Goal: Task Accomplishment & Management: Use online tool/utility

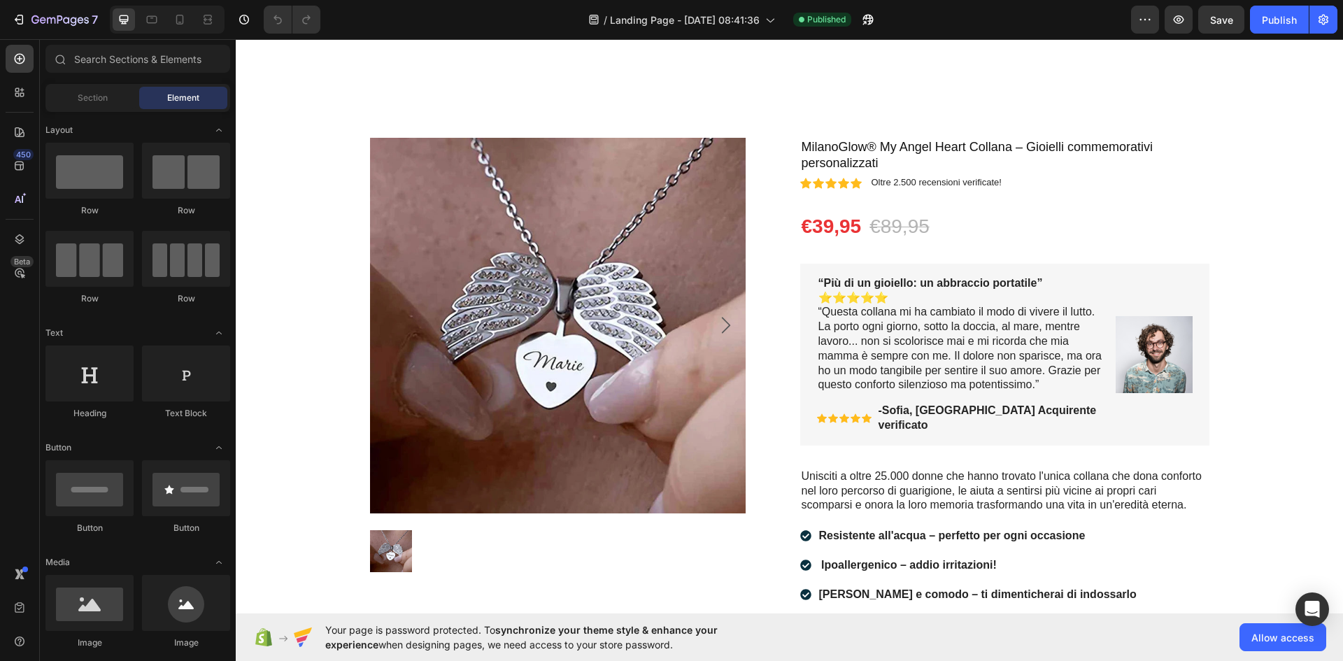
scroll to position [3266, 0]
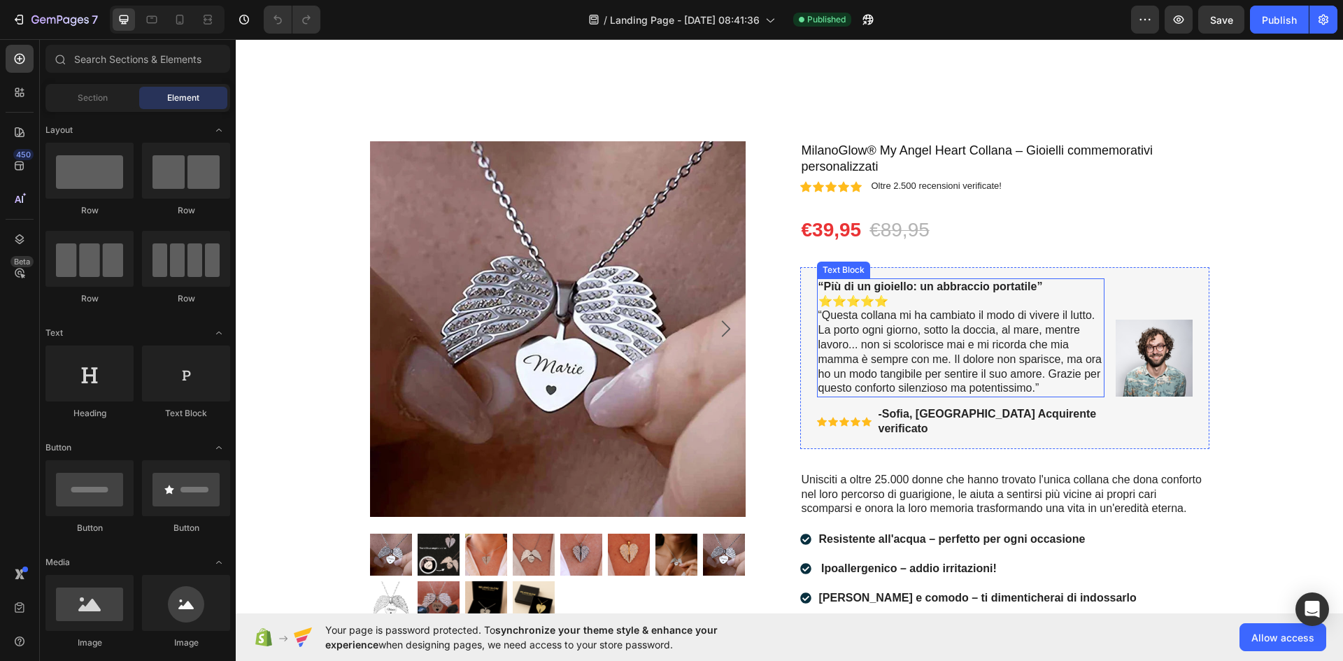
click at [873, 339] on p "“Più di un gioiello: un abbraccio portatile” ⭐️⭐️⭐️⭐️⭐️ “Questa collana mi ha c…" at bounding box center [960, 338] width 285 height 116
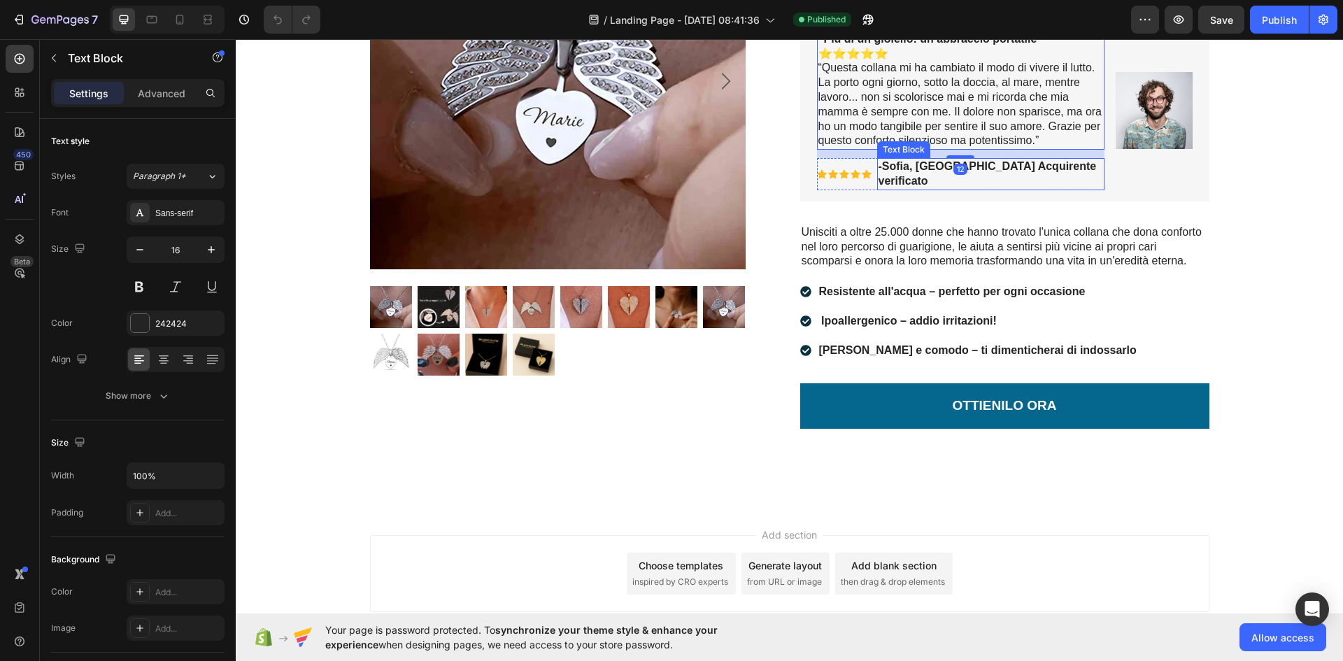
scroll to position [3515, 0]
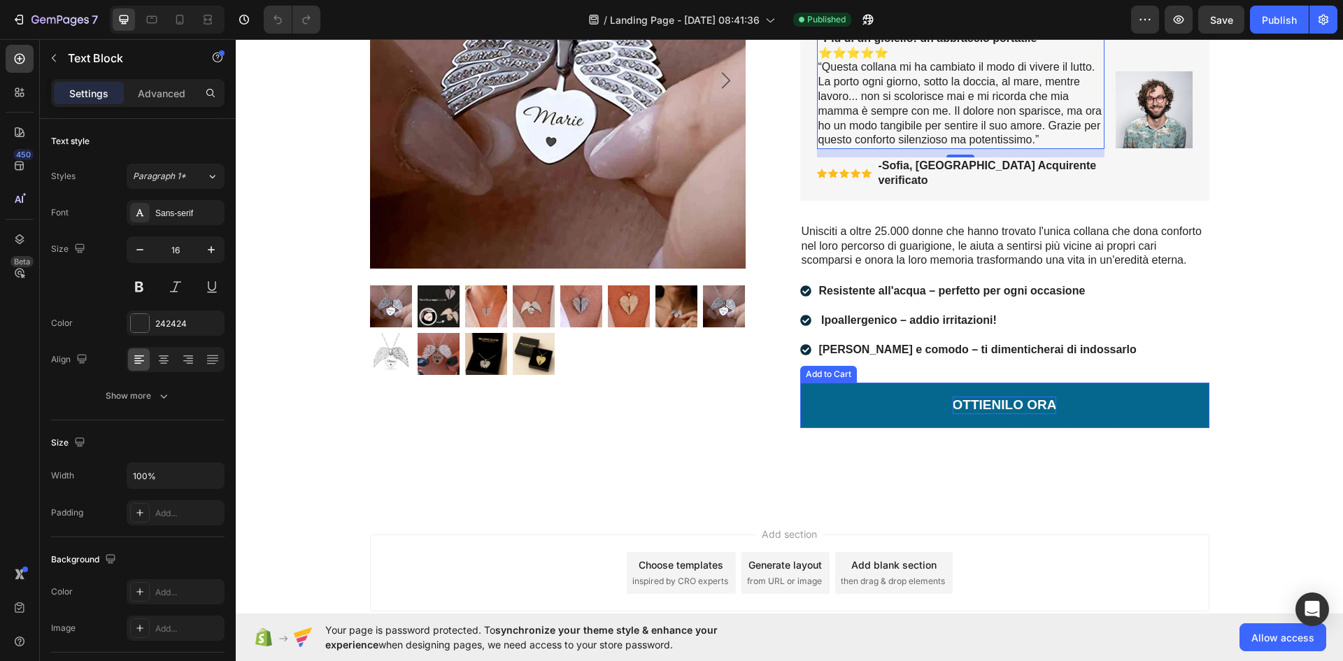
click at [958, 397] on div "OTTIENILO ORA" at bounding box center [1005, 405] width 104 height 17
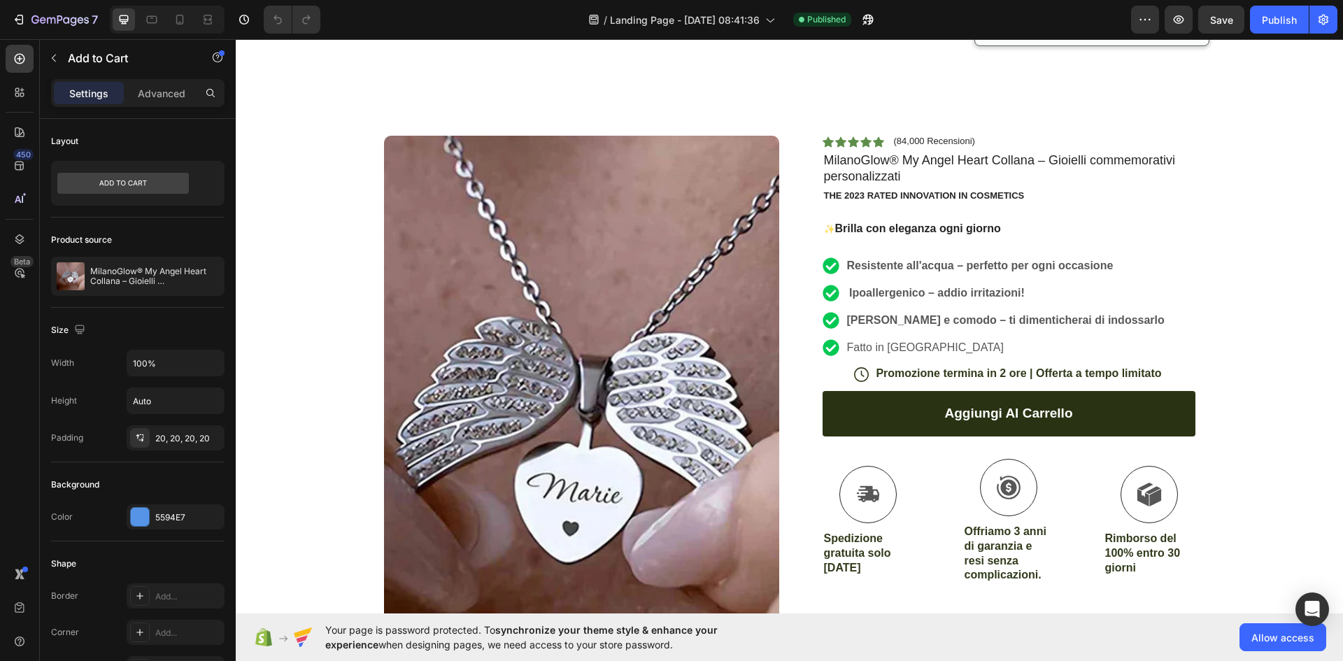
scroll to position [2529, 0]
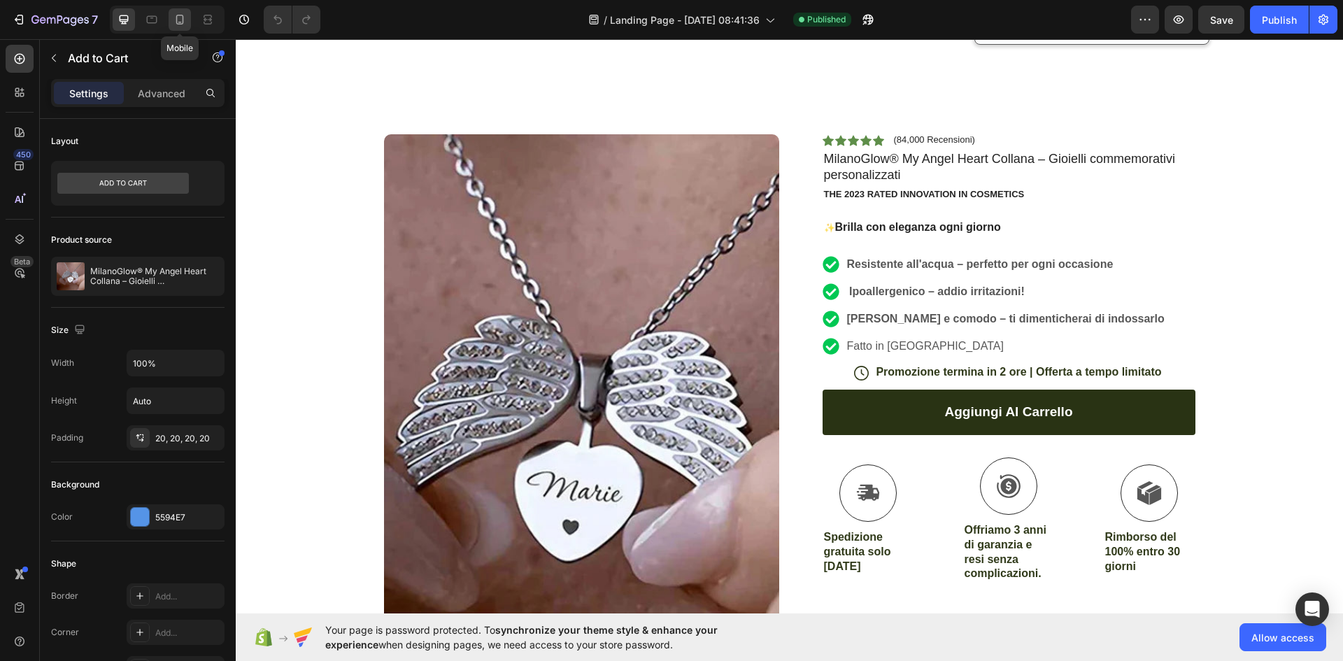
click at [176, 20] on icon at bounding box center [180, 20] width 8 height 10
type input "14"
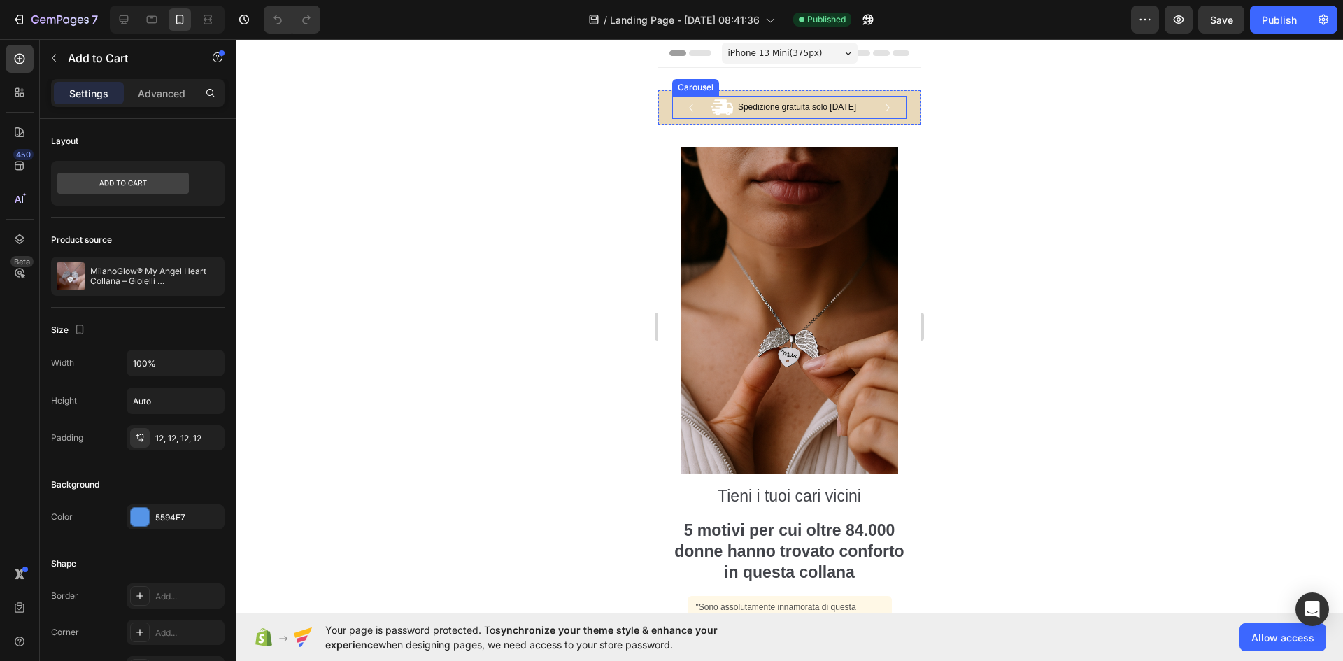
click at [880, 109] on icon "Carousel Next Arrow" at bounding box center [887, 107] width 15 height 15
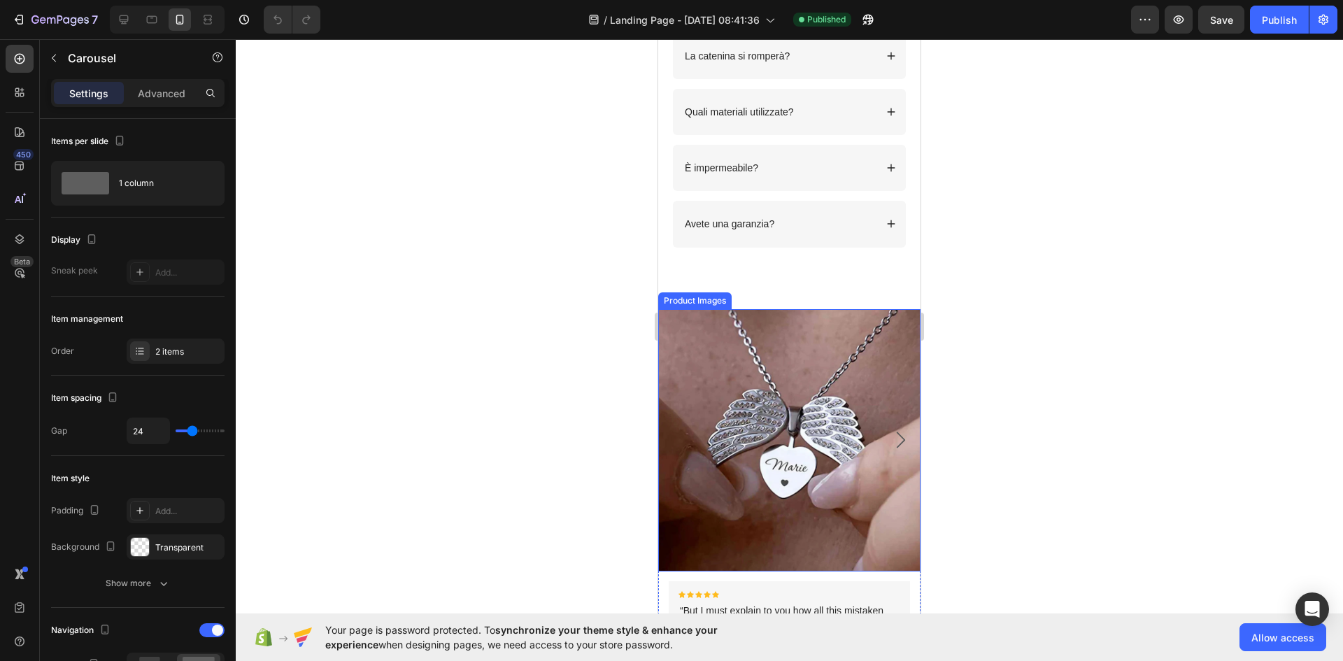
scroll to position [4722, 0]
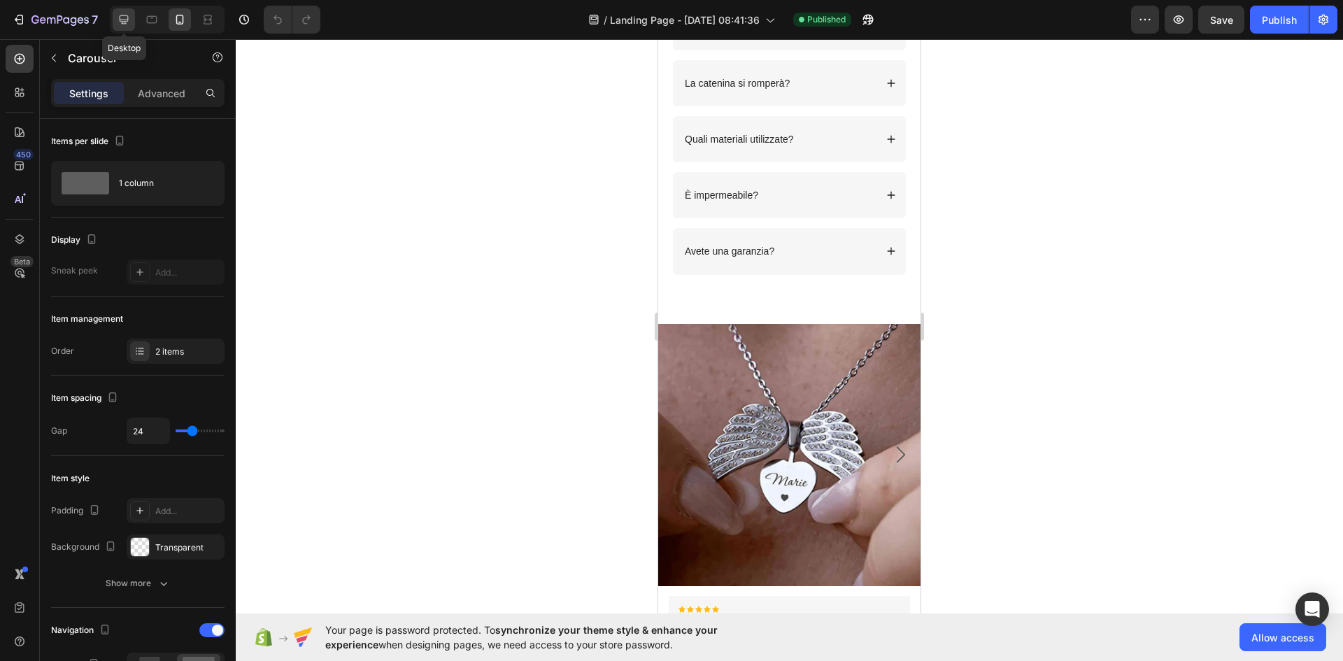
click at [125, 19] on icon at bounding box center [124, 20] width 14 height 14
type input "1200"
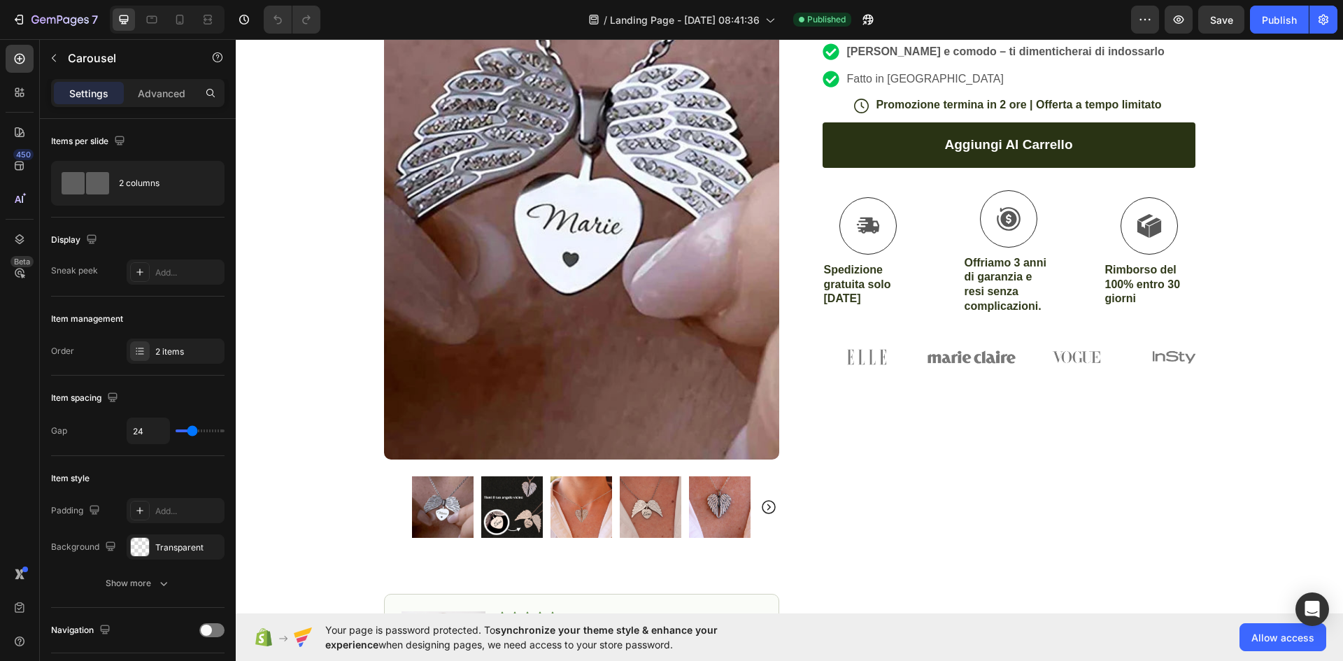
scroll to position [3415, 0]
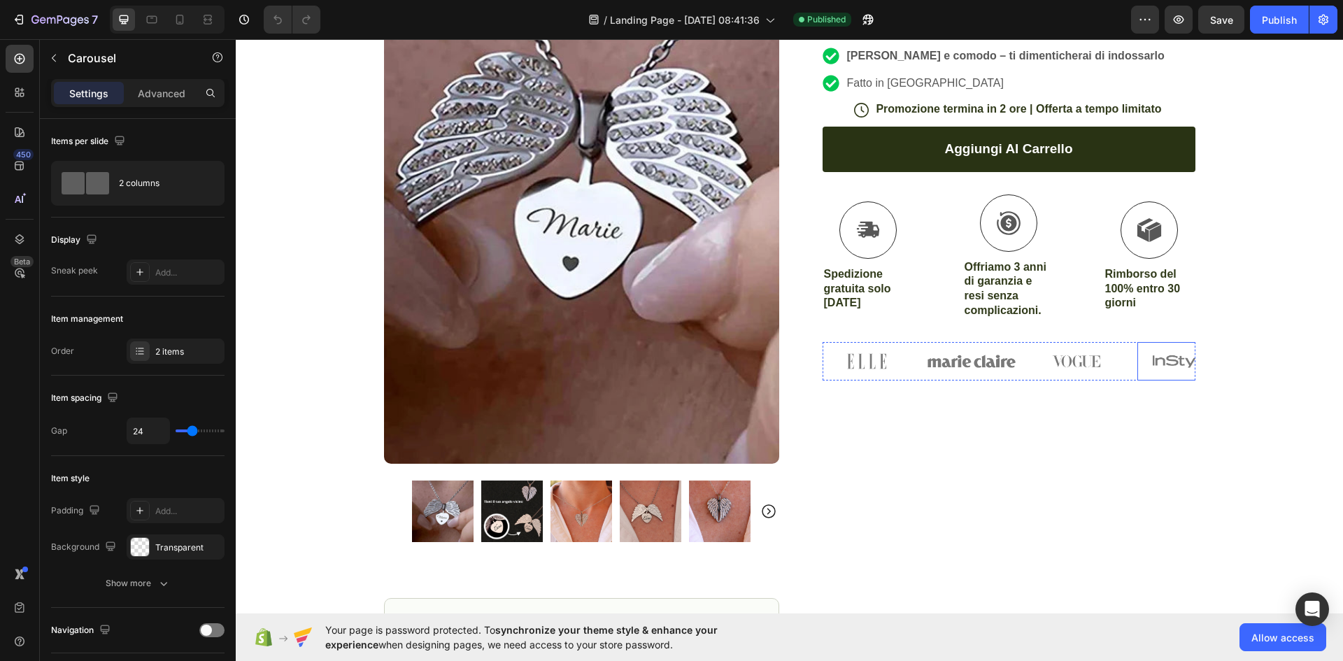
click at [1151, 358] on img at bounding box center [1182, 361] width 88 height 39
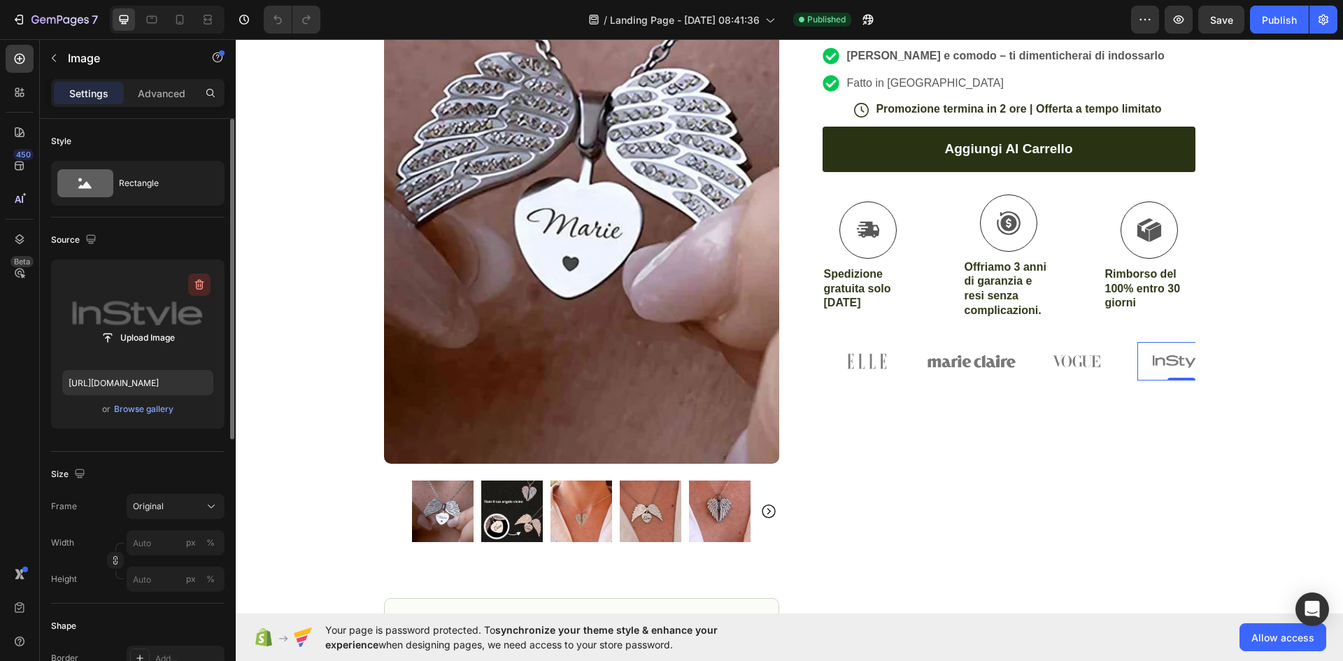
click at [195, 288] on icon "button" at bounding box center [199, 285] width 14 height 14
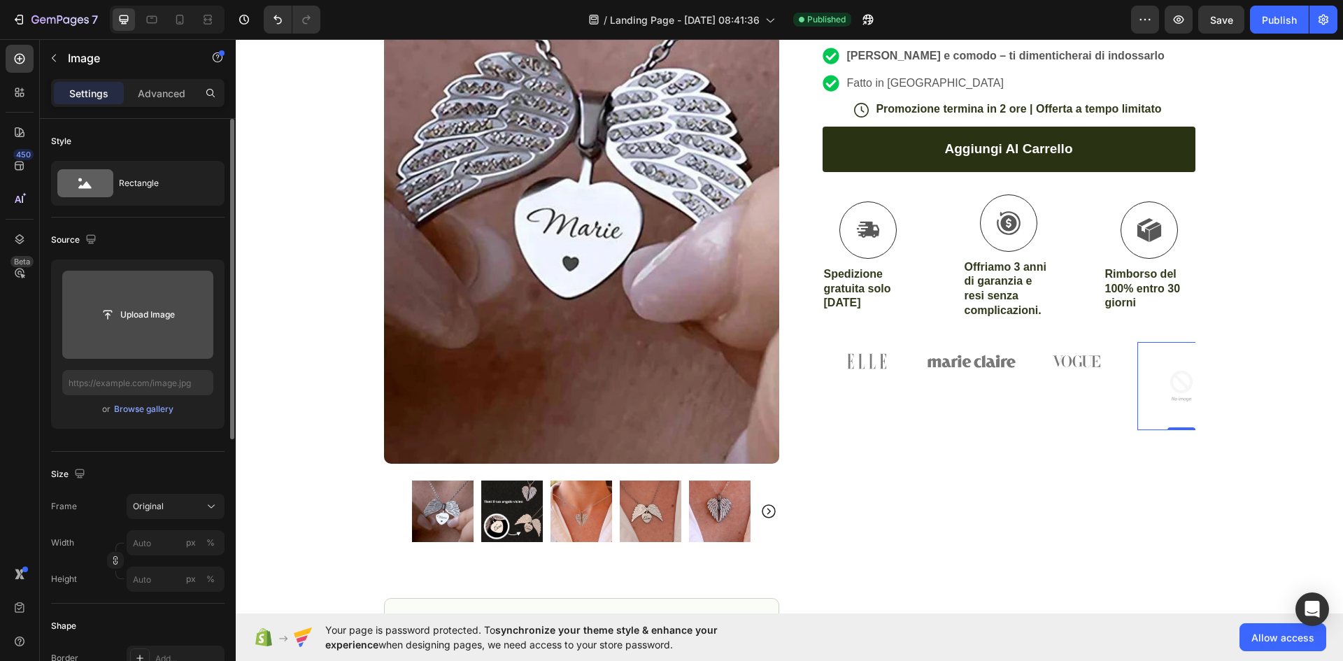
click at [1155, 368] on img at bounding box center [1182, 386] width 88 height 88
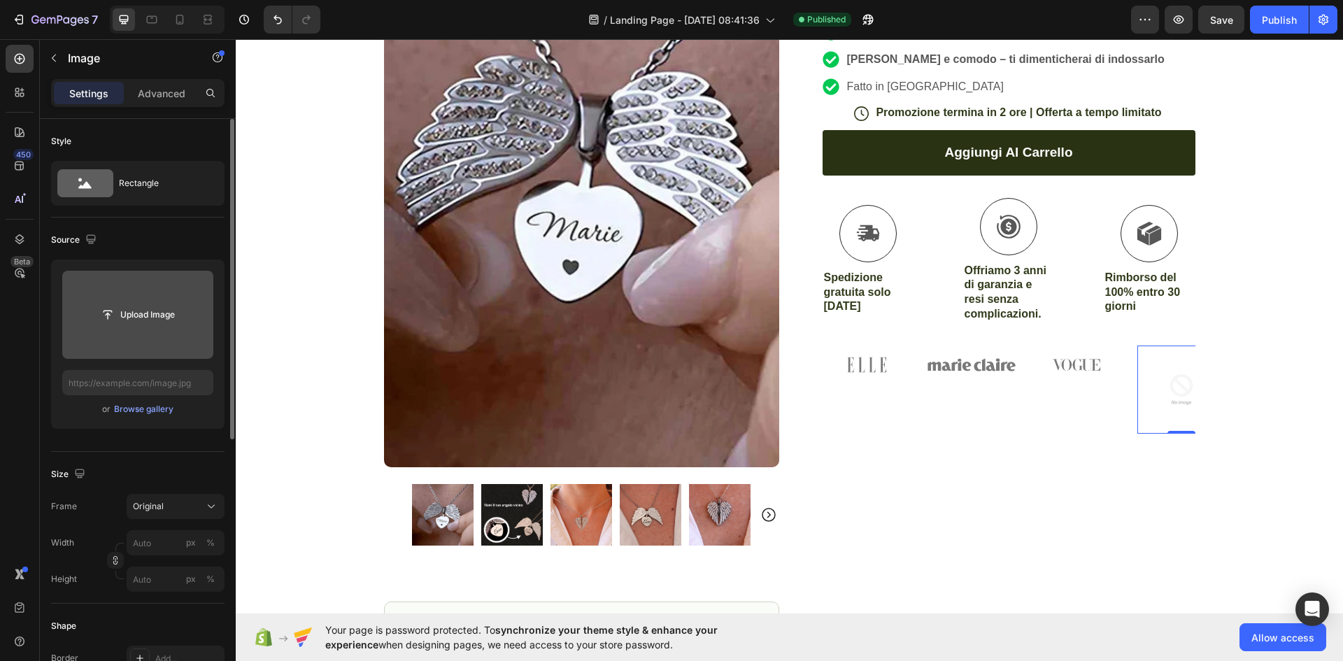
scroll to position [3419, 0]
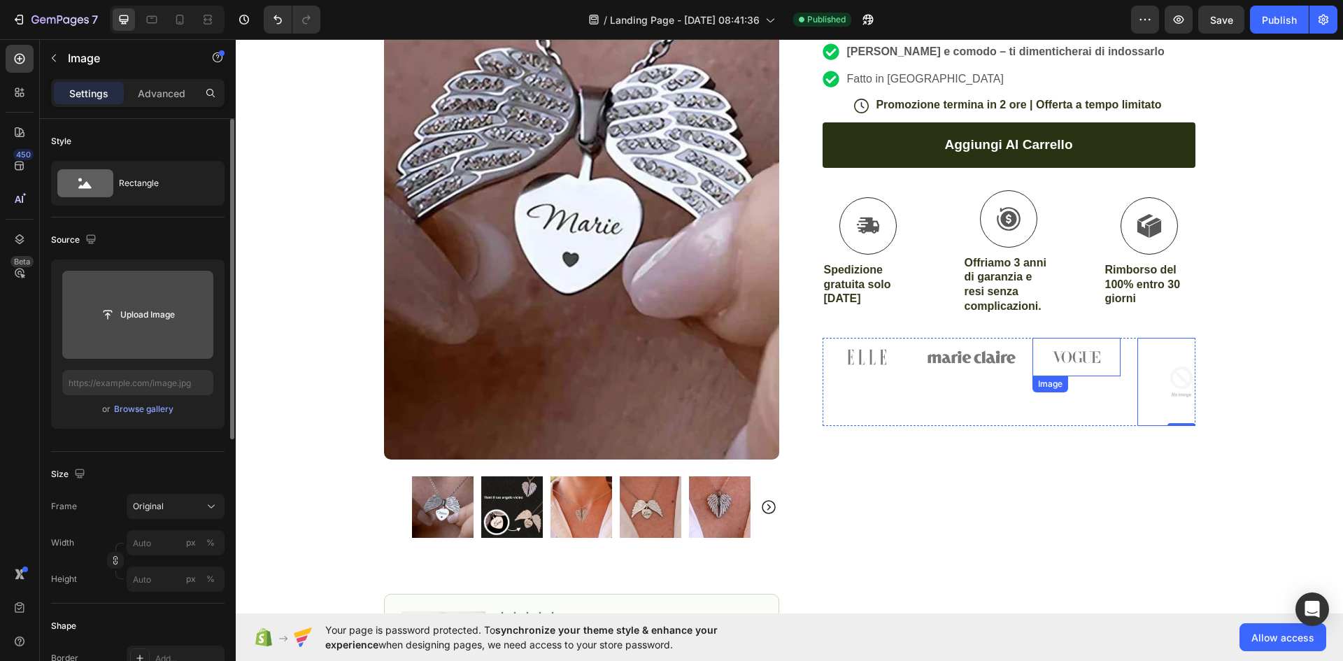
click at [1082, 349] on img at bounding box center [1077, 357] width 88 height 39
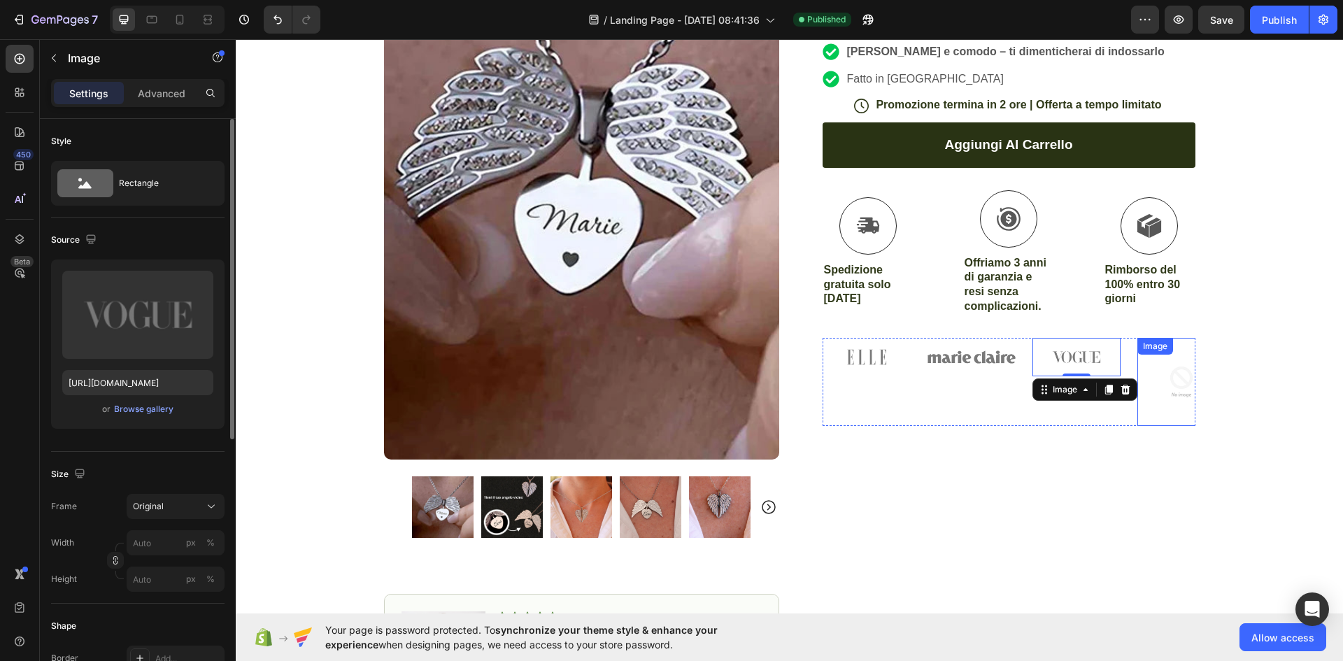
click at [1149, 363] on img at bounding box center [1182, 382] width 88 height 88
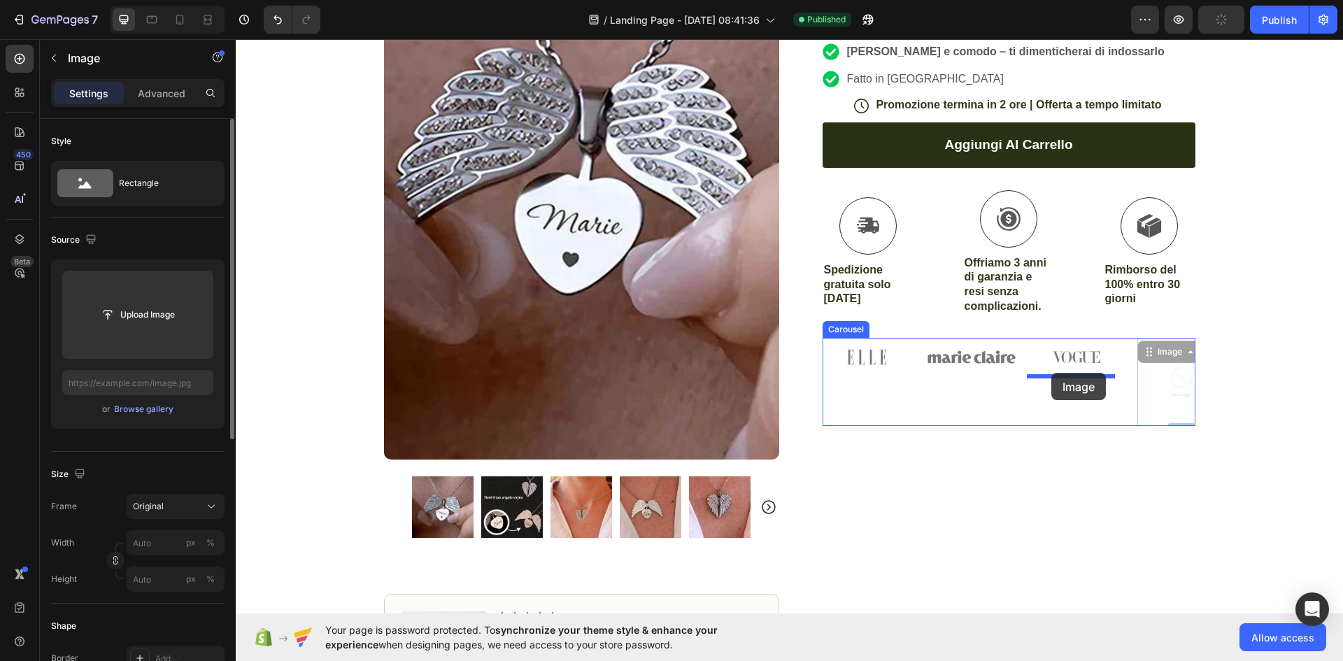
drag, startPoint x: 1144, startPoint y: 353, endPoint x: 1052, endPoint y: 371, distance: 93.4
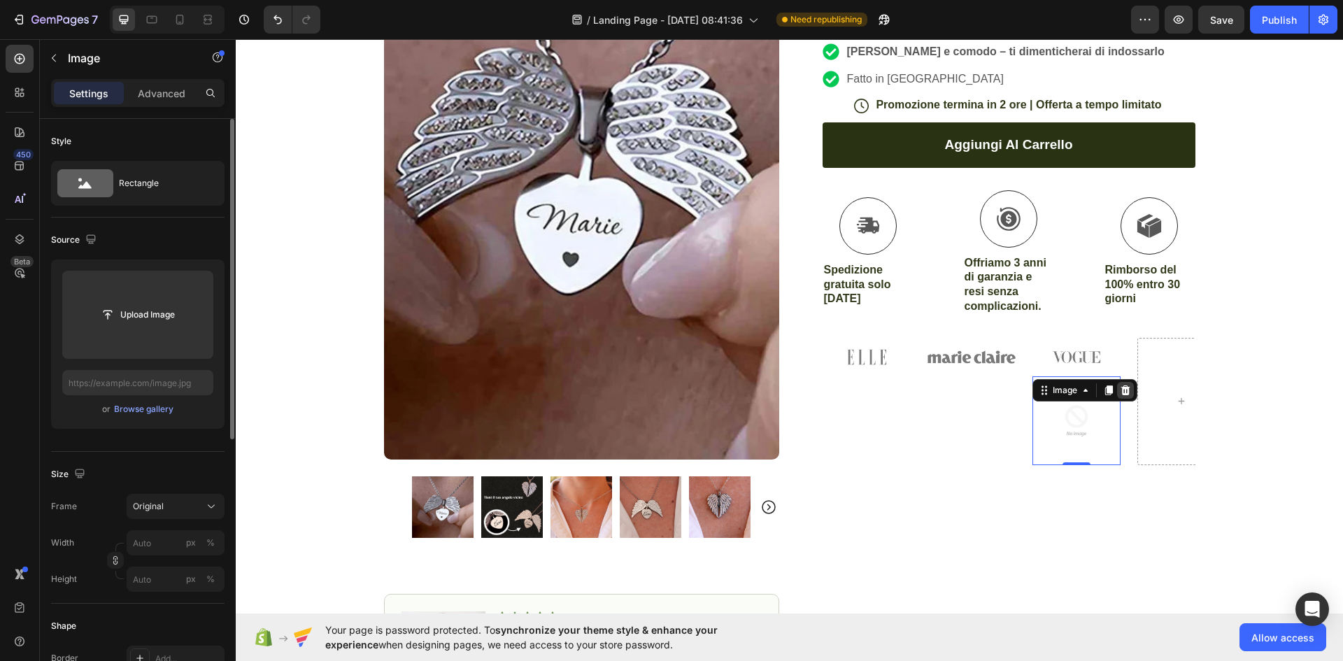
click at [1120, 392] on icon at bounding box center [1125, 390] width 11 height 11
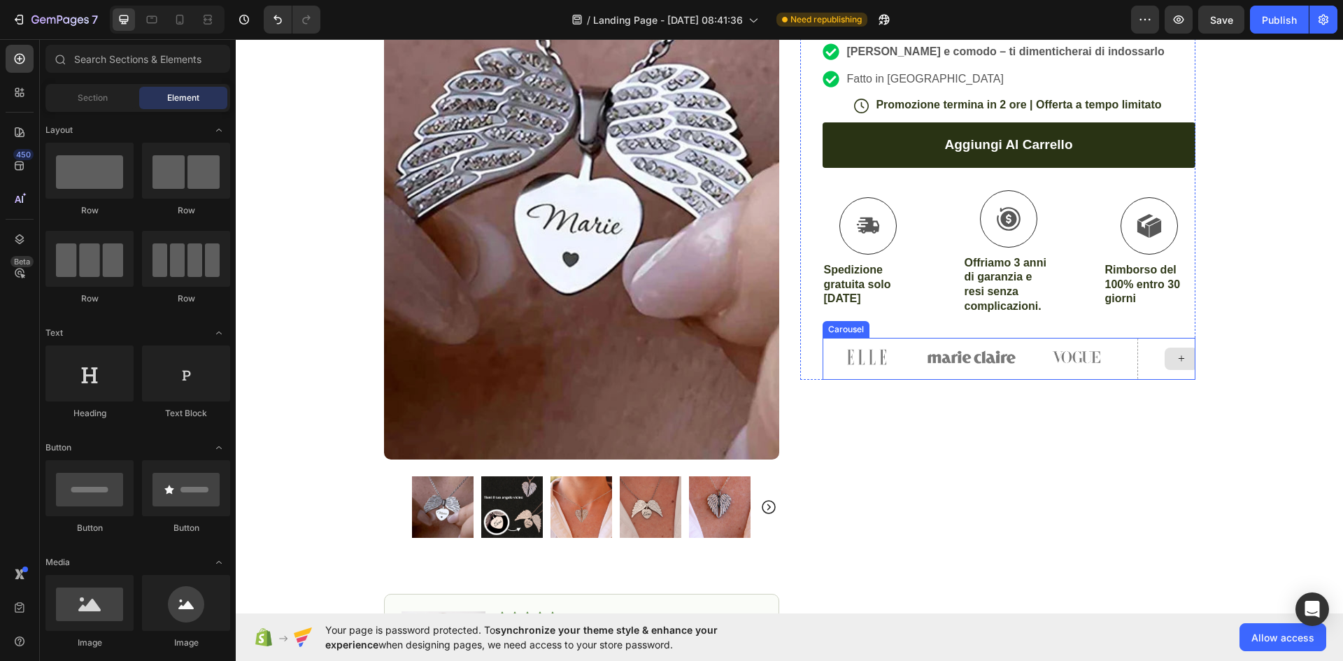
click at [1151, 363] on div at bounding box center [1182, 359] width 88 height 42
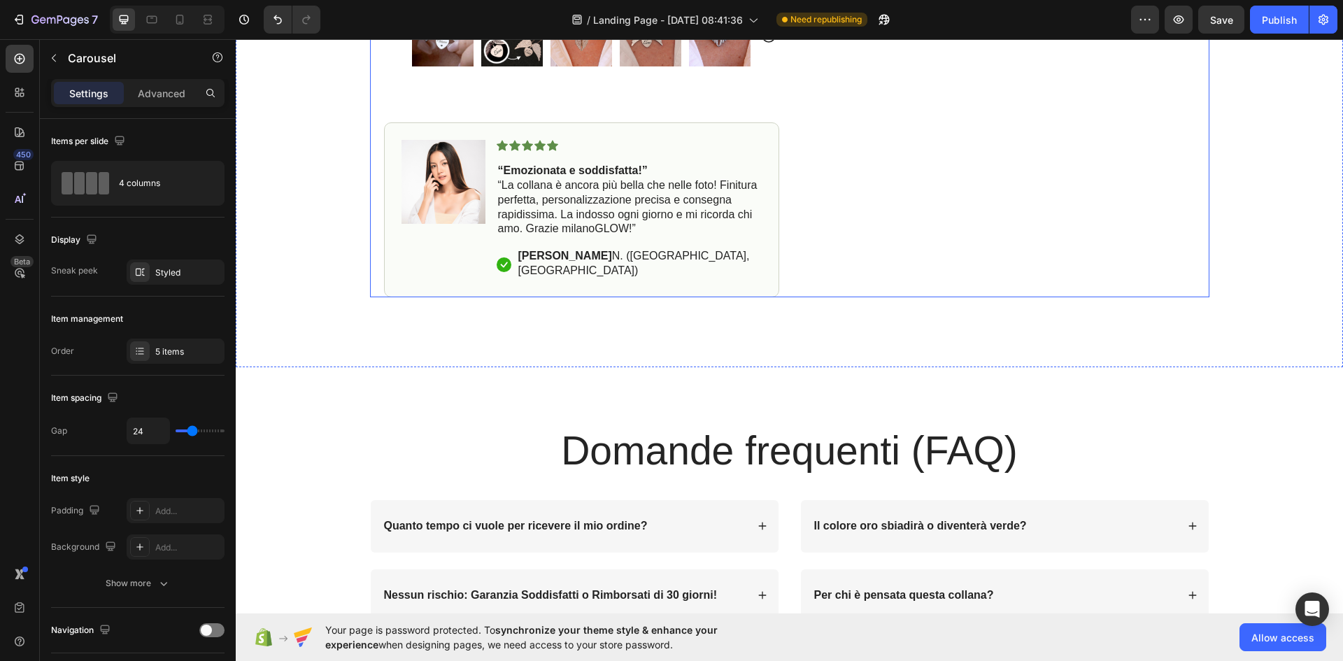
scroll to position [3885, 0]
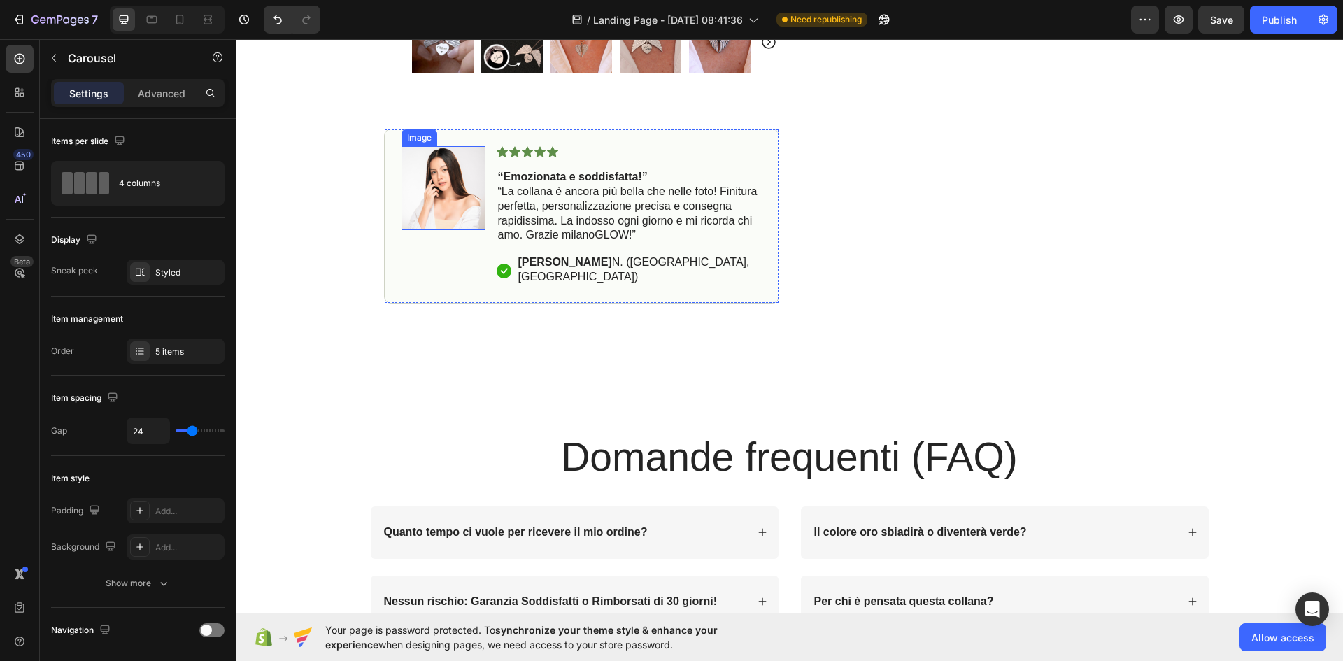
click at [437, 190] on img at bounding box center [444, 188] width 84 height 84
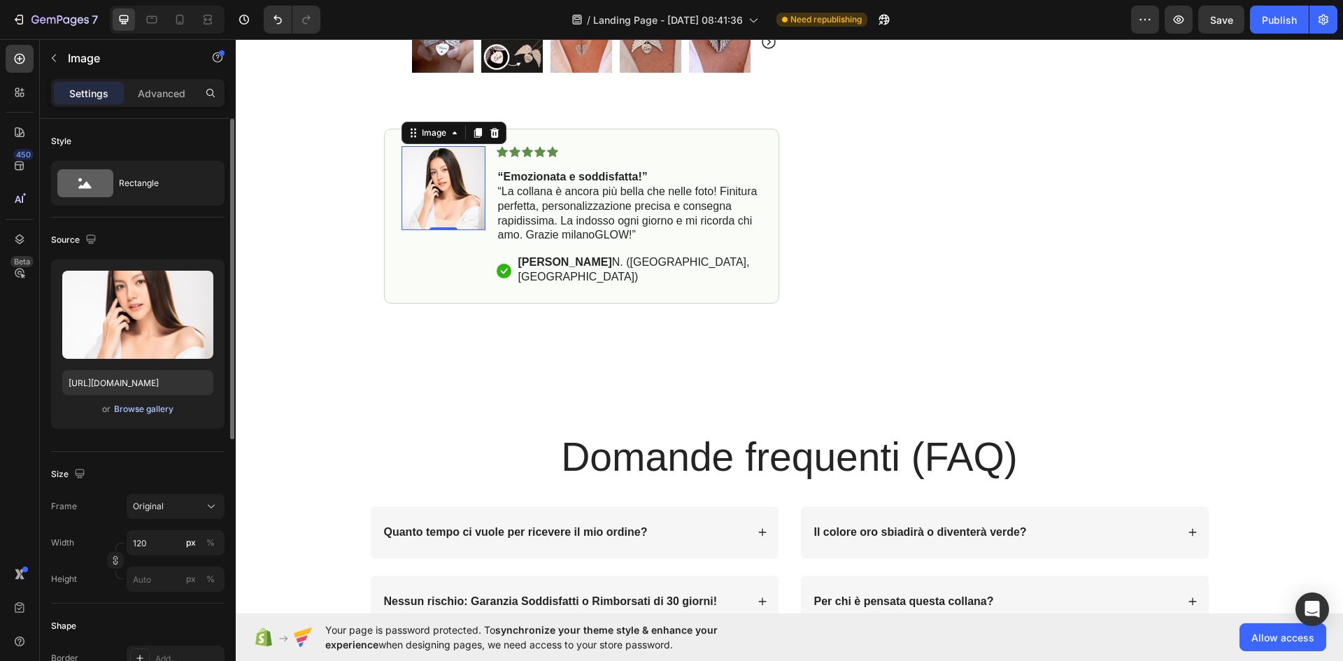
click at [128, 404] on div "Browse gallery" at bounding box center [143, 409] width 59 height 13
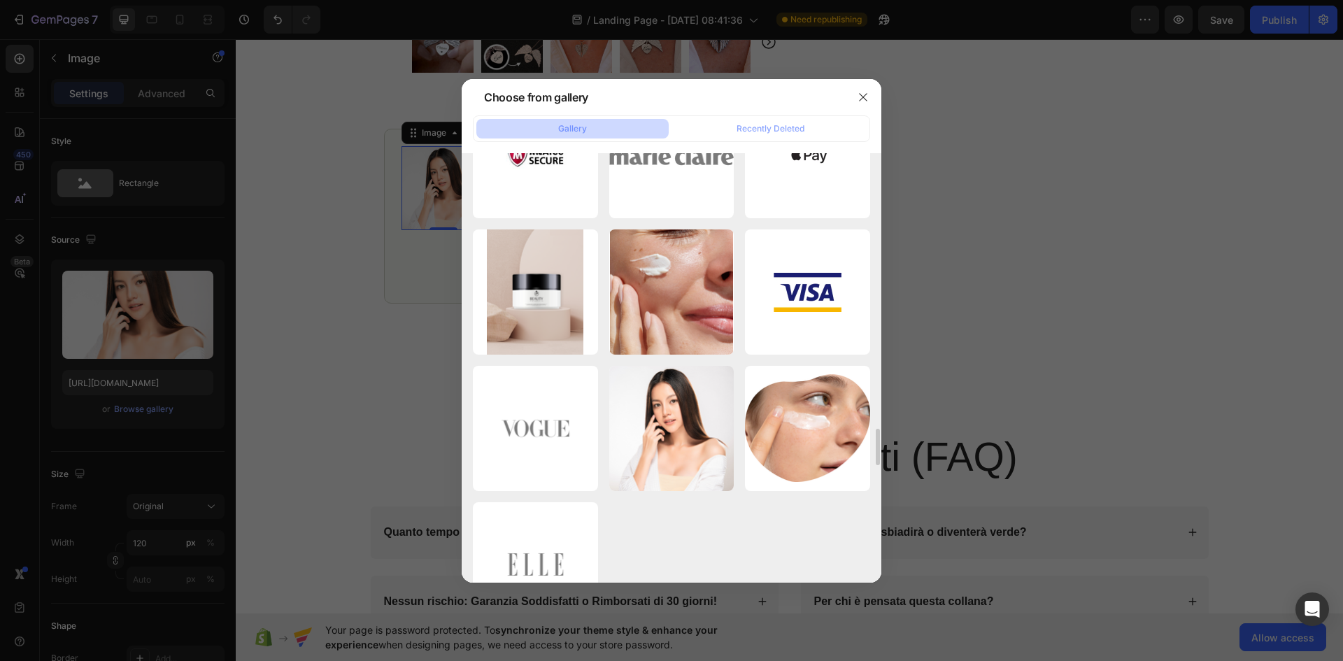
scroll to position [4621, 0]
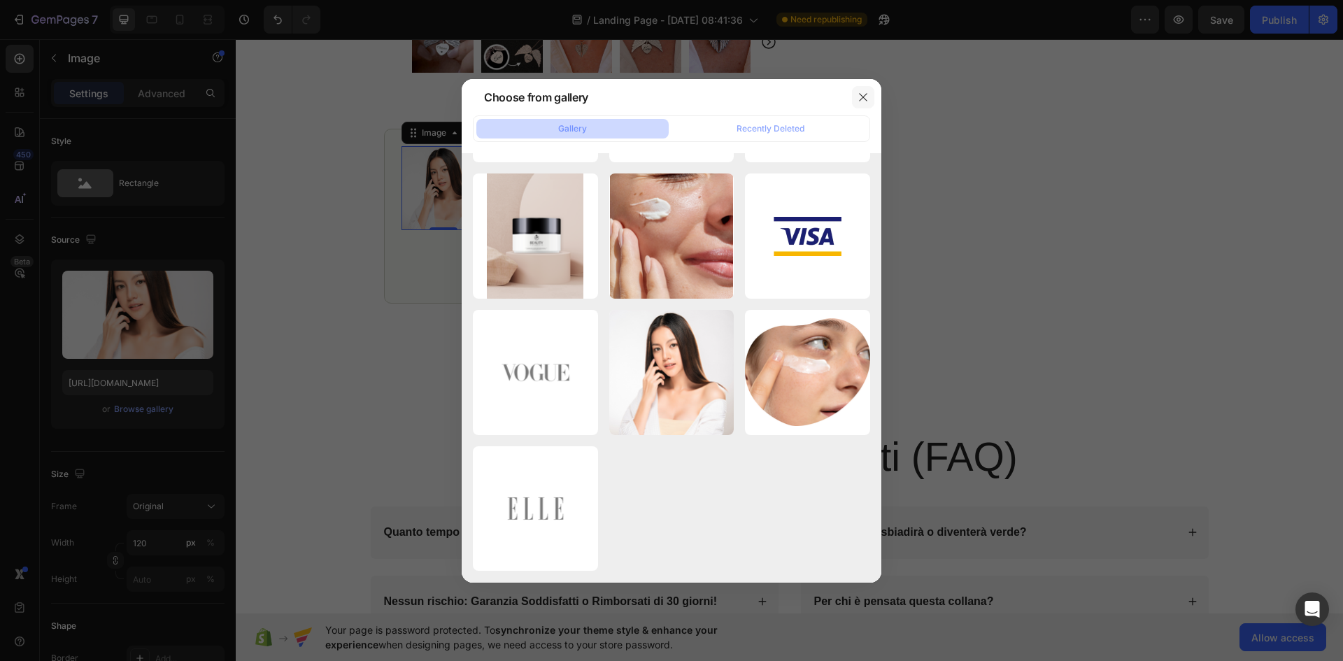
click at [864, 97] on icon "button" at bounding box center [863, 97] width 8 height 8
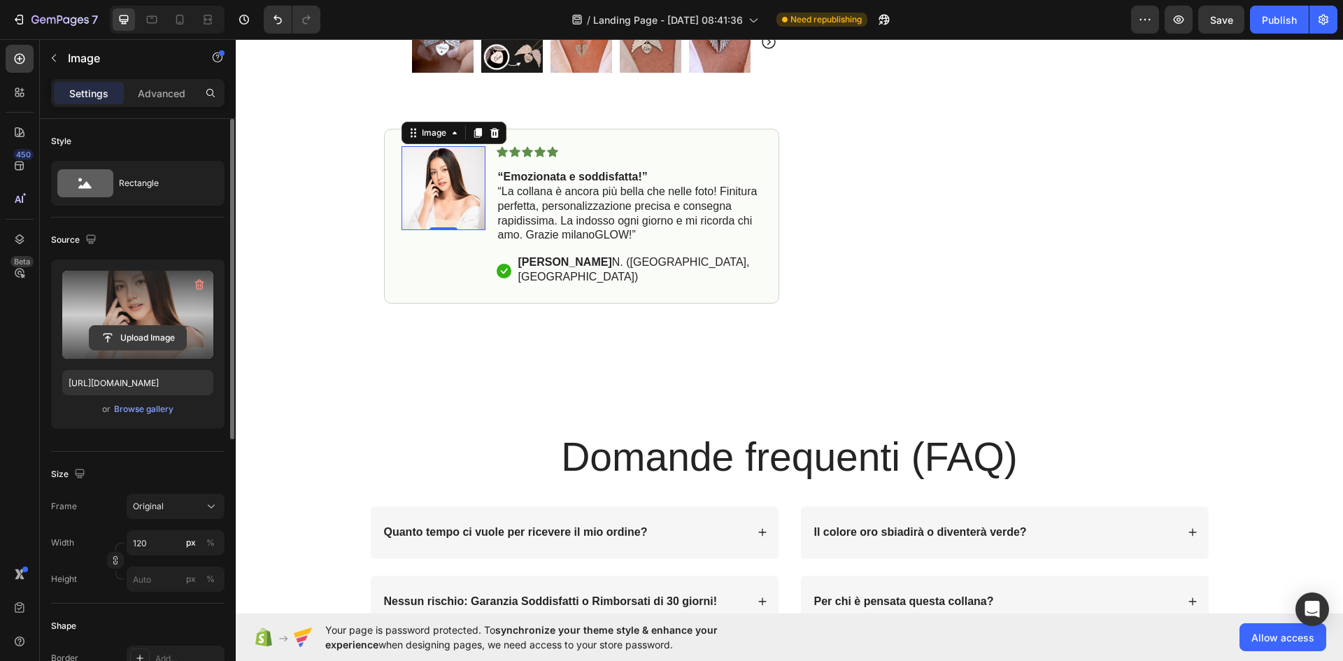
click at [150, 339] on input "file" at bounding box center [138, 338] width 97 height 24
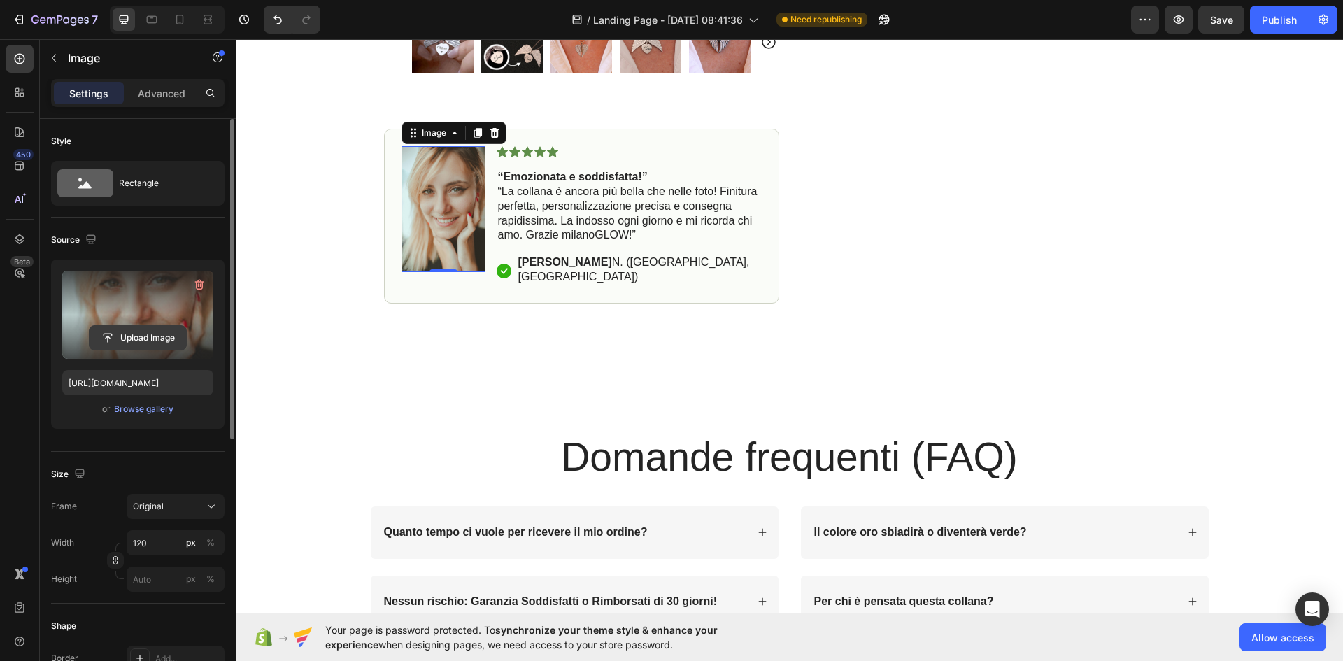
click at [130, 330] on input "file" at bounding box center [138, 338] width 97 height 24
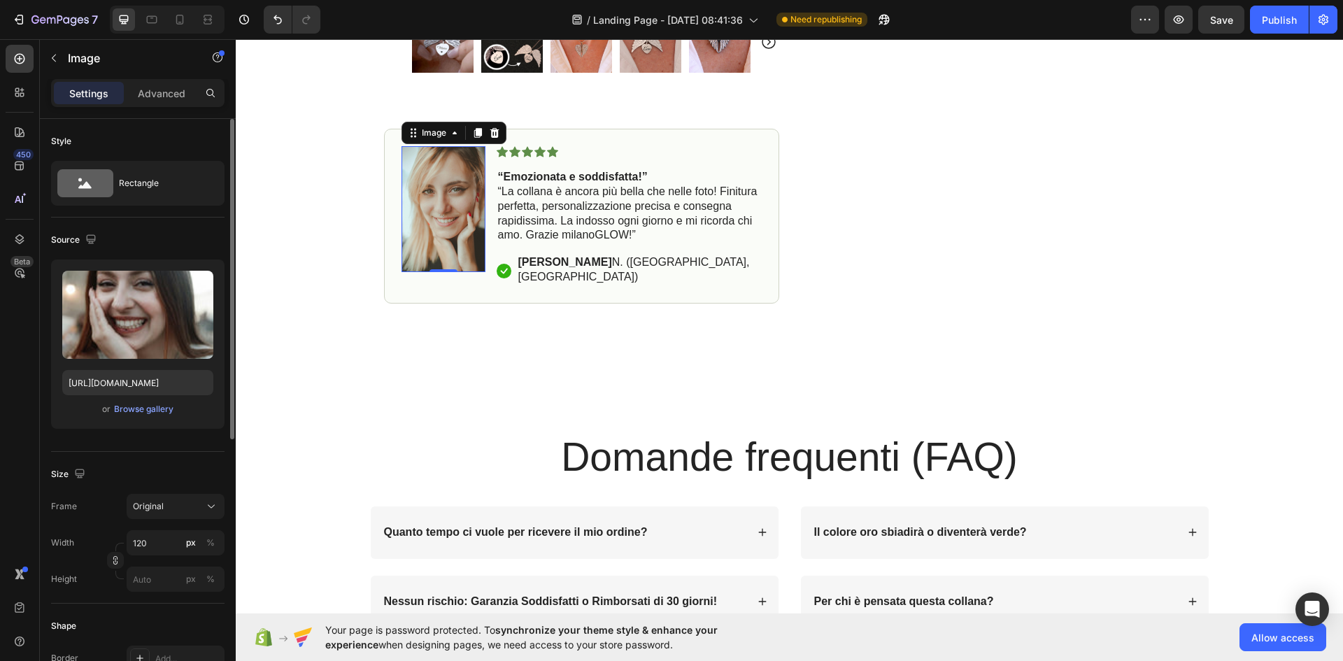
type input "[URL][DOMAIN_NAME]"
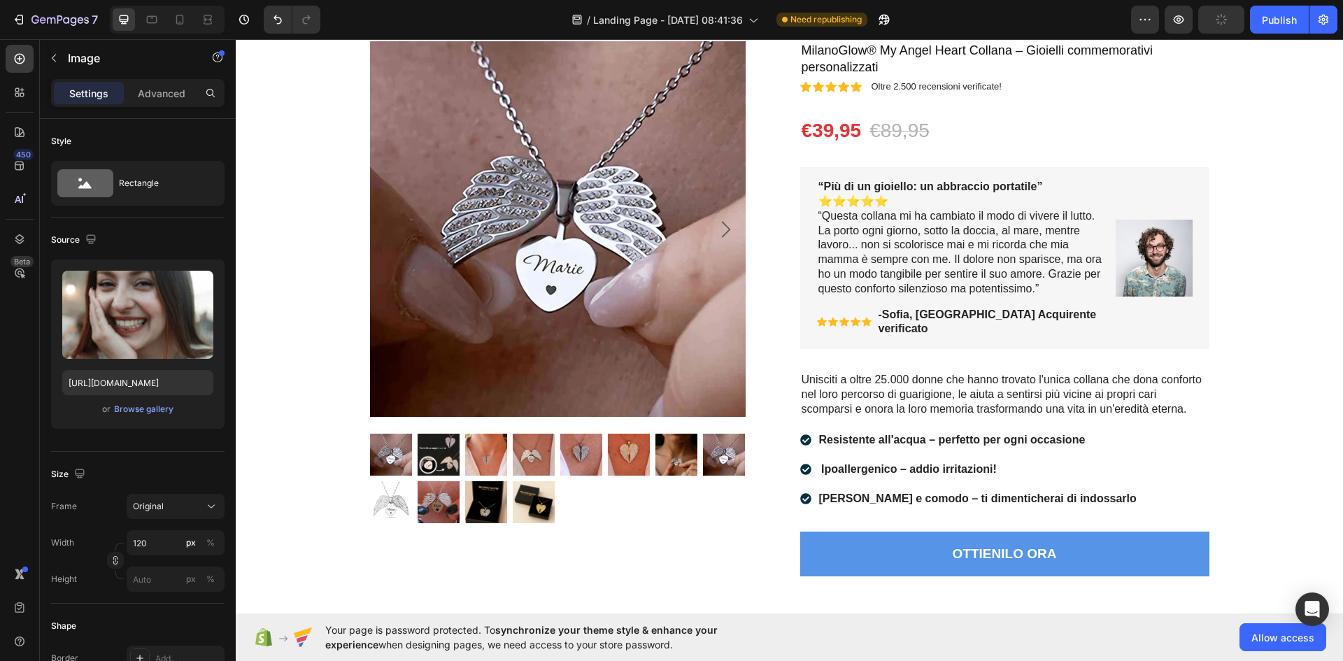
scroll to position [4824, 0]
click at [1158, 243] on img at bounding box center [1154, 257] width 77 height 77
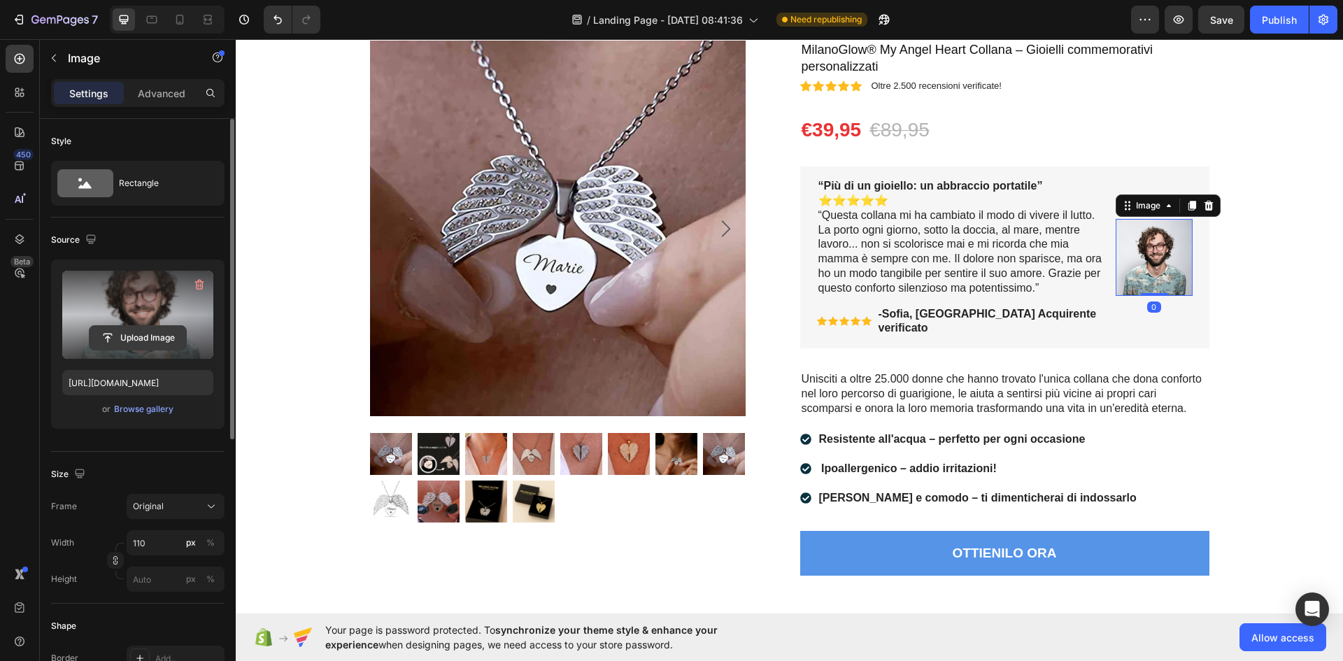
click at [143, 342] on input "file" at bounding box center [138, 338] width 97 height 24
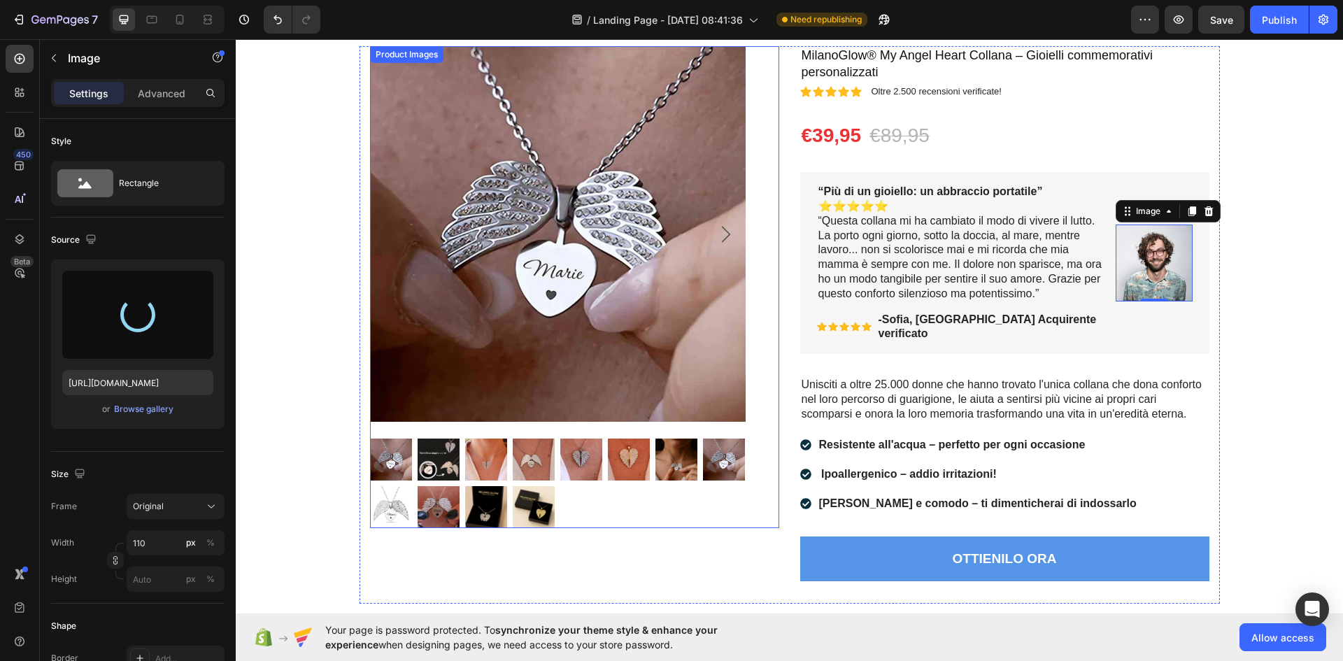
scroll to position [4818, 0]
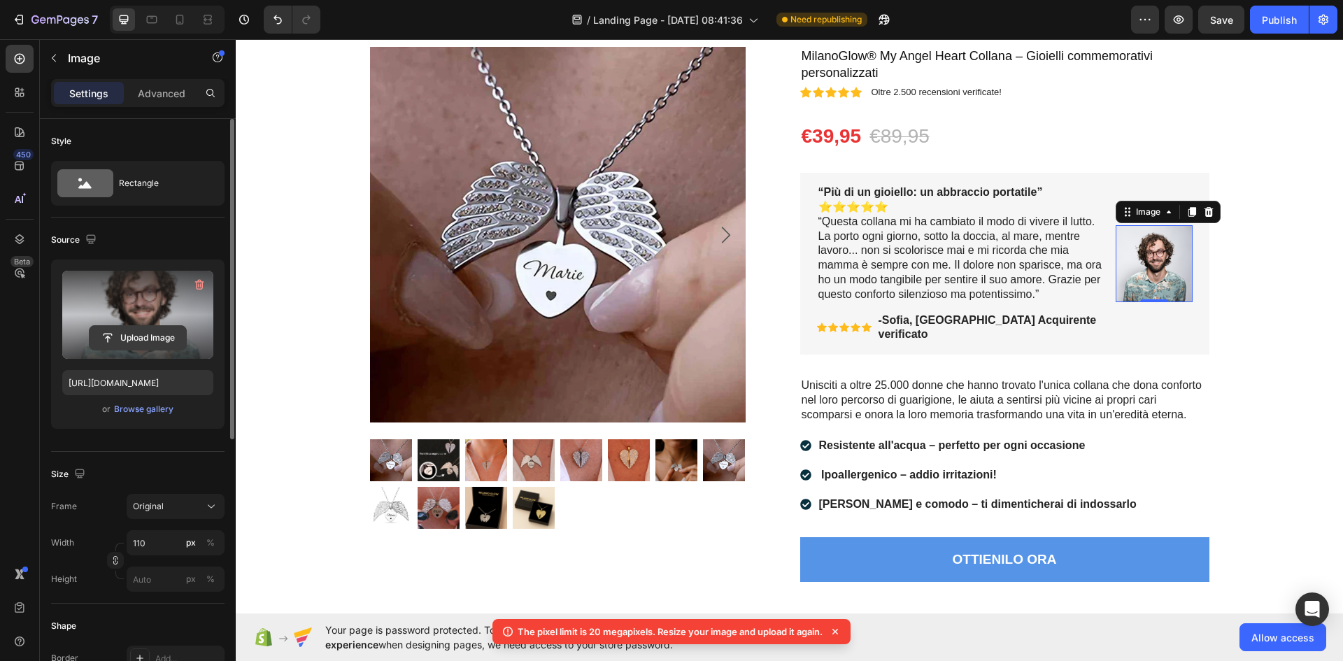
click at [150, 329] on input "file" at bounding box center [138, 338] width 97 height 24
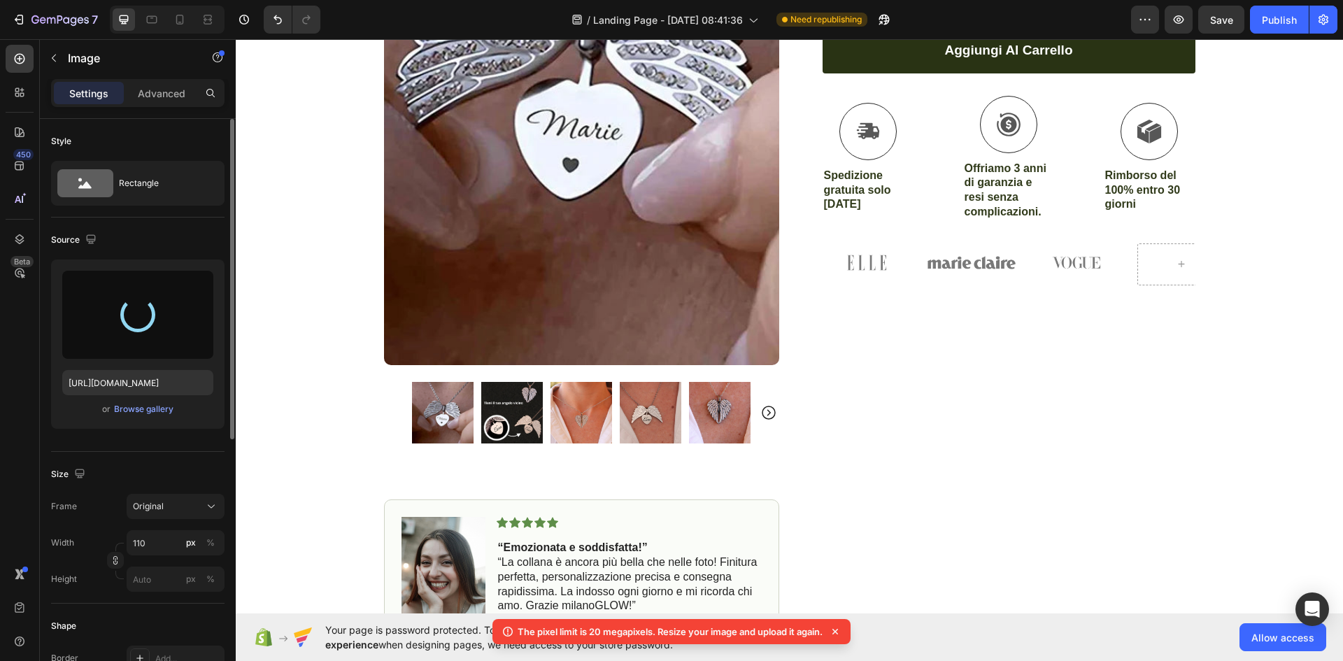
type input "[URL][DOMAIN_NAME]"
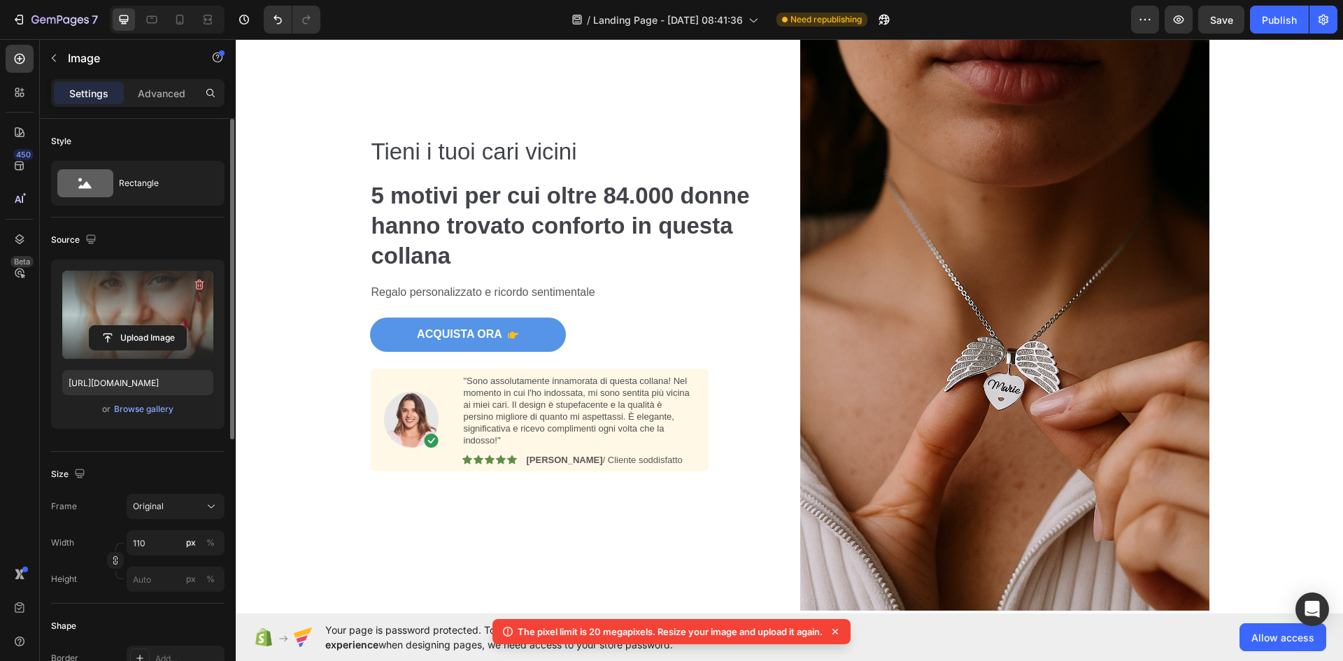
scroll to position [153, 0]
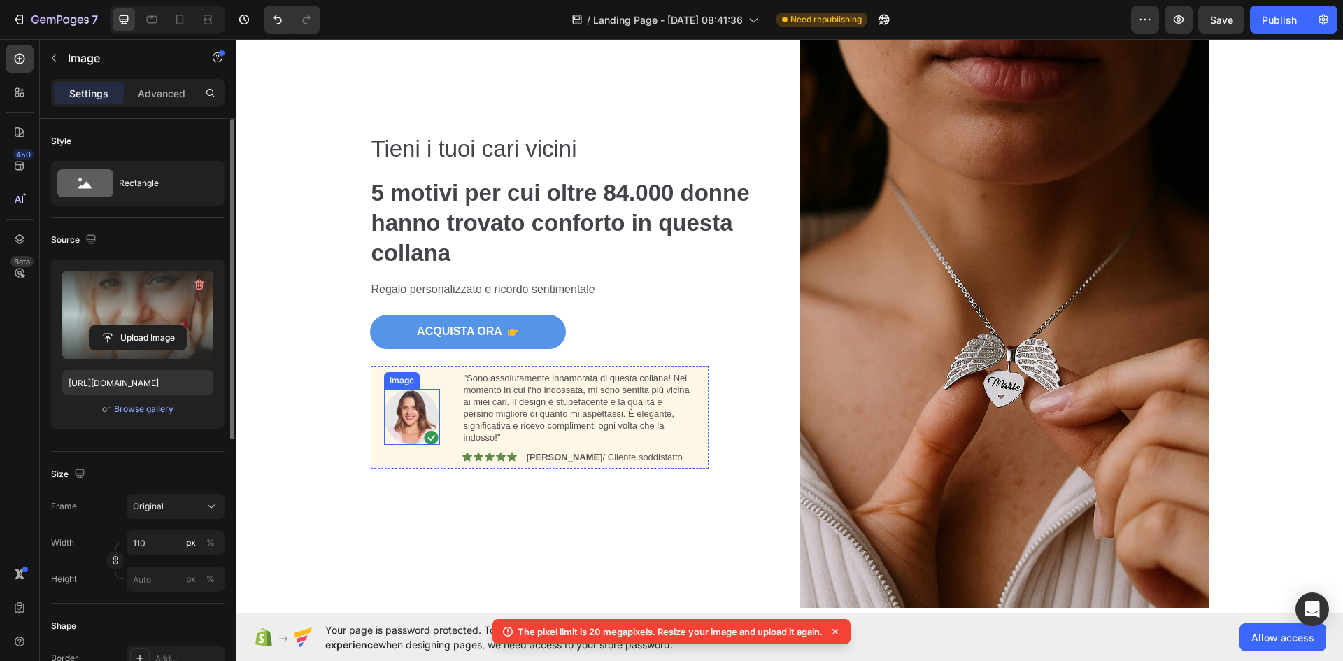
click at [400, 409] on img at bounding box center [412, 417] width 56 height 56
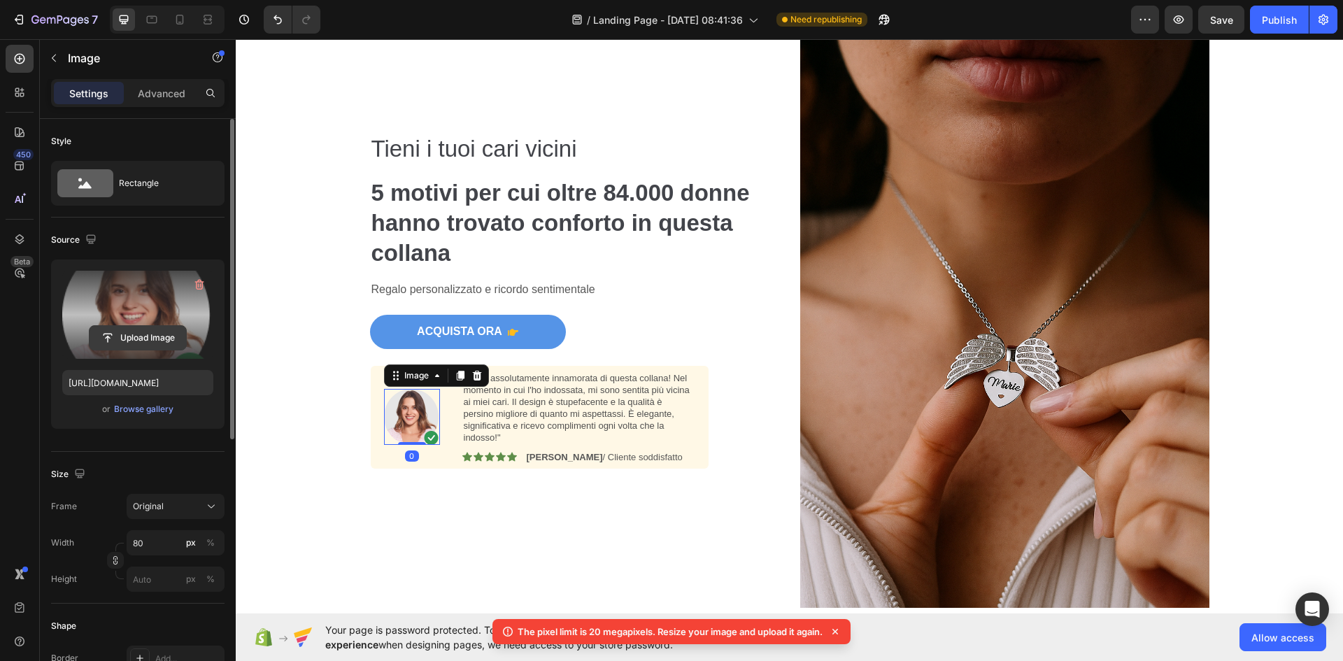
click at [157, 334] on input "file" at bounding box center [138, 338] width 97 height 24
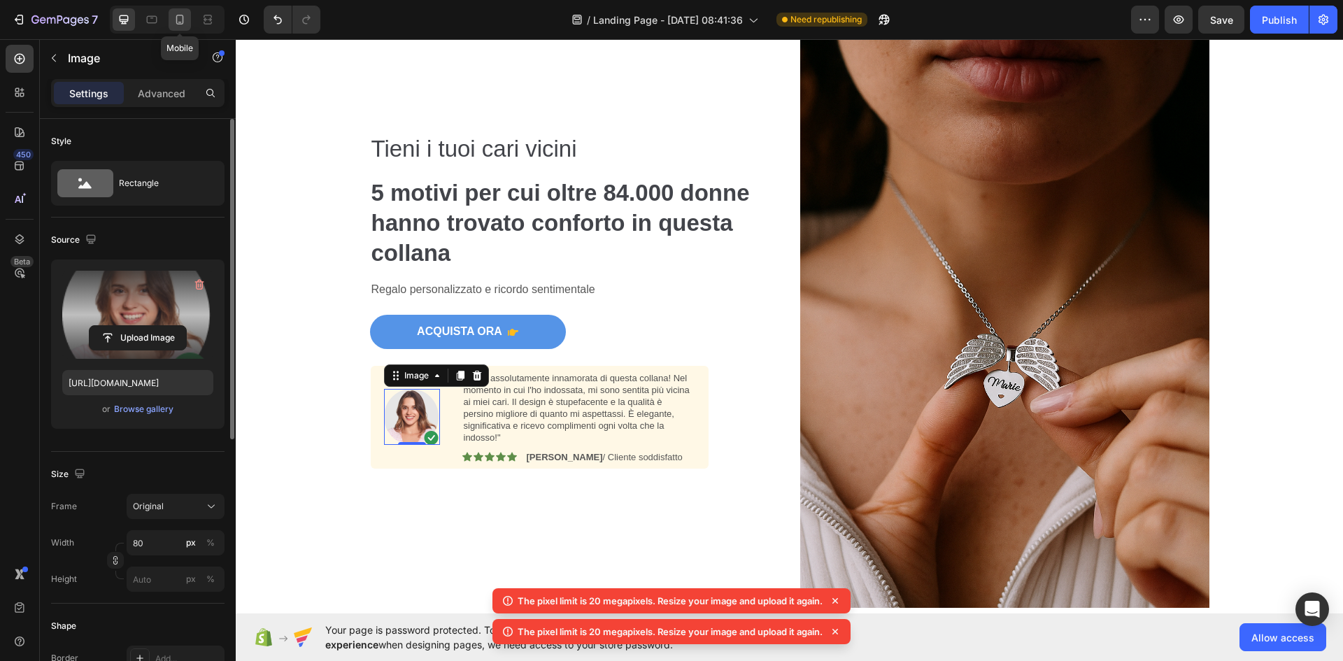
click at [184, 21] on icon at bounding box center [180, 20] width 14 height 14
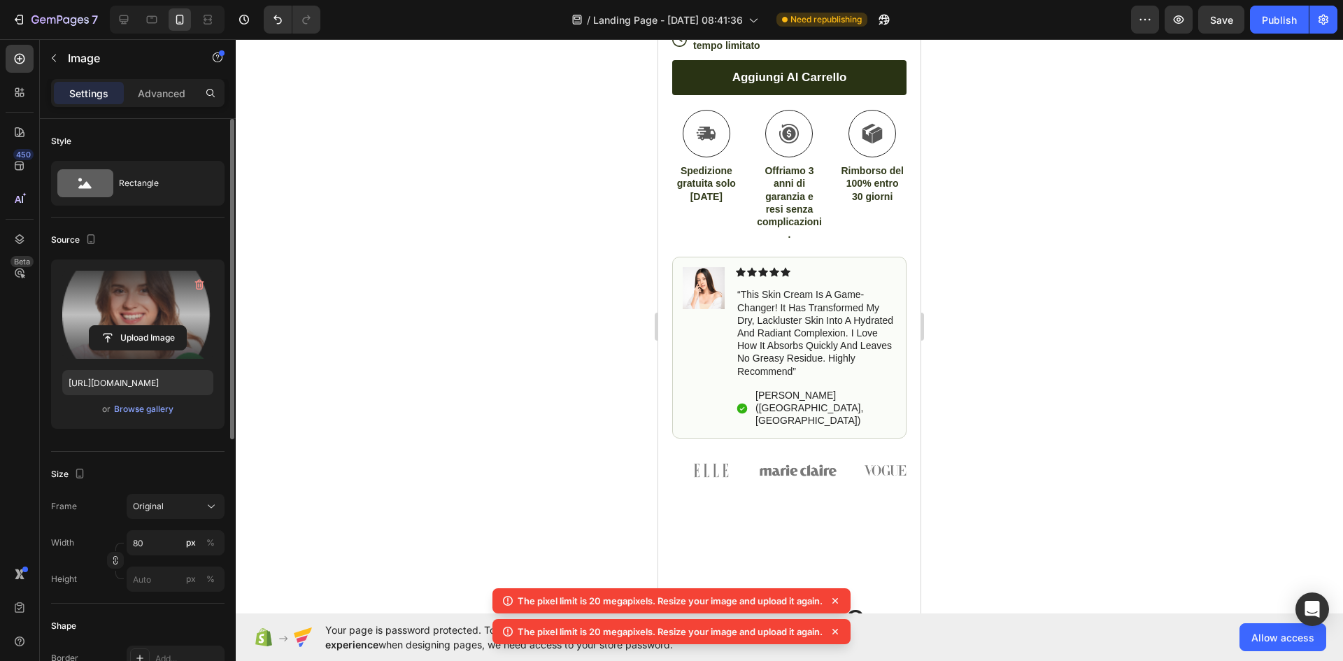
scroll to position [3817, 0]
click at [716, 271] on img at bounding box center [704, 288] width 42 height 42
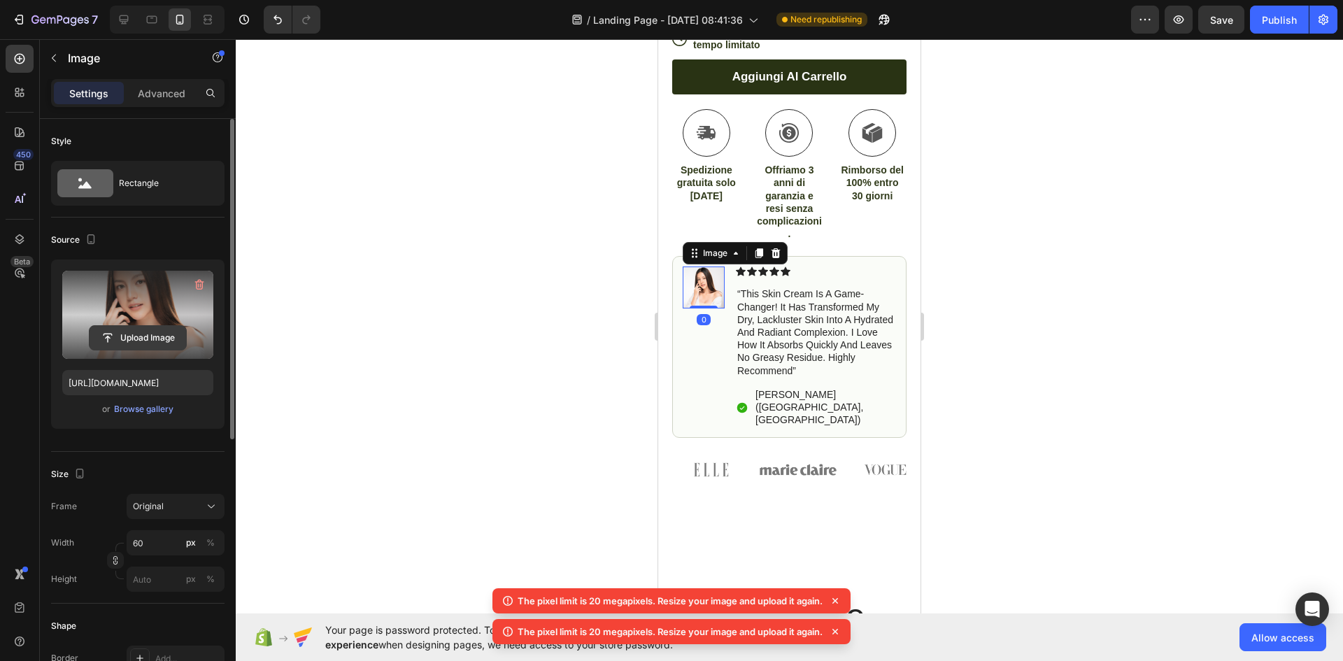
click at [169, 333] on input "file" at bounding box center [138, 338] width 97 height 24
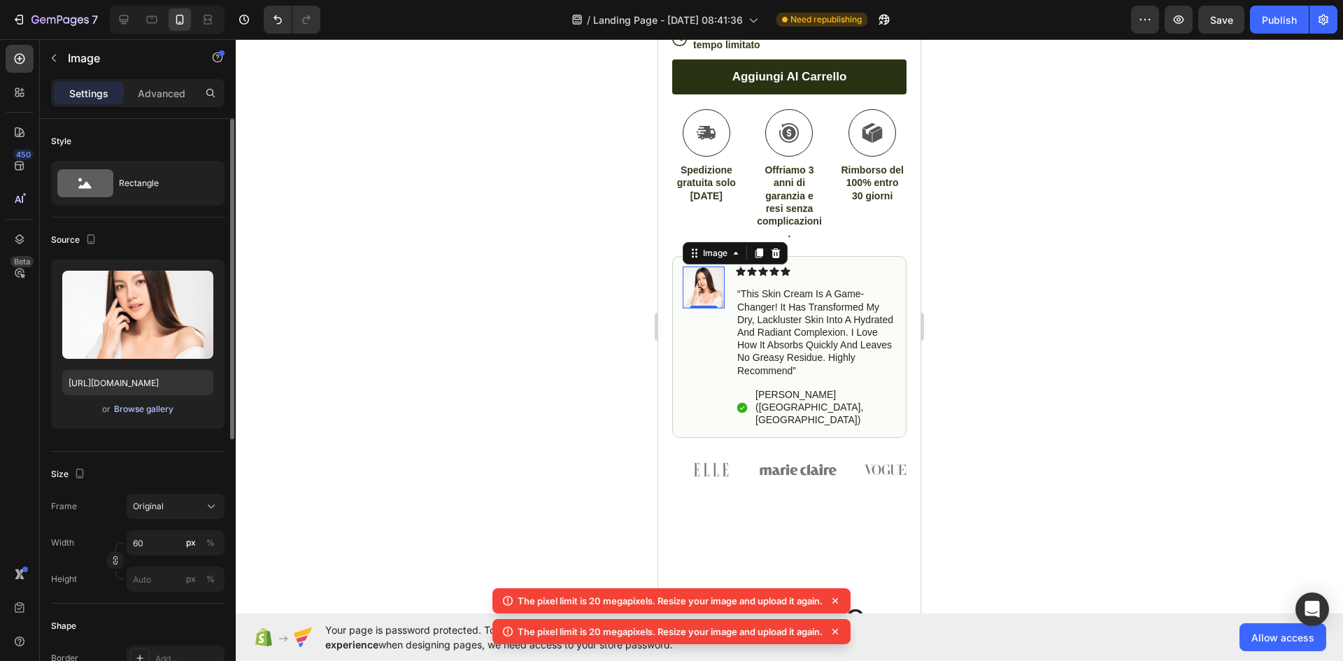
click at [151, 406] on div "Browse gallery" at bounding box center [143, 409] width 59 height 13
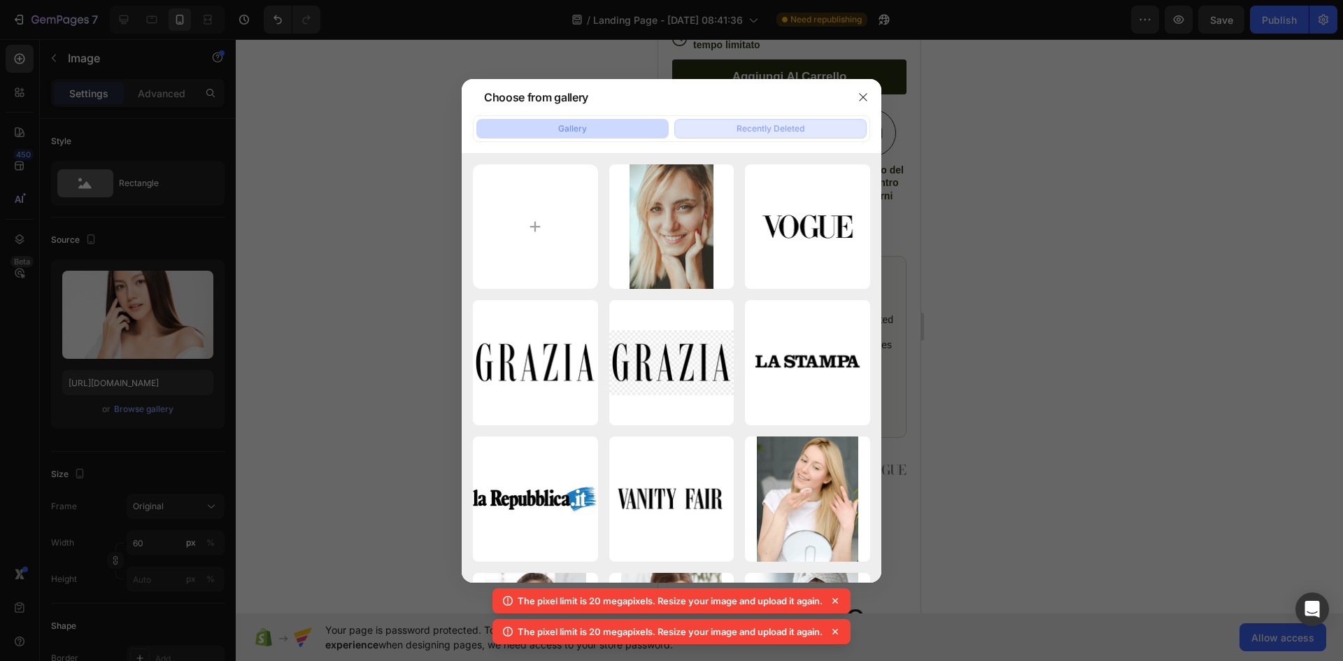
click at [770, 119] on button "Recently Deleted" at bounding box center [770, 129] width 192 height 20
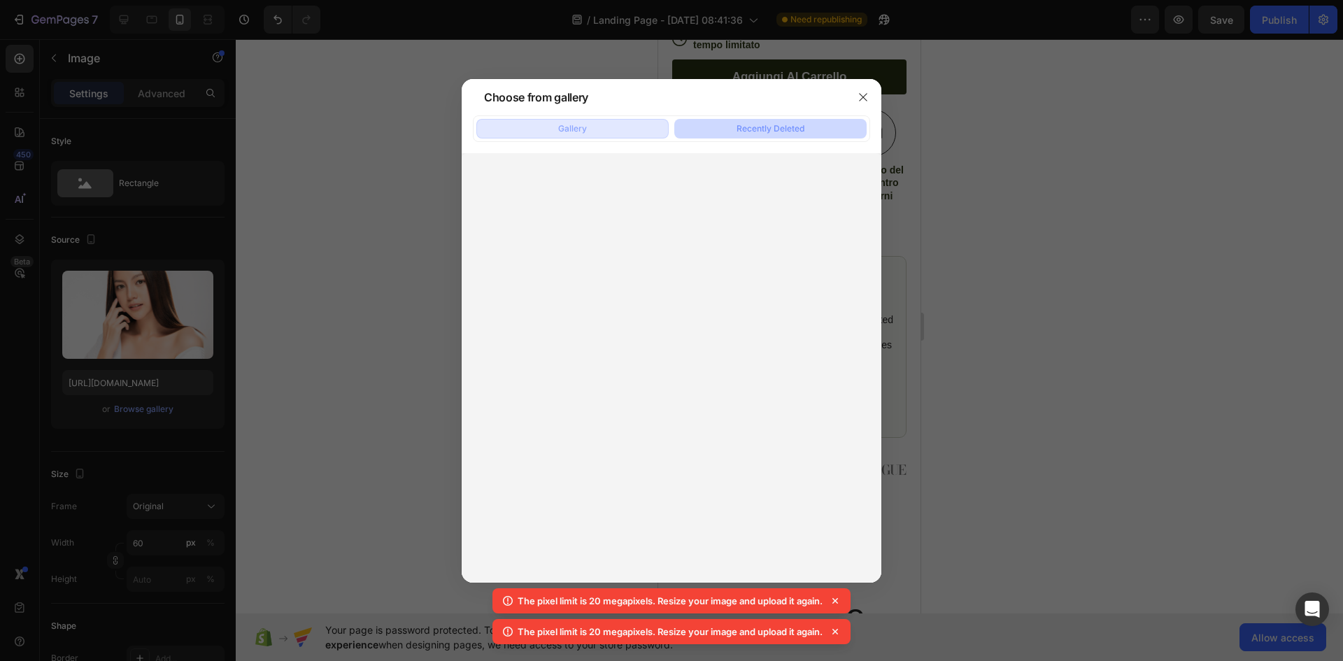
click at [649, 132] on button "Gallery" at bounding box center [572, 129] width 192 height 20
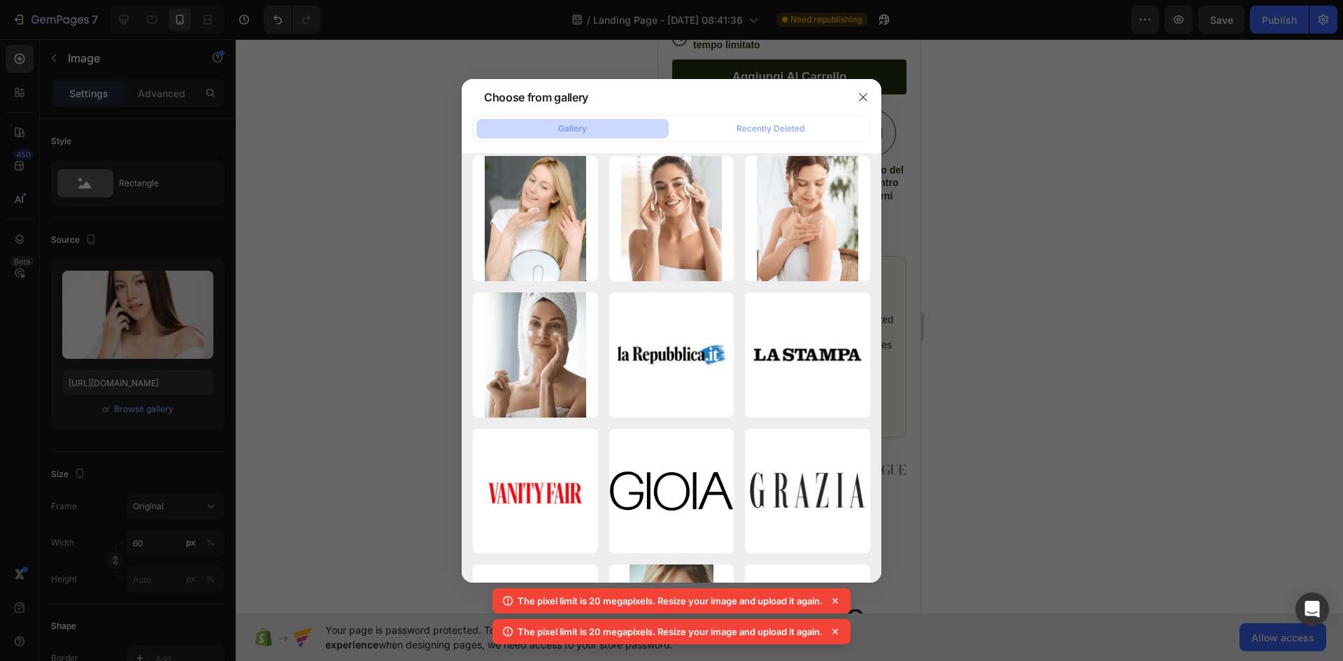
scroll to position [5029, 0]
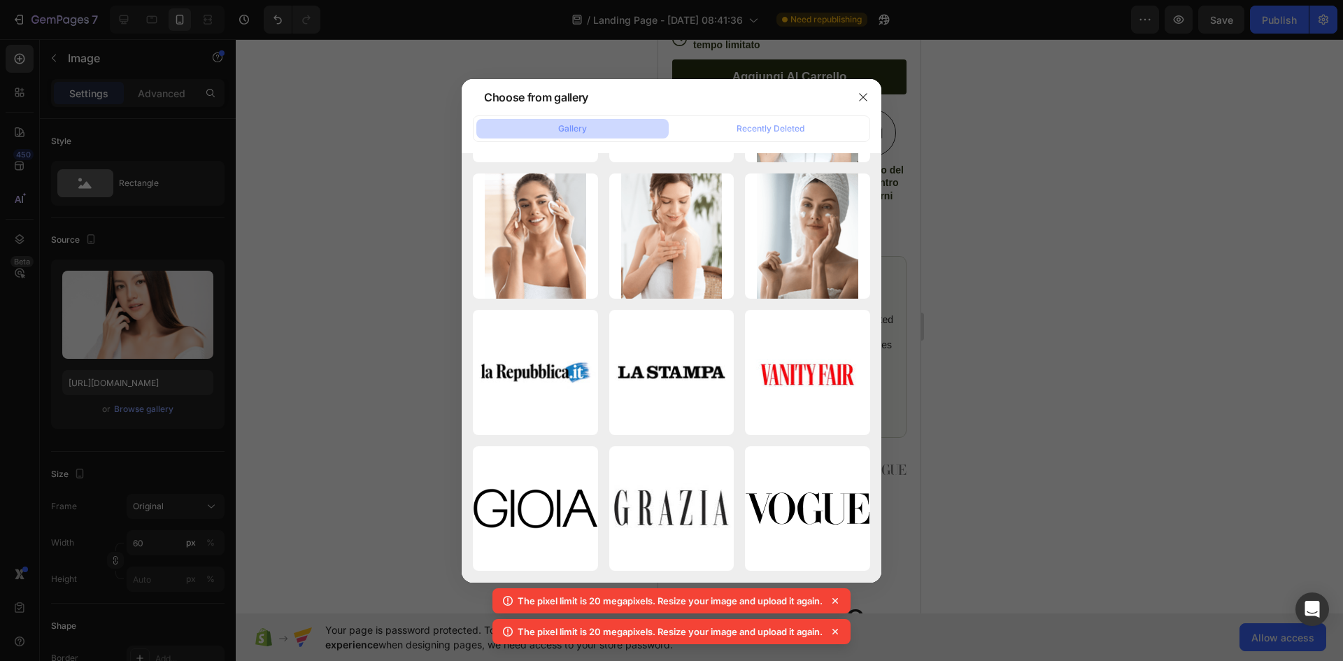
click at [1070, 294] on div at bounding box center [671, 330] width 1343 height 661
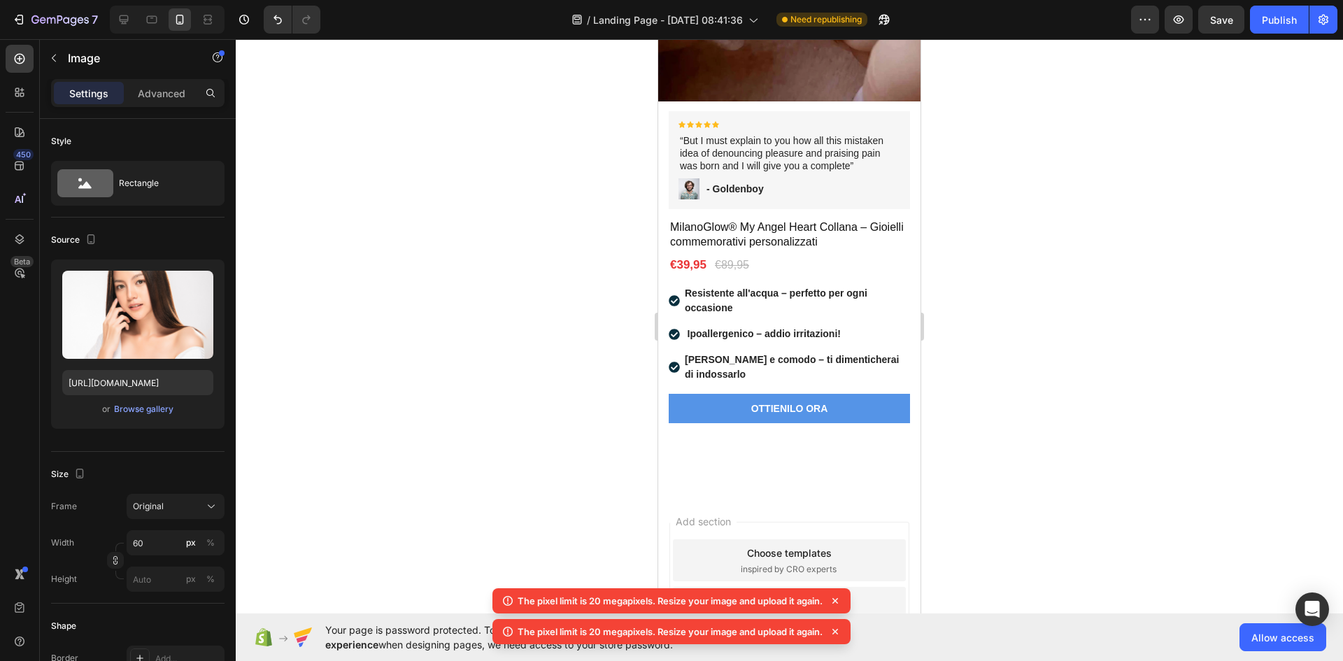
scroll to position [5228, 0]
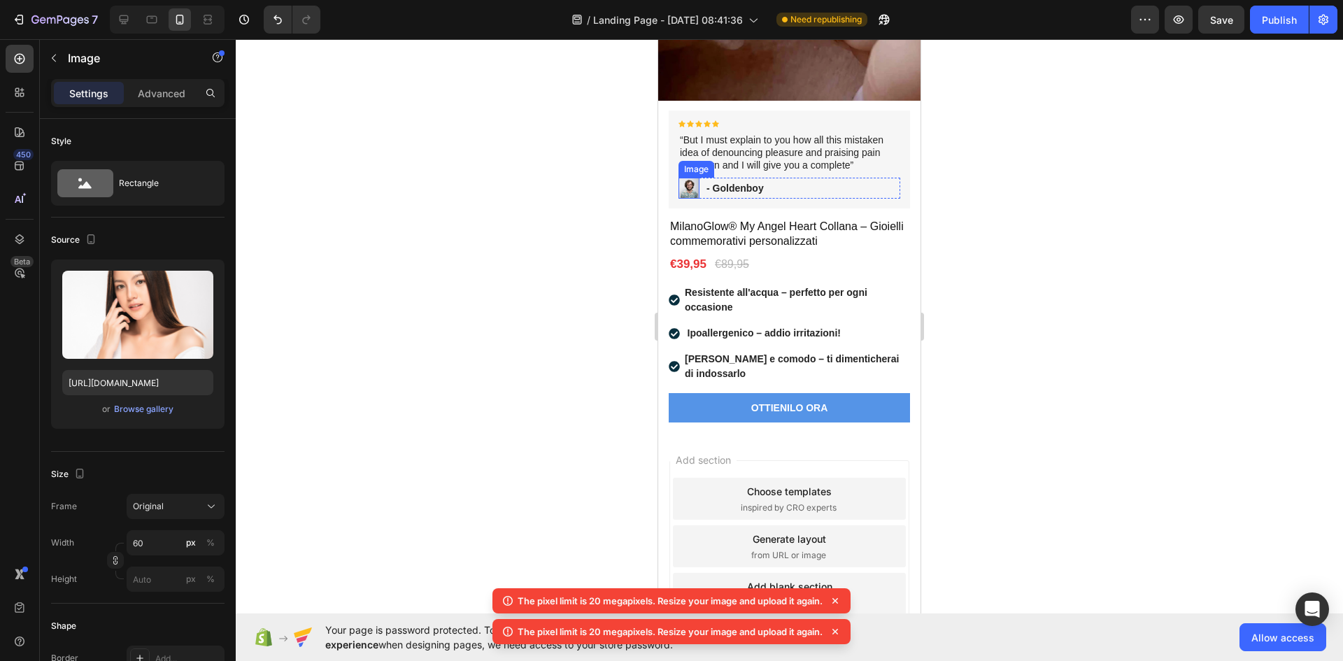
click at [688, 178] on img at bounding box center [689, 188] width 21 height 21
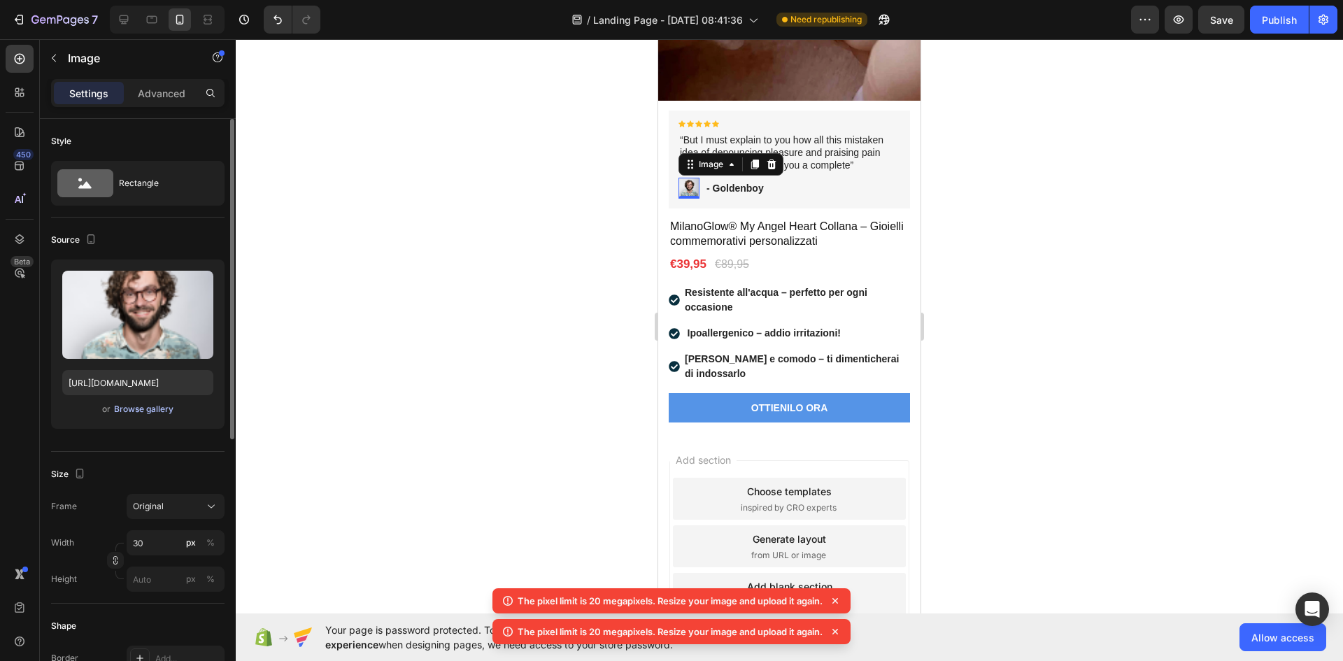
click at [148, 409] on div "Browse gallery" at bounding box center [143, 409] width 59 height 13
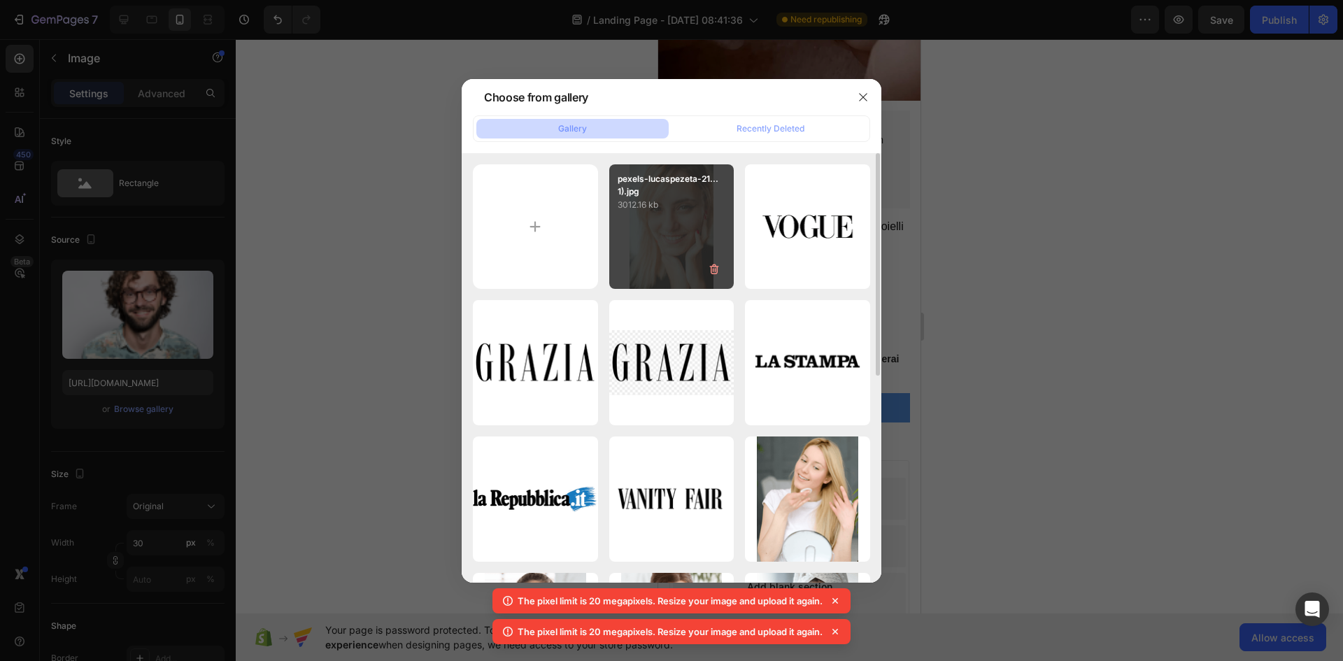
click at [660, 267] on div "pexels-lucaspezeta-21...1).jpg 3012.16 kb" at bounding box center [671, 226] width 125 height 125
type input "[URL][DOMAIN_NAME]"
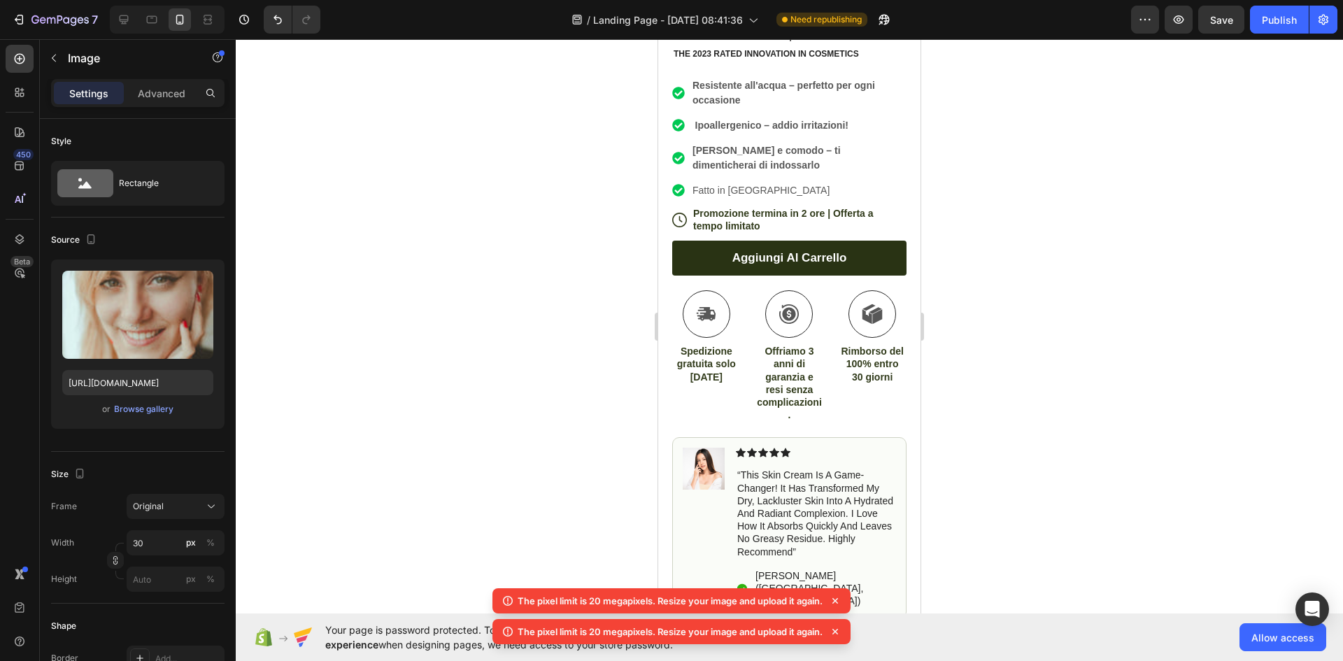
scroll to position [3635, 0]
click at [692, 448] on img at bounding box center [704, 469] width 42 height 42
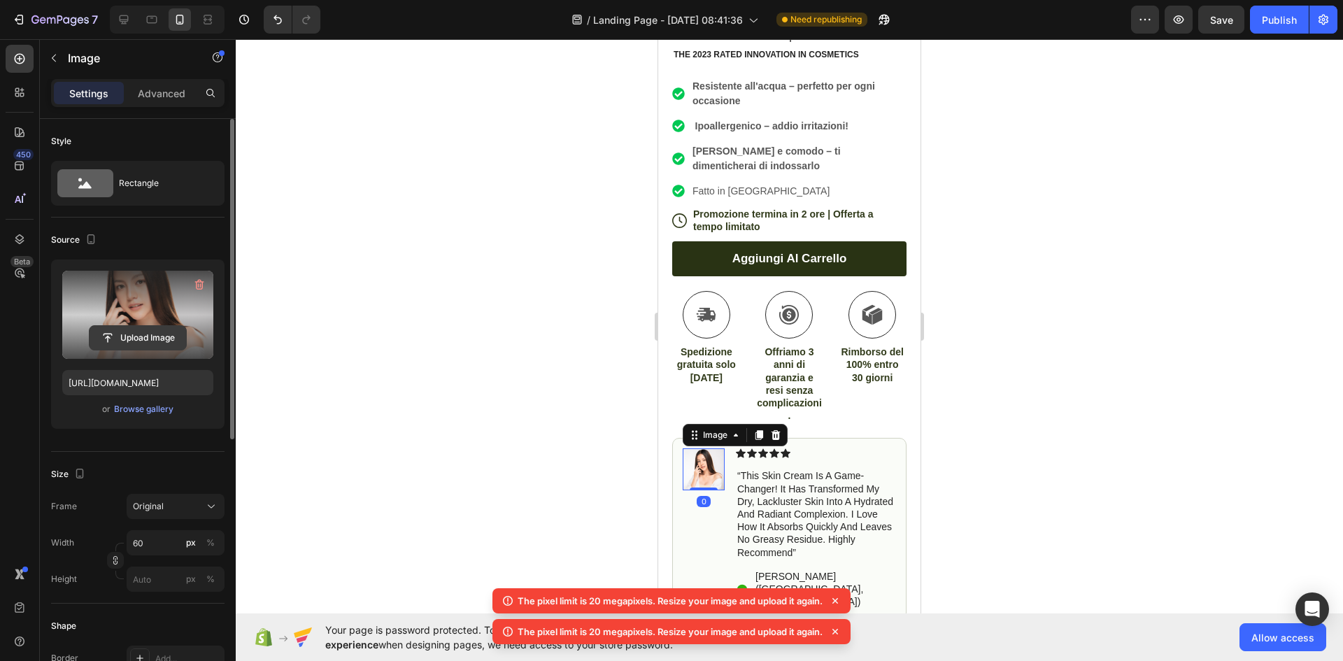
click at [120, 335] on input "file" at bounding box center [138, 338] width 97 height 24
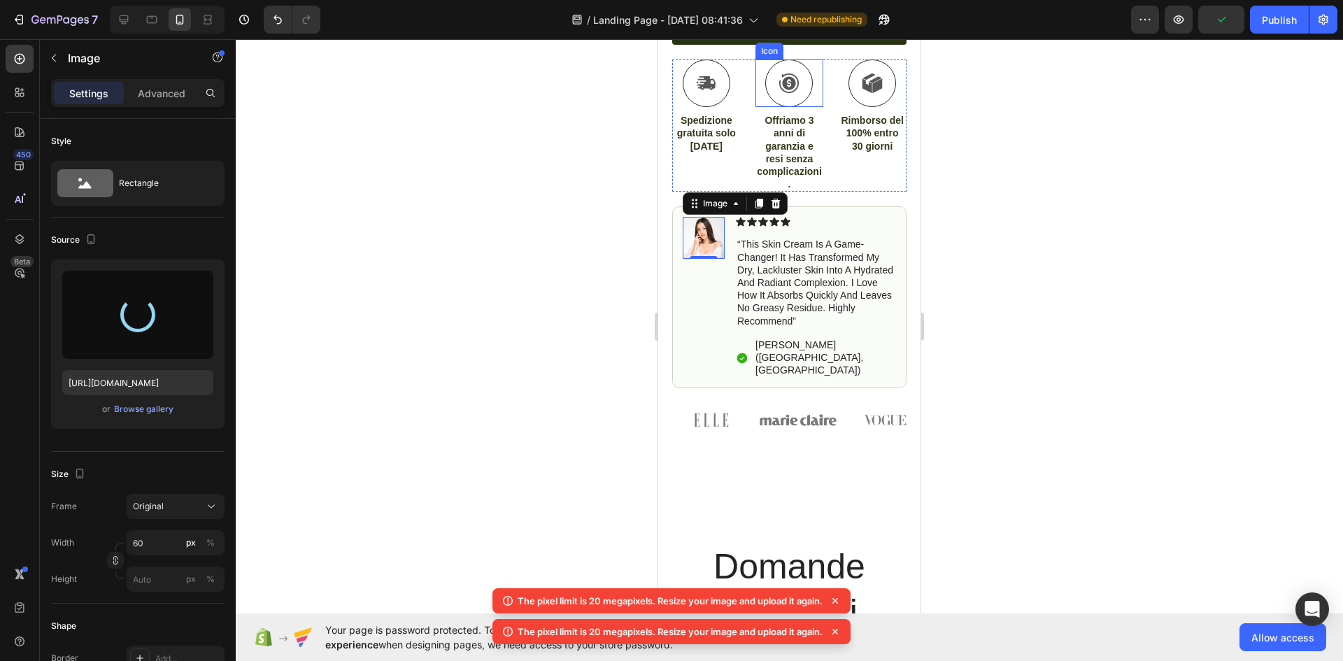
type input "[URL][DOMAIN_NAME]"
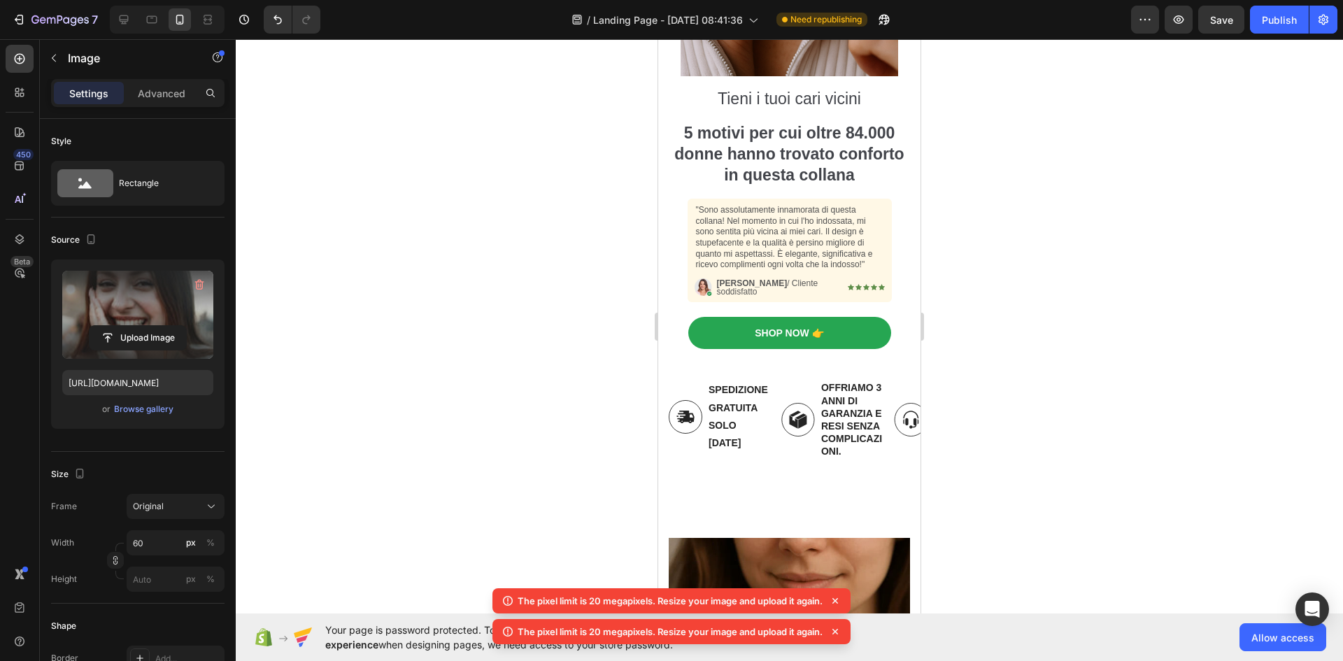
scroll to position [380, 0]
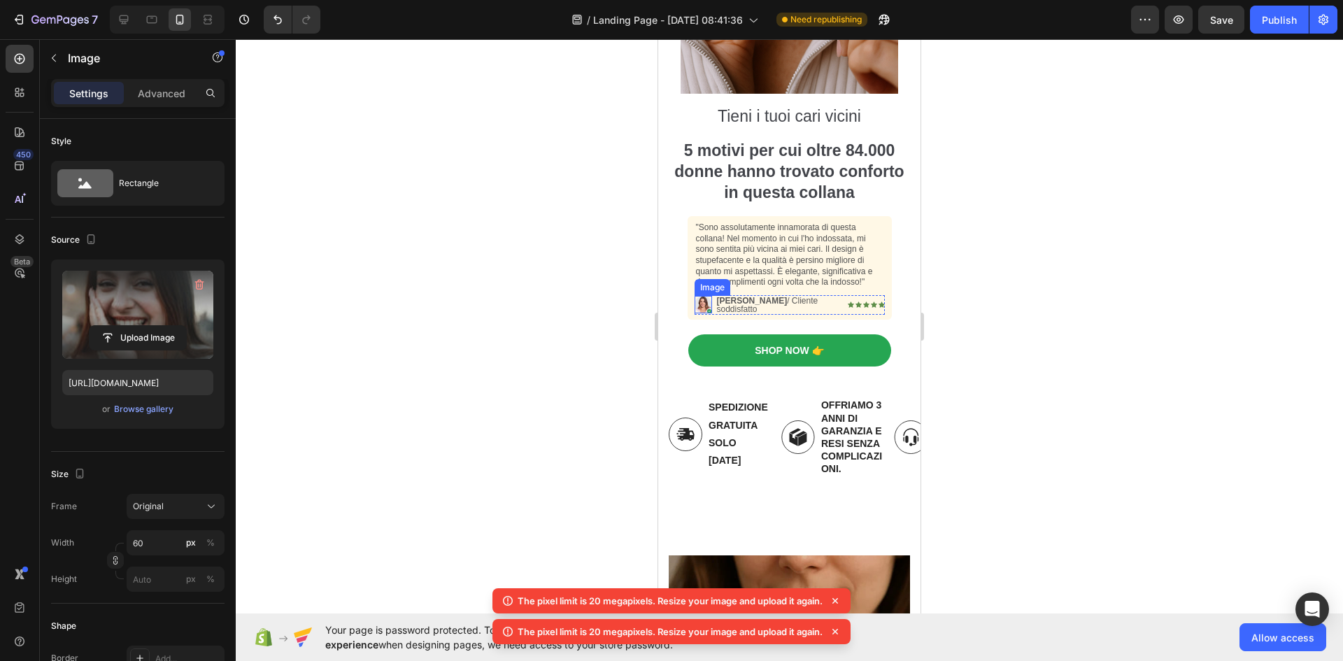
click at [697, 296] on img at bounding box center [703, 304] width 17 height 17
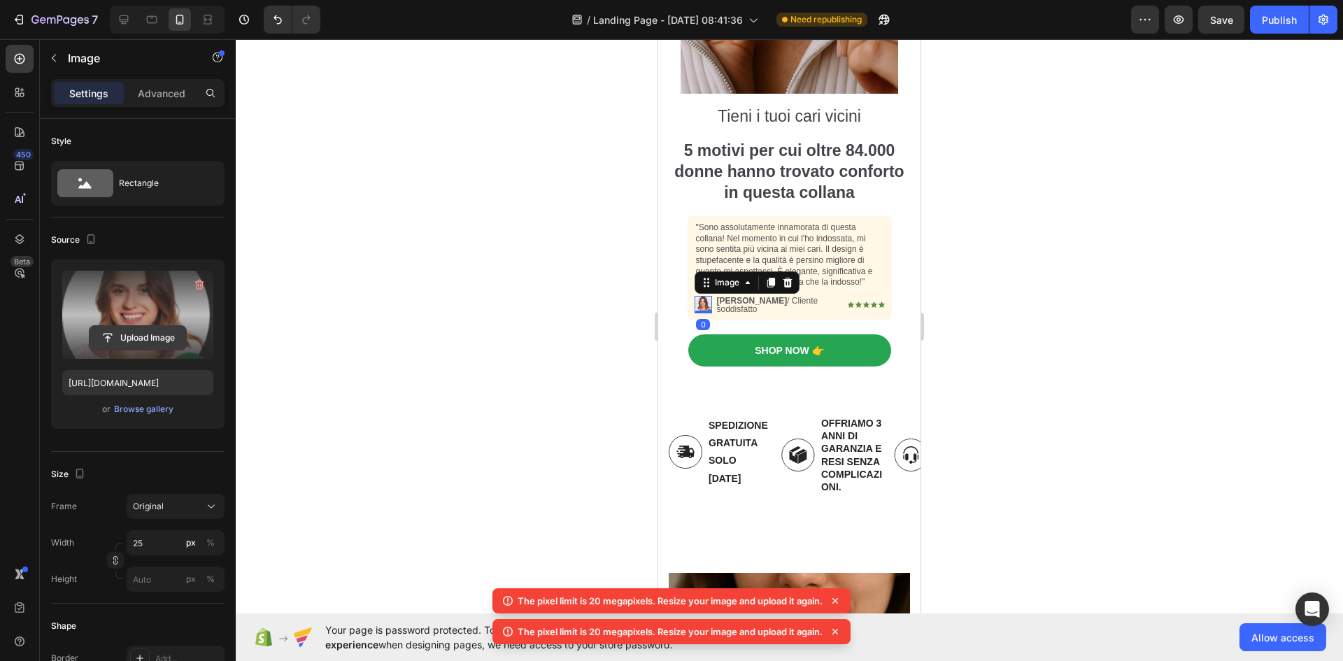
click at [125, 342] on input "file" at bounding box center [138, 338] width 97 height 24
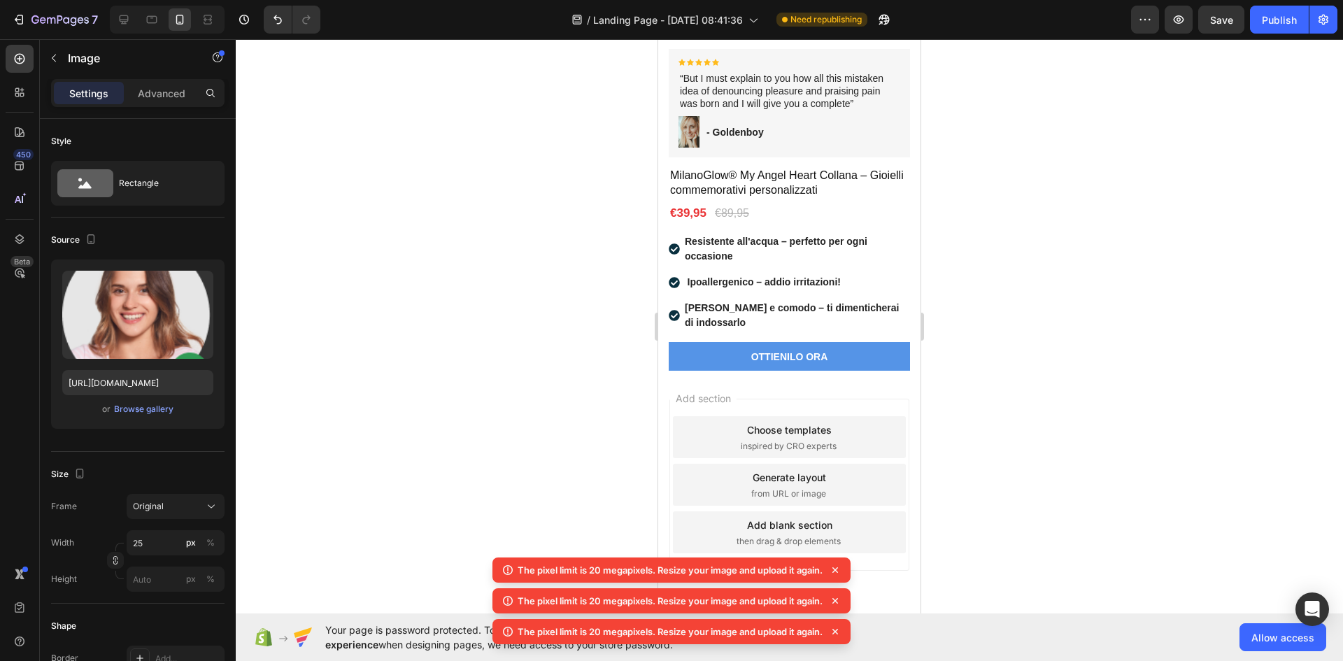
scroll to position [5343, 0]
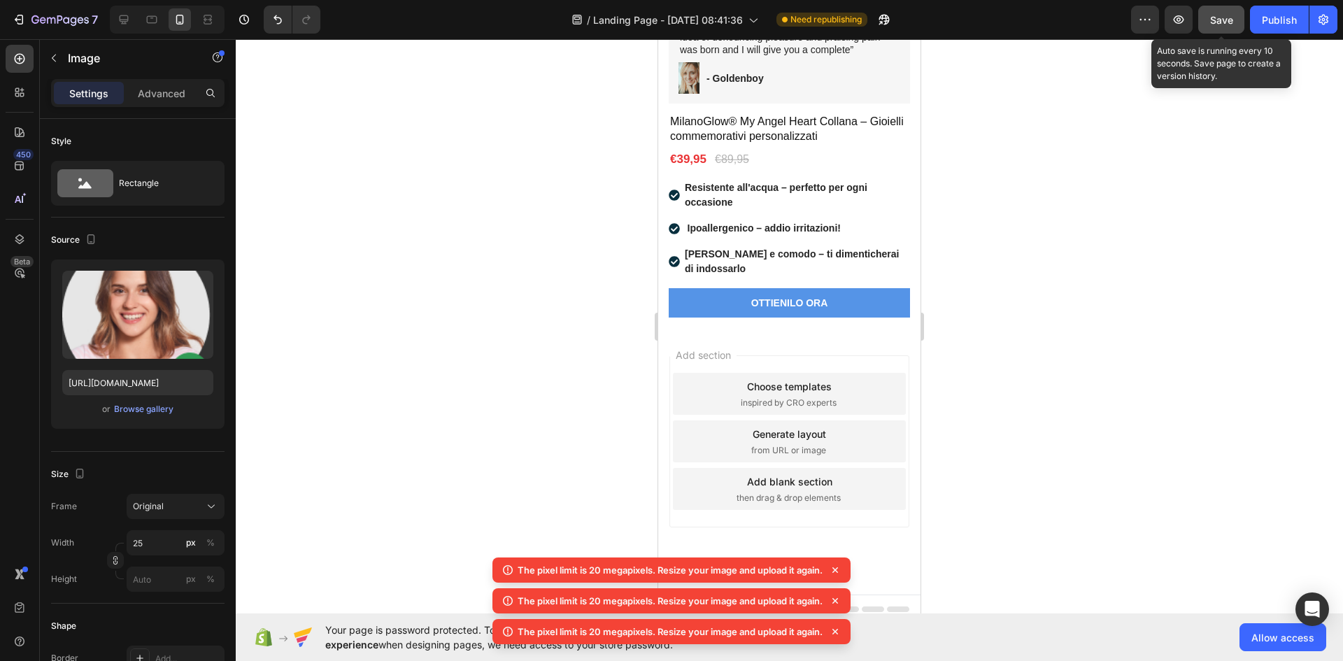
click at [1217, 17] on span "Save" at bounding box center [1221, 20] width 23 height 12
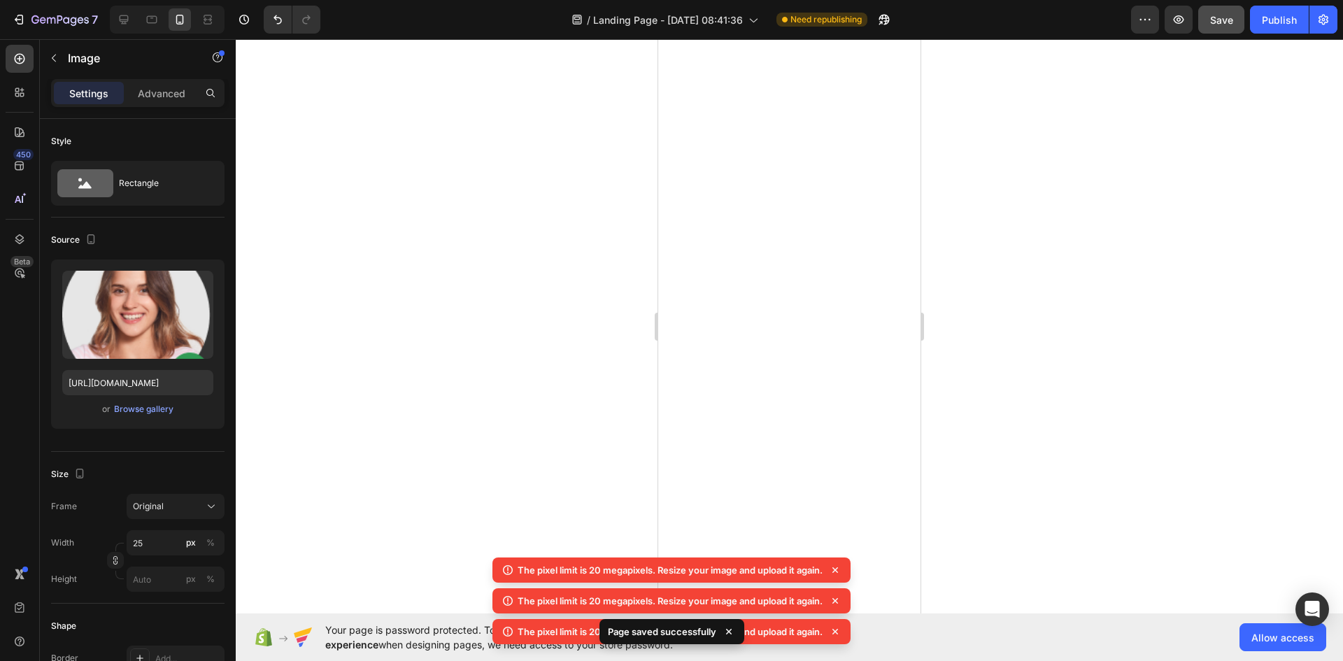
scroll to position [589, 0]
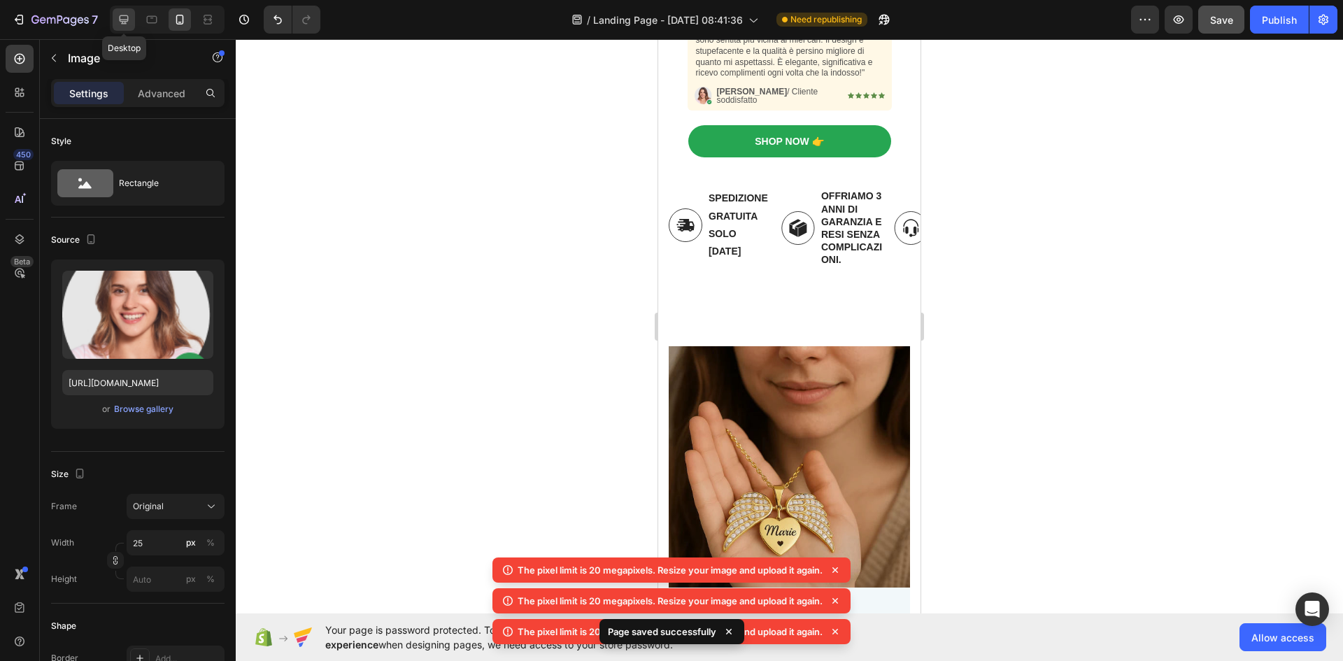
click at [127, 20] on icon at bounding box center [124, 19] width 9 height 9
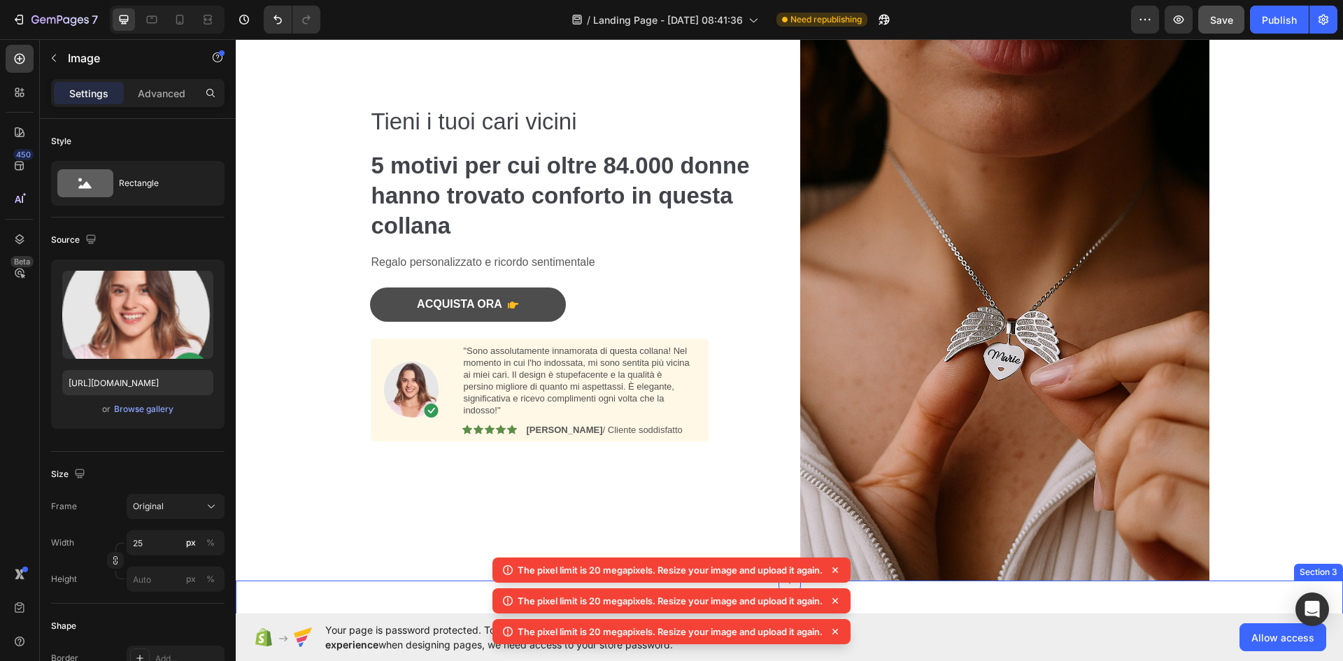
scroll to position [180, 0]
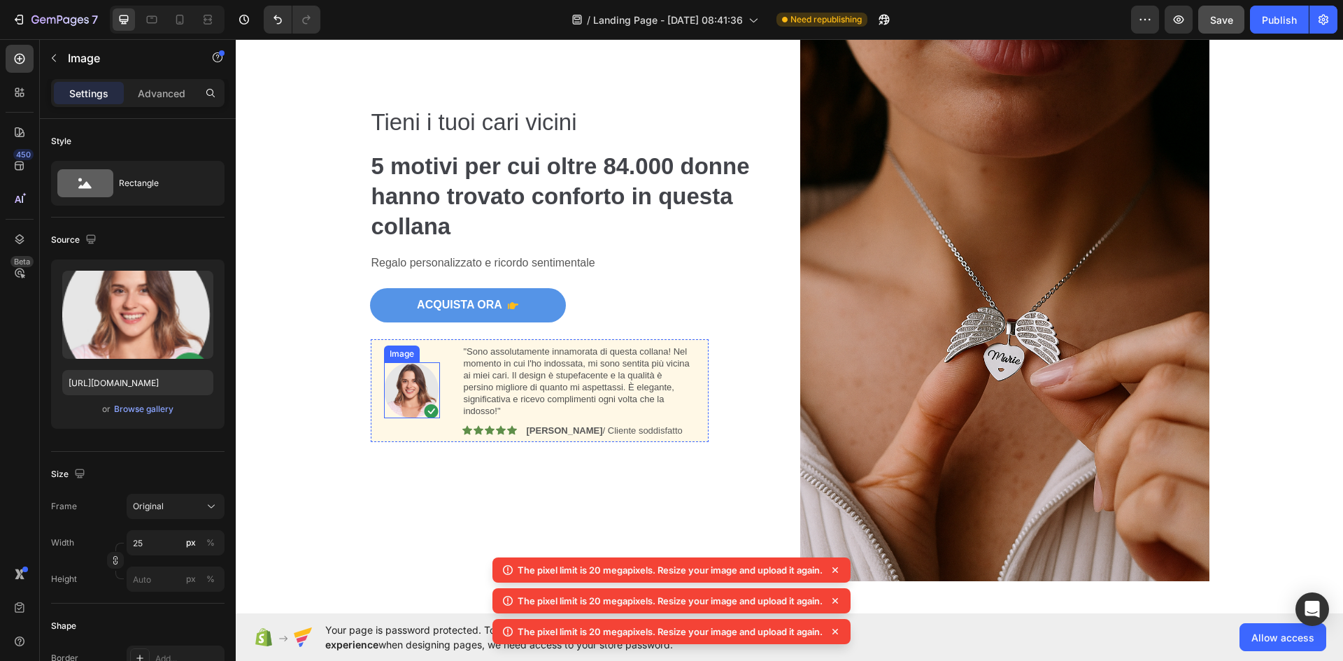
click at [400, 383] on img at bounding box center [412, 390] width 56 height 56
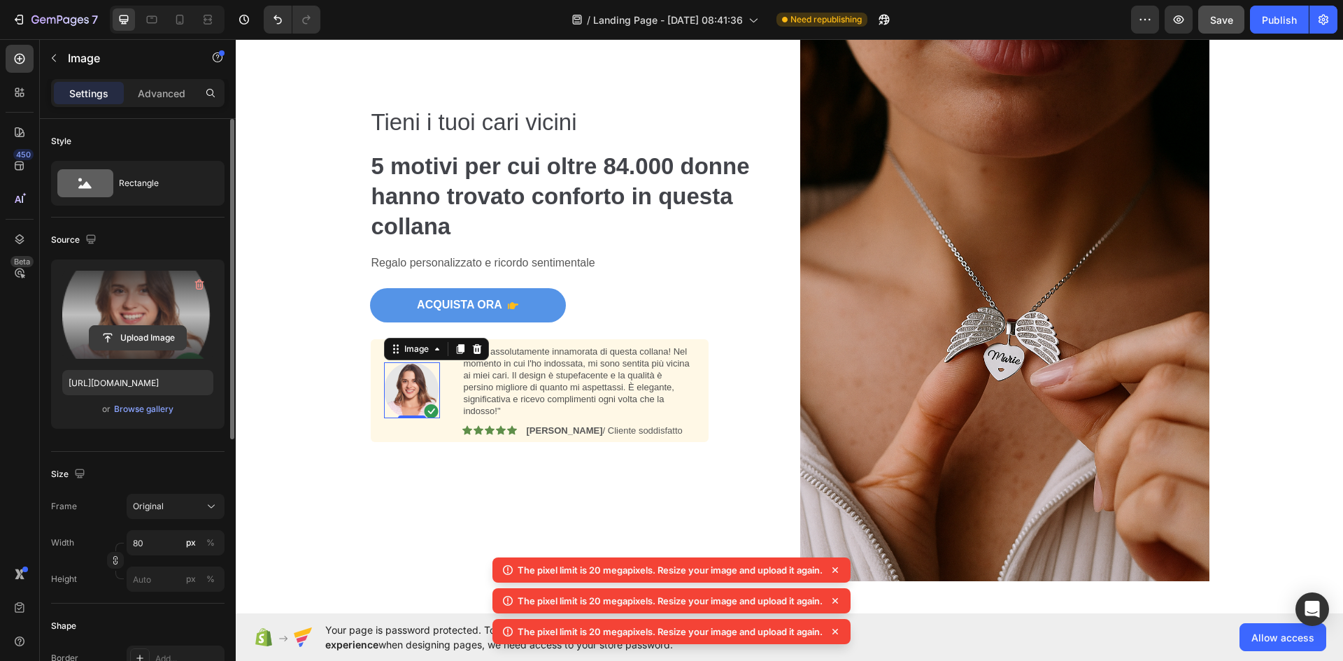
click at [134, 334] on input "file" at bounding box center [138, 338] width 97 height 24
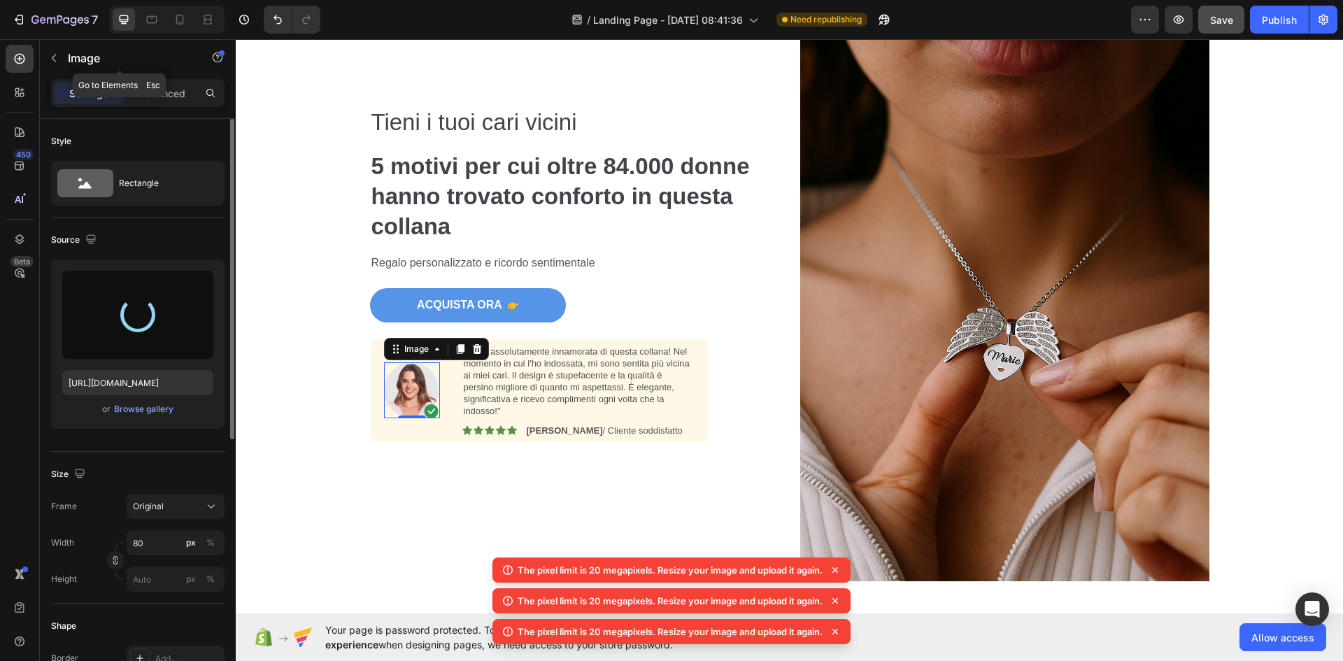
type input "[URL][DOMAIN_NAME]"
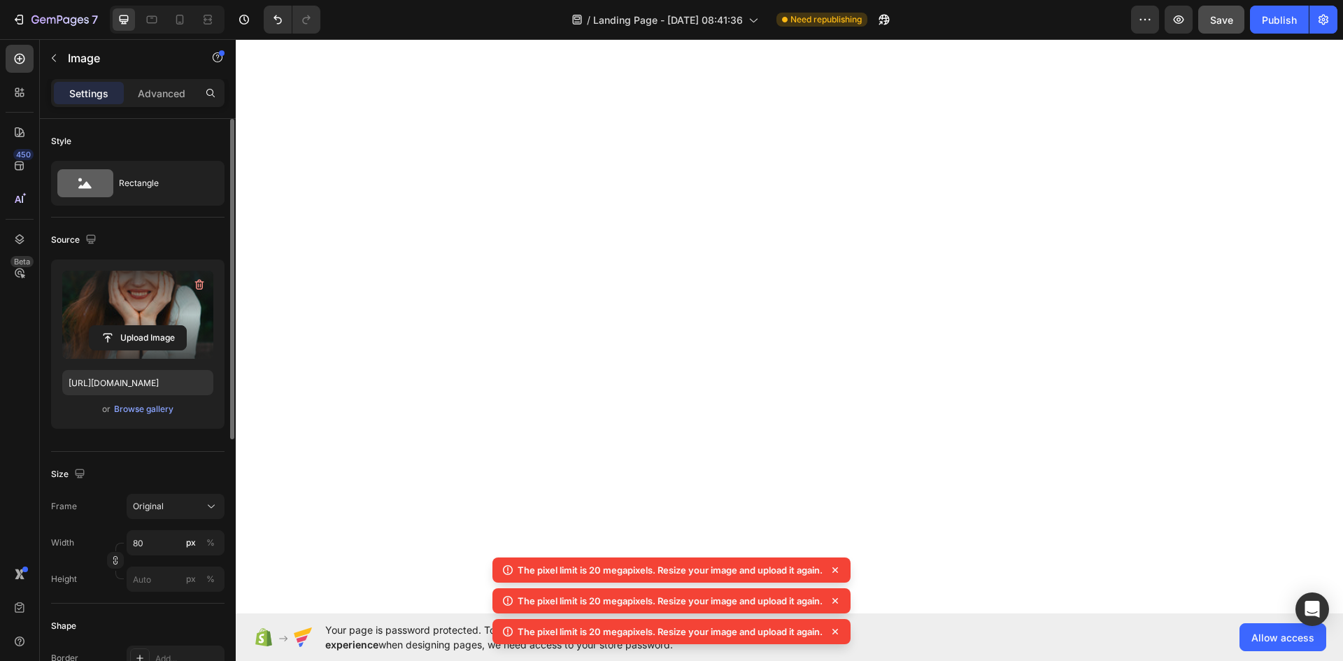
scroll to position [2412, 0]
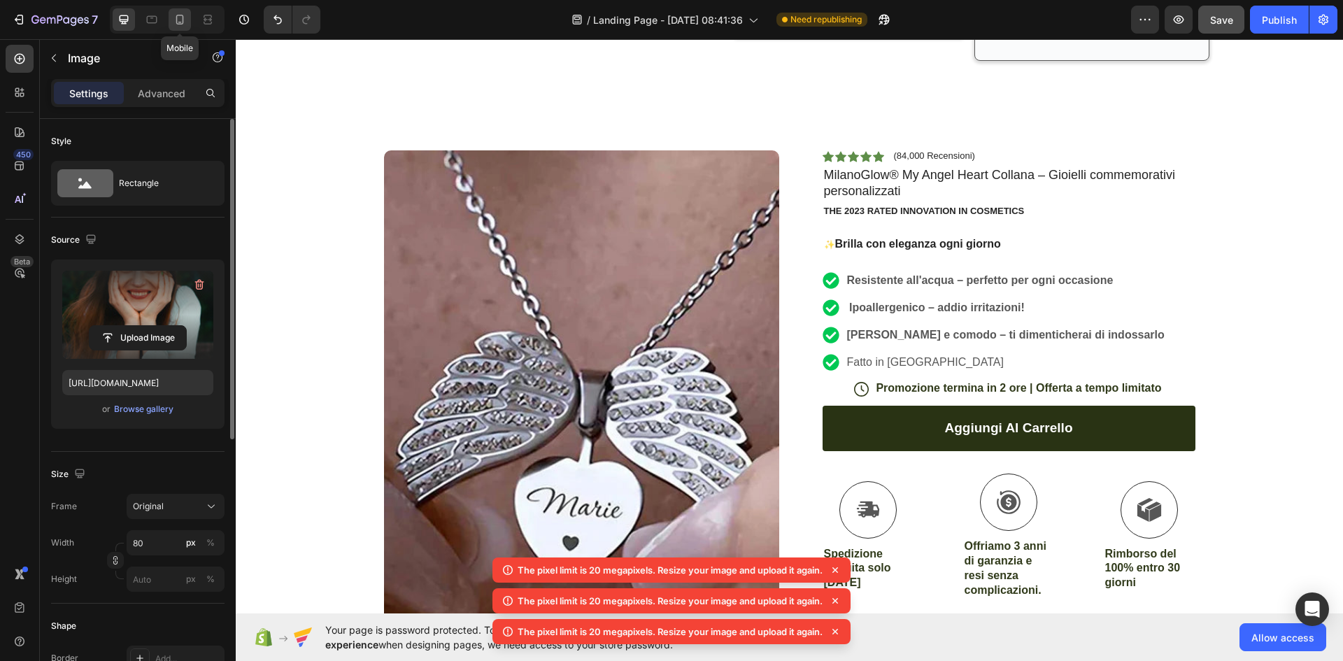
click at [186, 20] on icon at bounding box center [180, 20] width 14 height 14
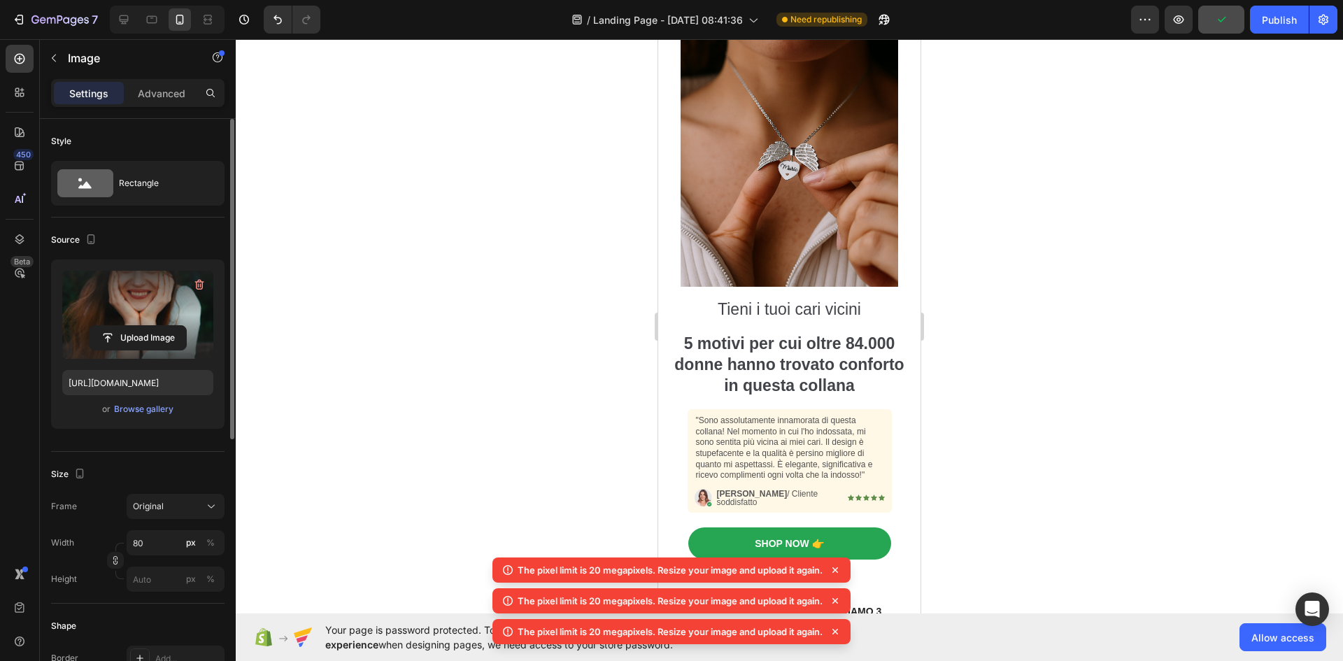
scroll to position [187, 0]
click at [696, 488] on img at bounding box center [703, 496] width 17 height 17
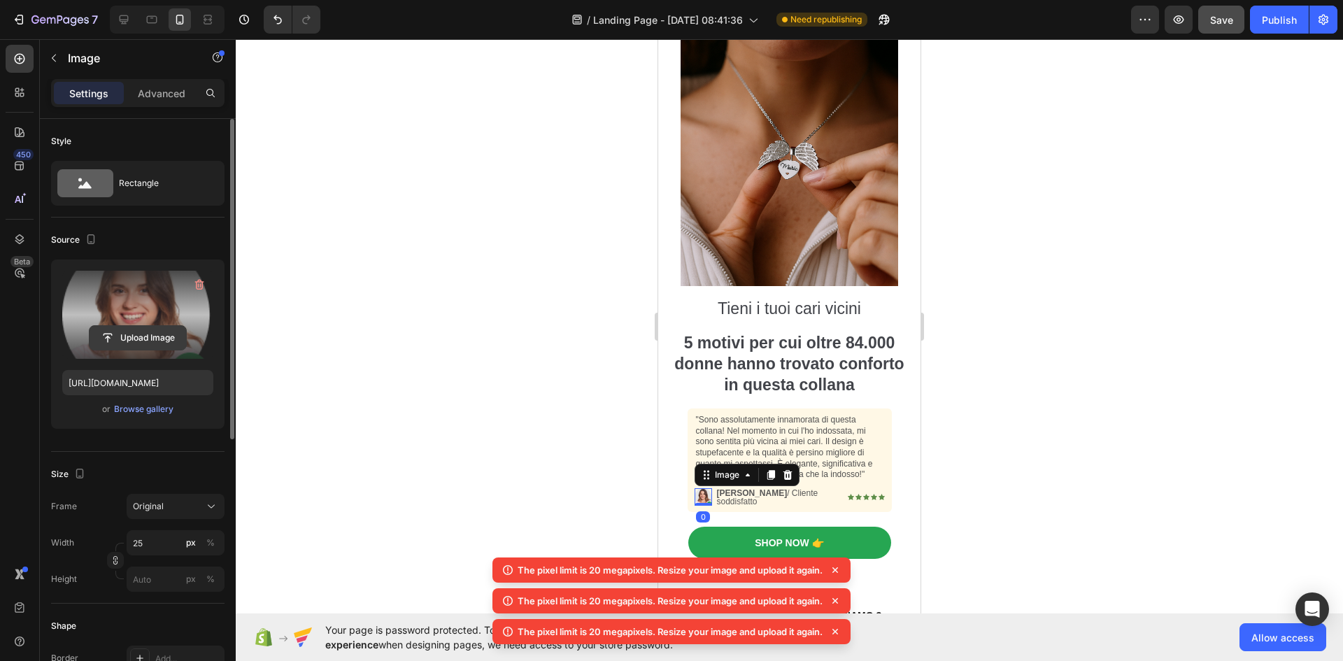
click at [152, 341] on input "file" at bounding box center [138, 338] width 97 height 24
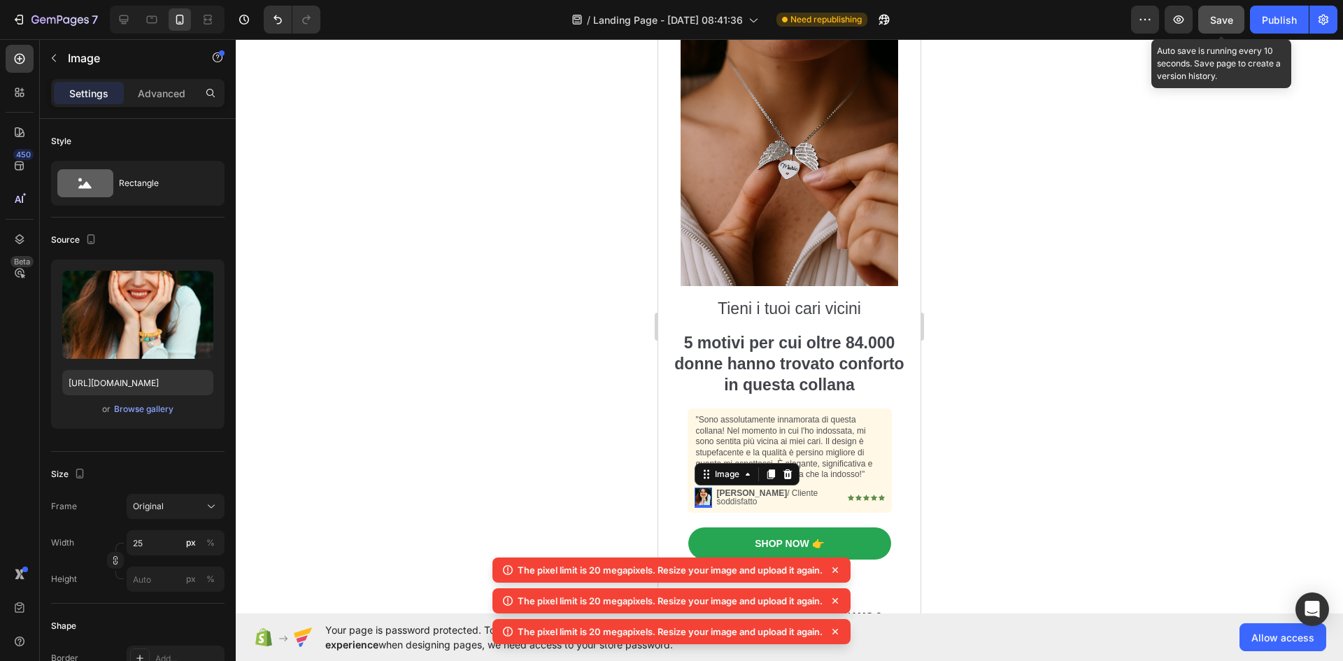
click at [1233, 22] on span "Save" at bounding box center [1221, 20] width 23 height 12
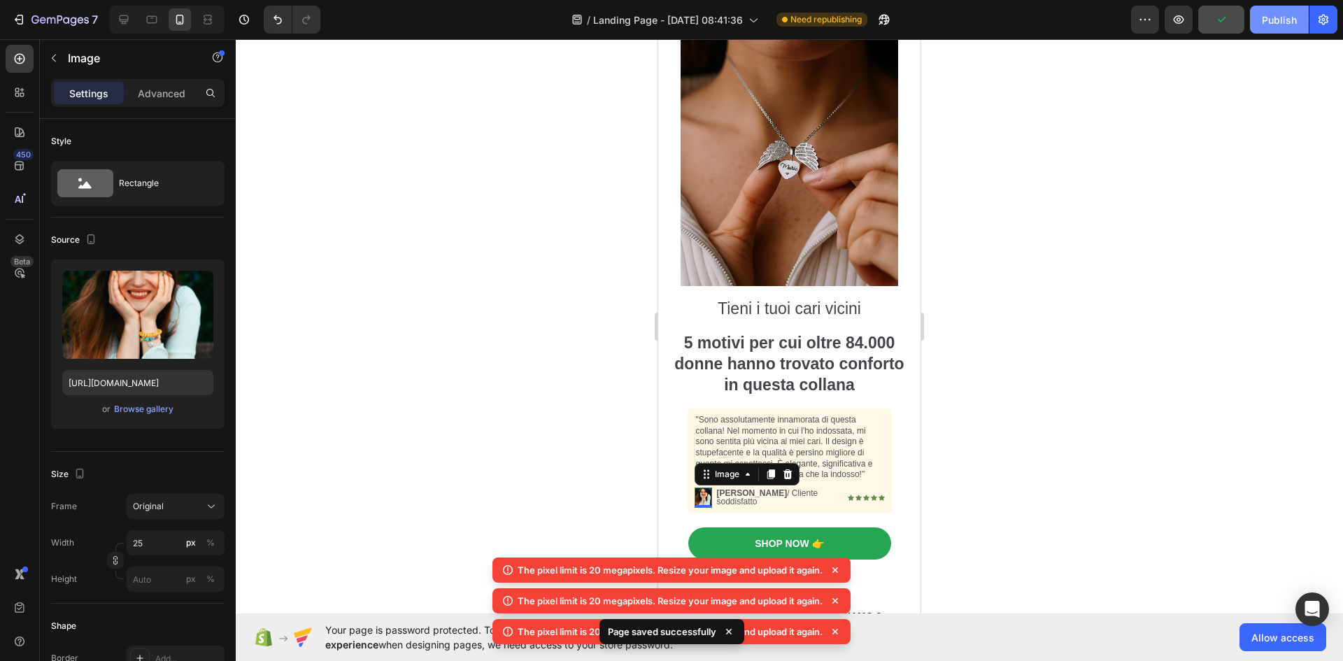
click at [1267, 18] on div "Publish" at bounding box center [1279, 20] width 35 height 15
click at [1179, 28] on button "button" at bounding box center [1179, 20] width 28 height 28
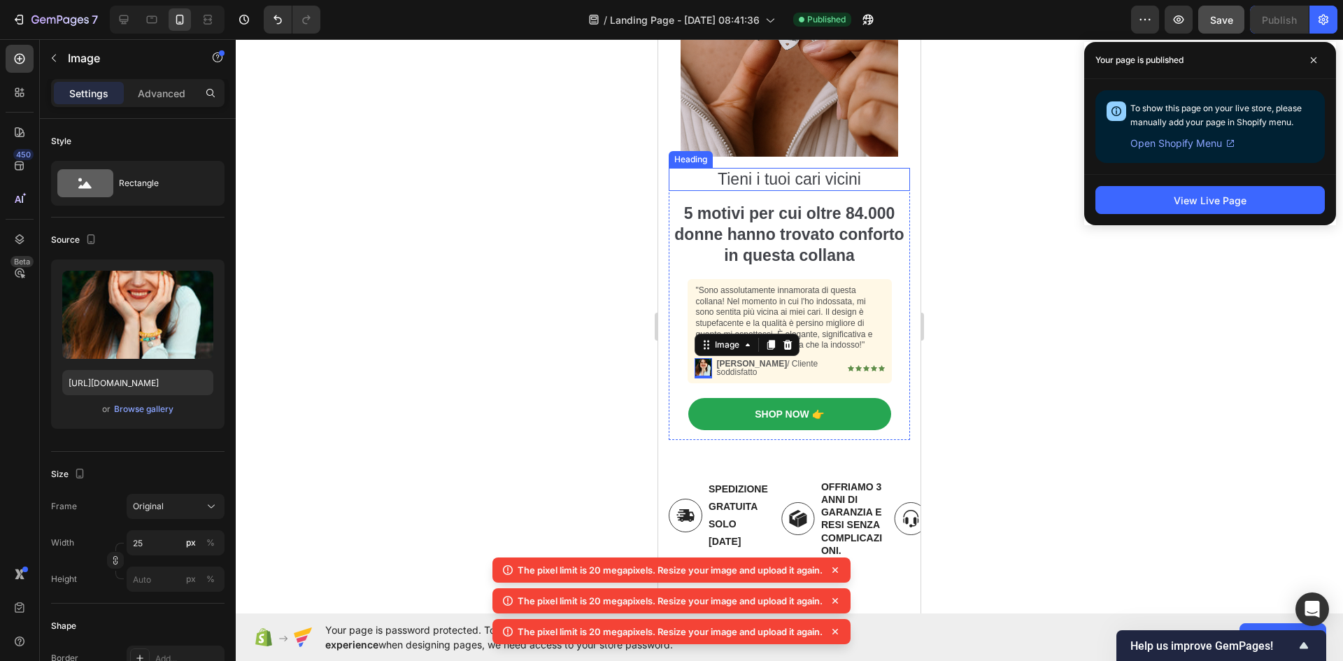
scroll to position [348, 0]
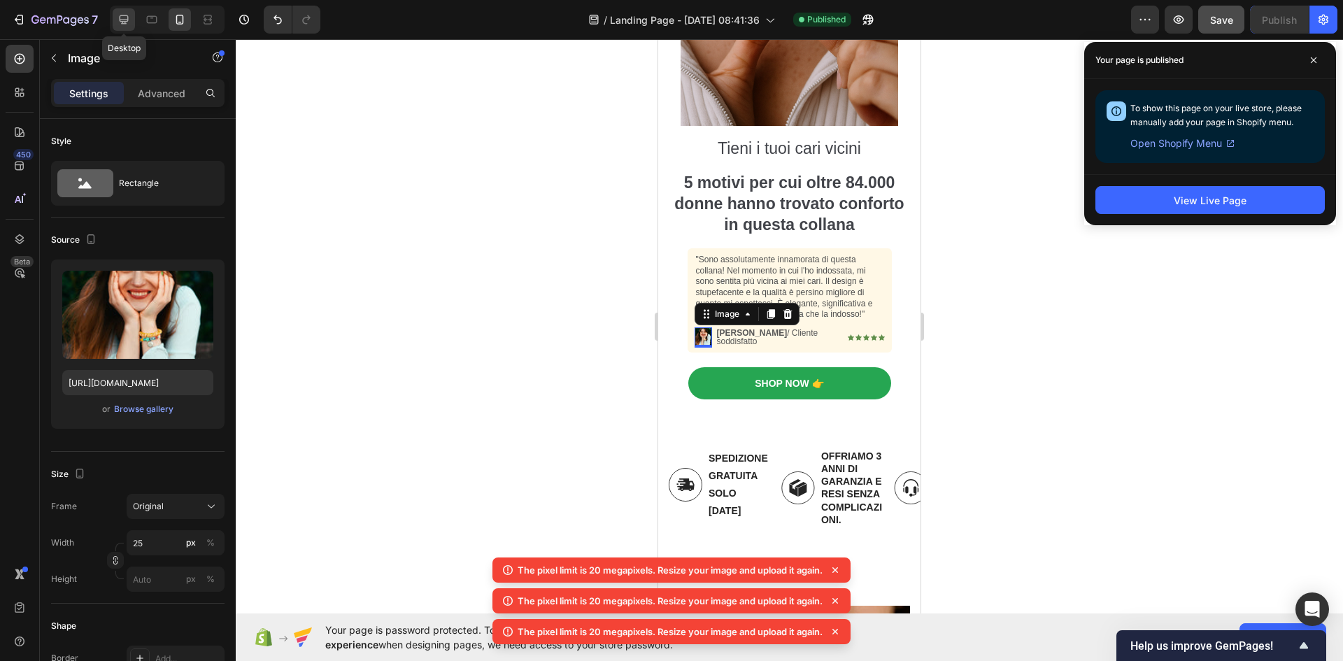
click at [129, 20] on icon at bounding box center [124, 20] width 14 height 14
type input "[URL][DOMAIN_NAME]"
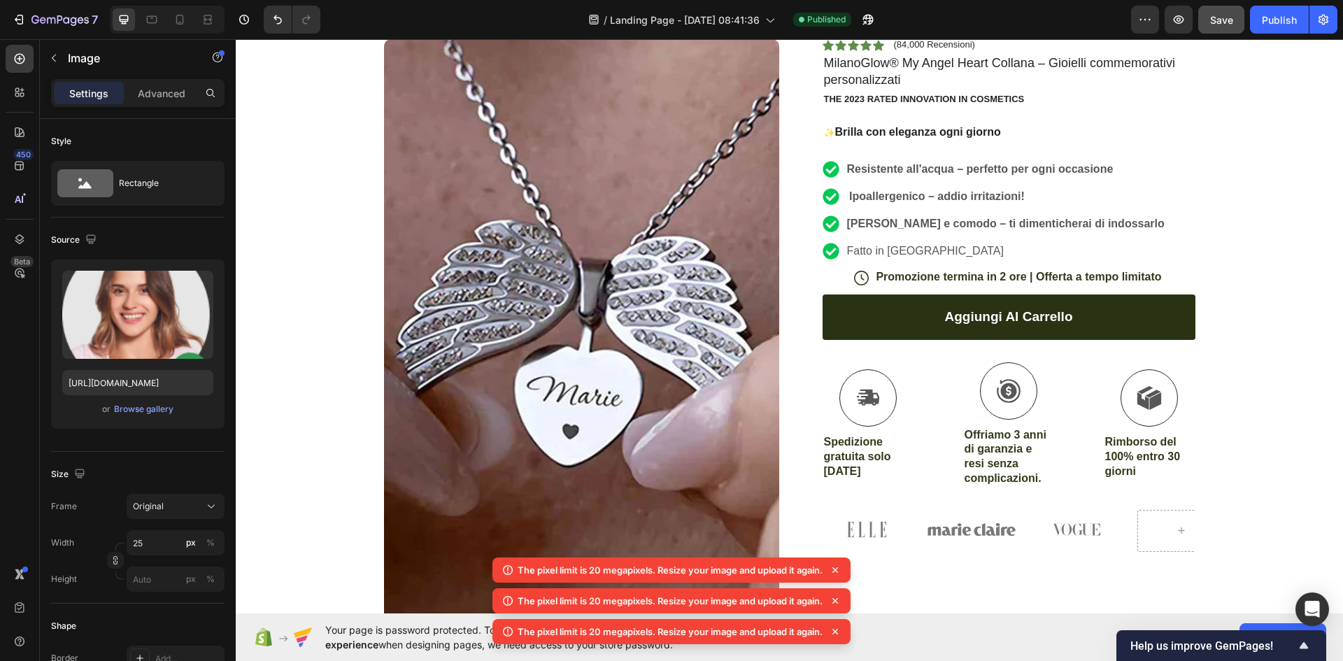
scroll to position [2721, 0]
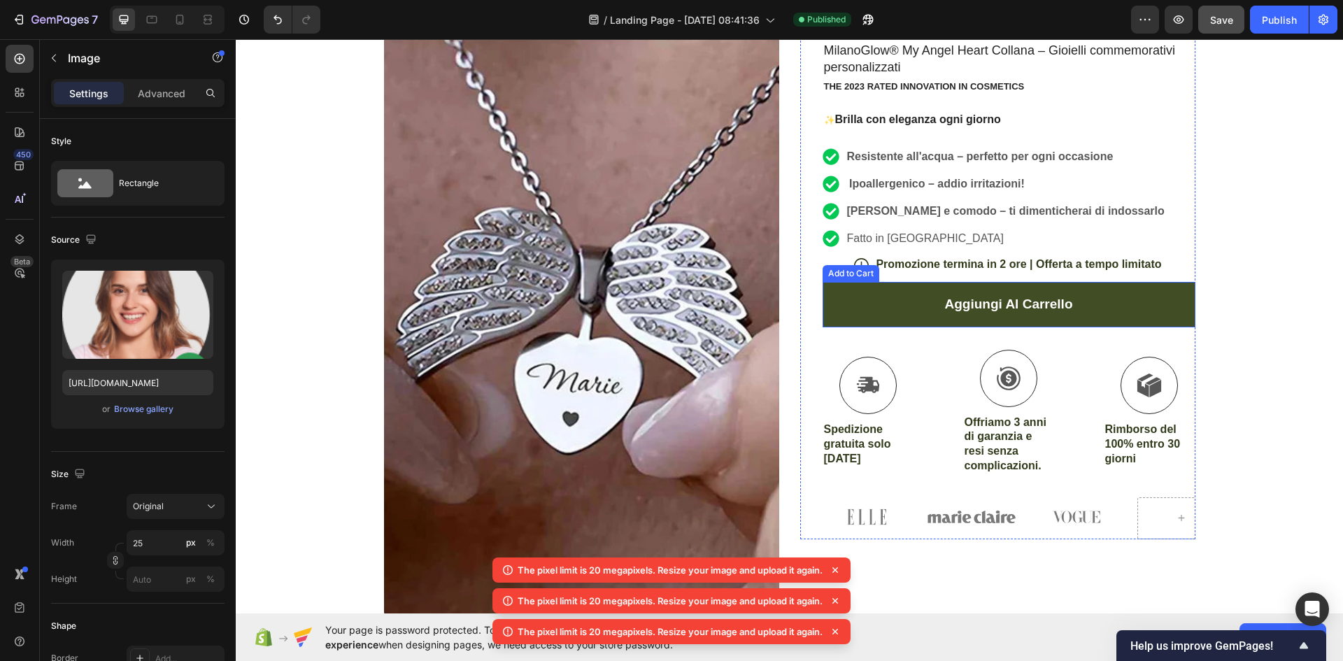
click at [849, 302] on button "Aggiungi al carrello" at bounding box center [1009, 304] width 373 height 45
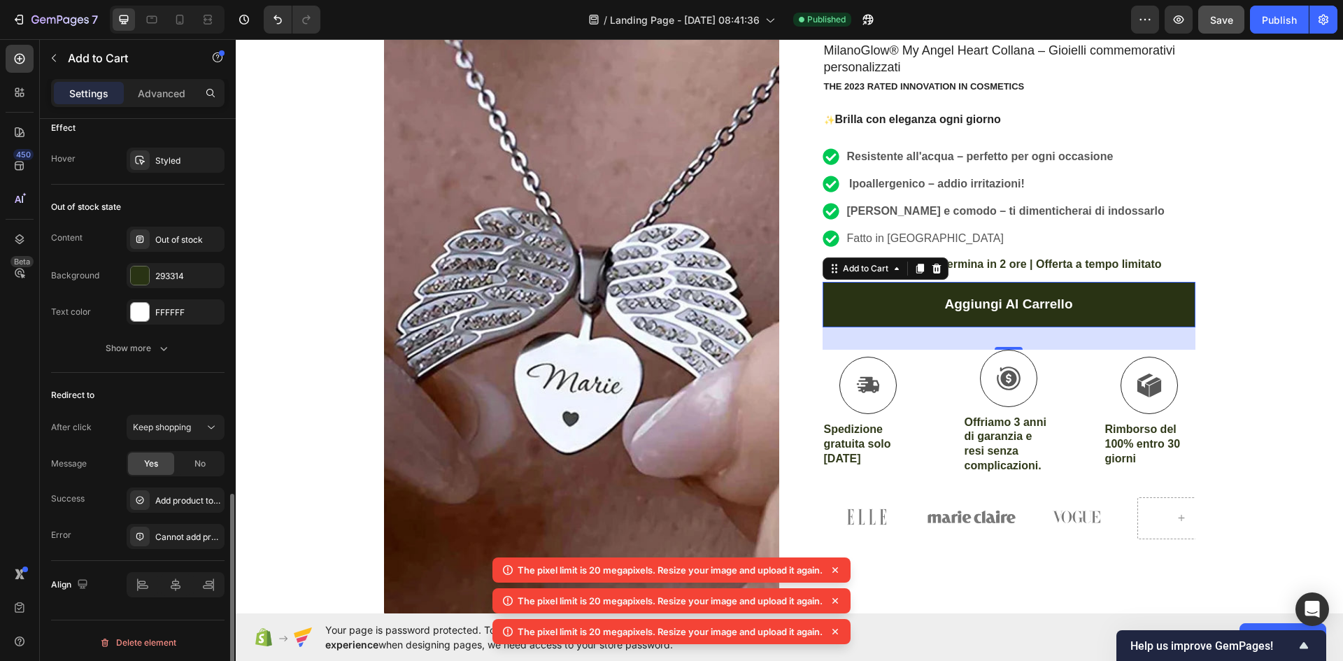
scroll to position [1026, 0]
click at [165, 416] on button "Keep shopping" at bounding box center [176, 423] width 98 height 25
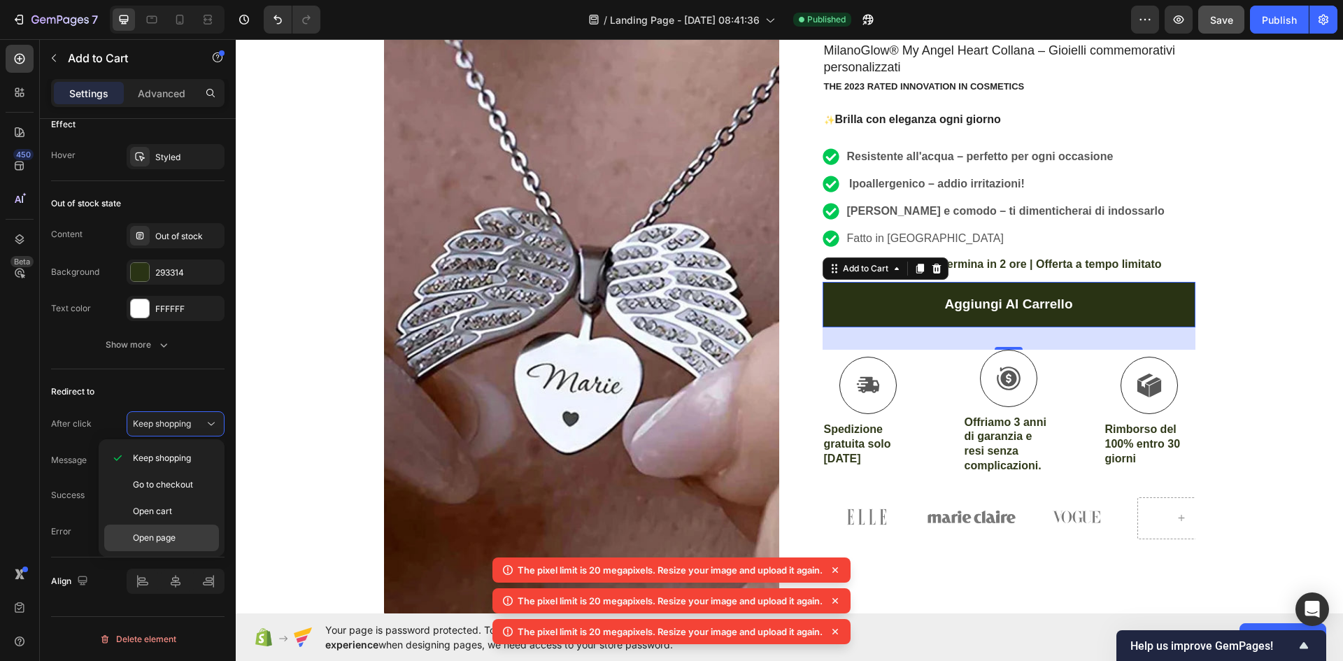
click at [145, 532] on span "Open page" at bounding box center [154, 538] width 43 height 13
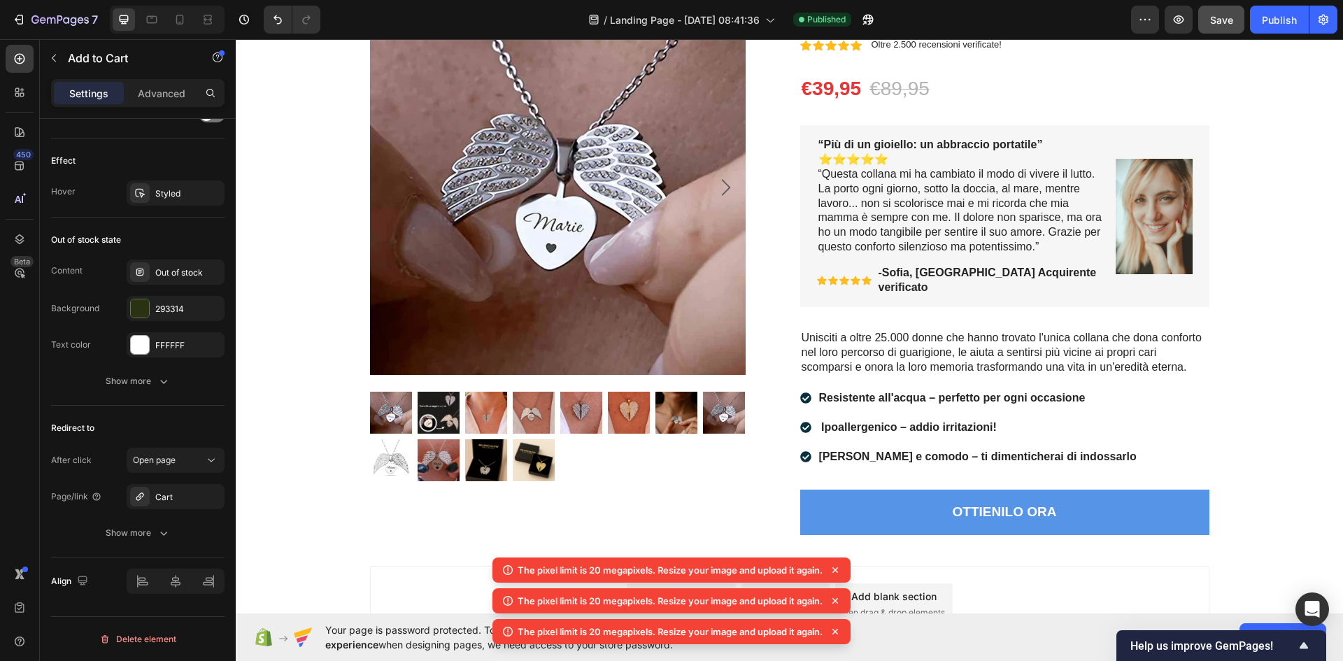
scroll to position [4453, 0]
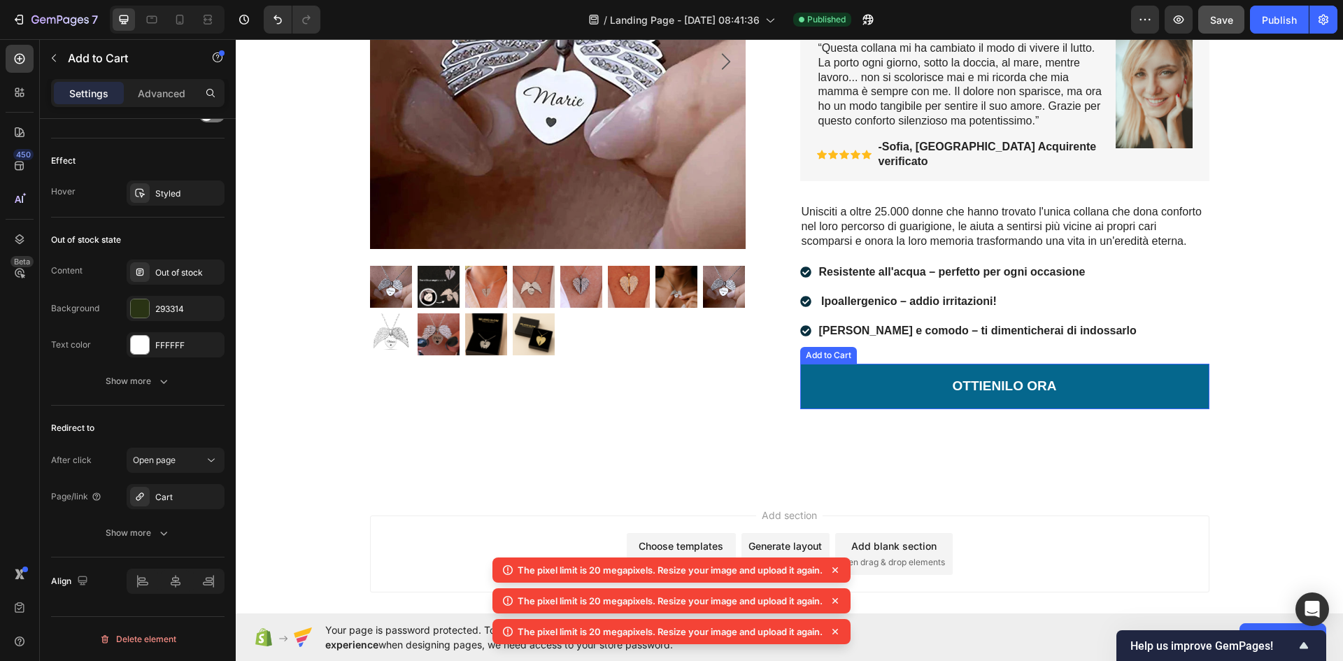
click at [897, 367] on button "OTTIENILO ORA" at bounding box center [1004, 386] width 409 height 45
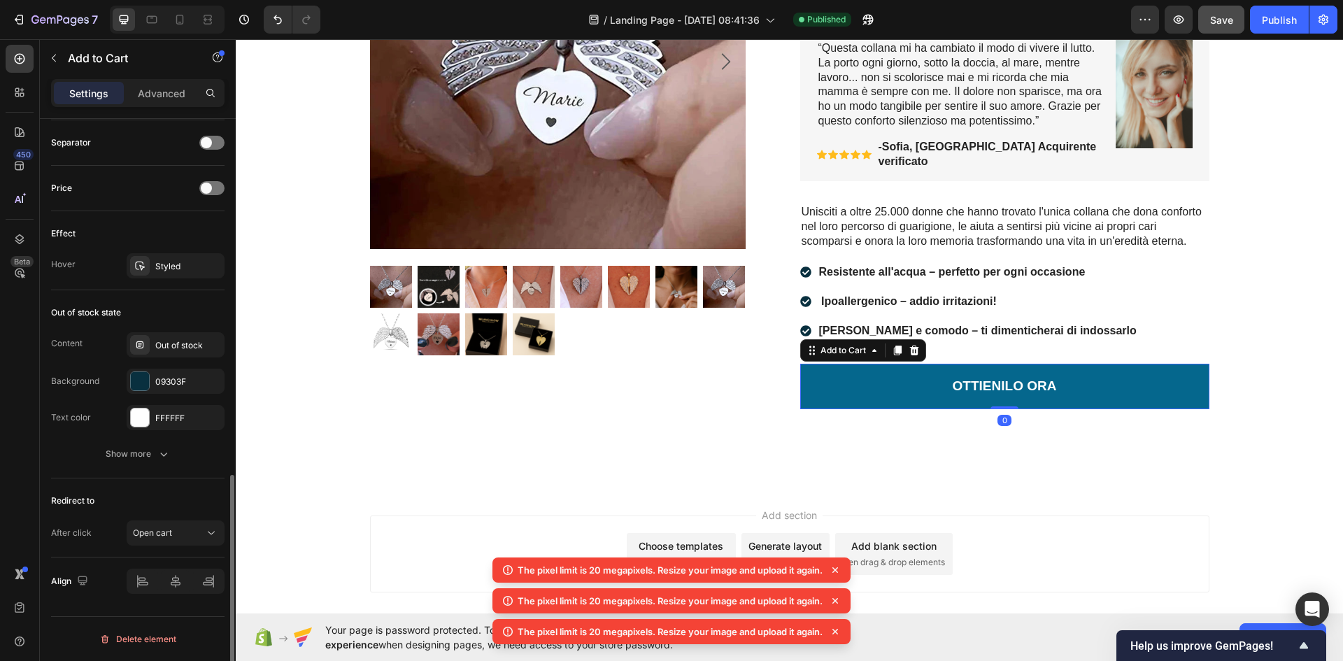
scroll to position [917, 0]
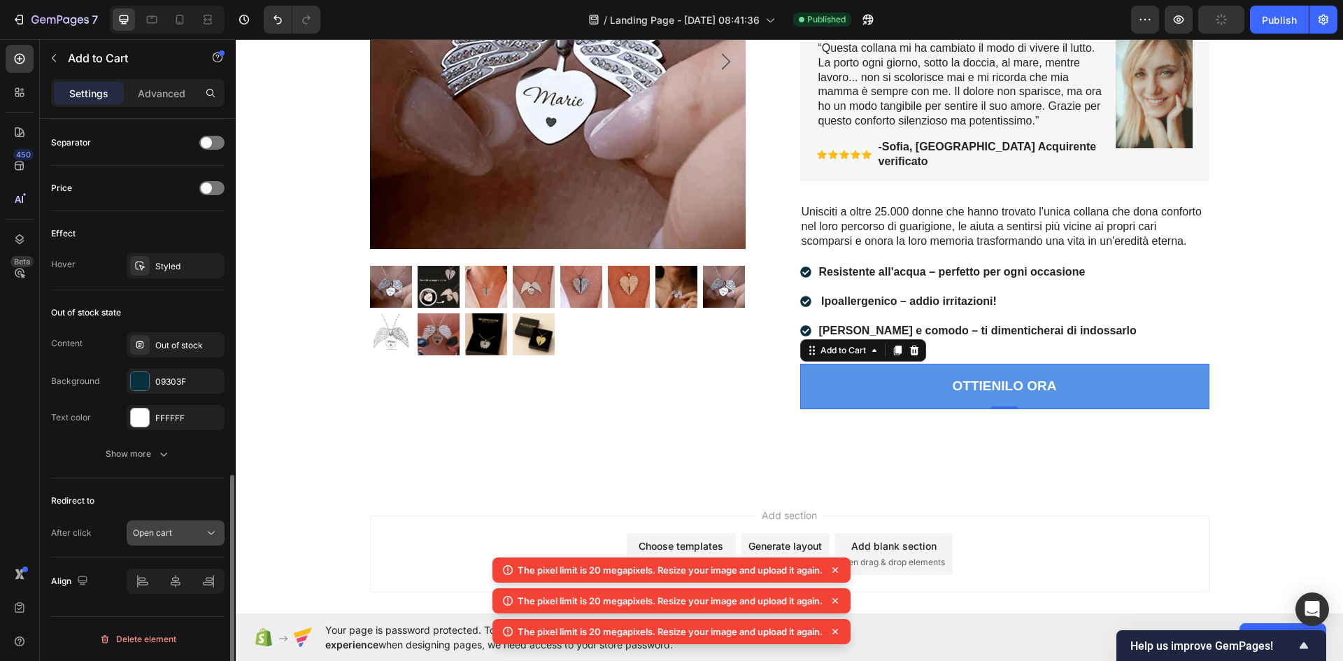
click at [178, 527] on div "Open cart" at bounding box center [168, 533] width 71 height 13
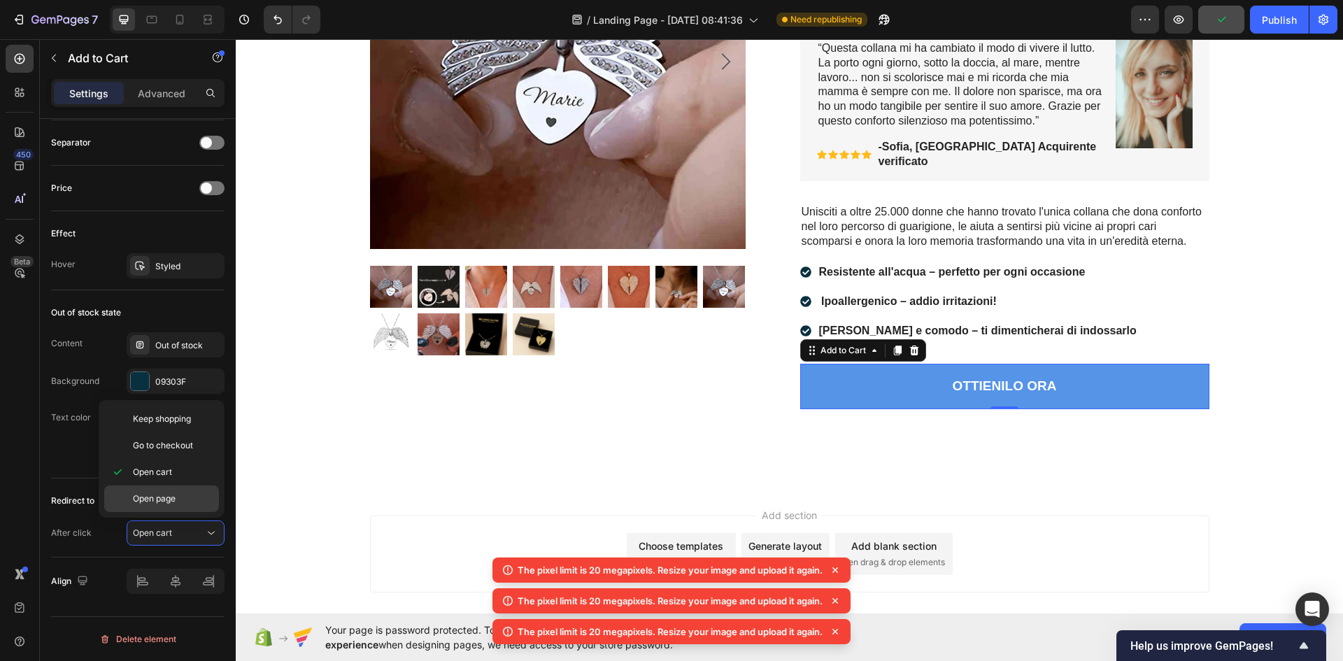
click at [175, 493] on span "Open page" at bounding box center [154, 498] width 43 height 13
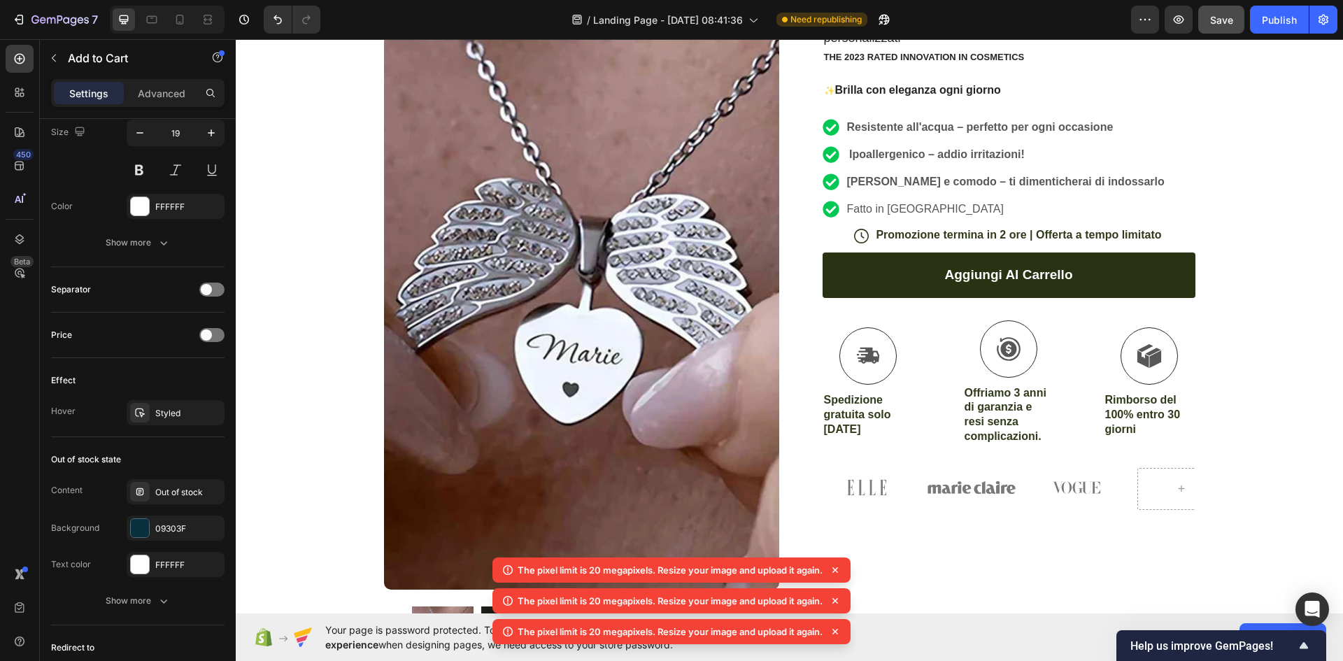
scroll to position [2749, 0]
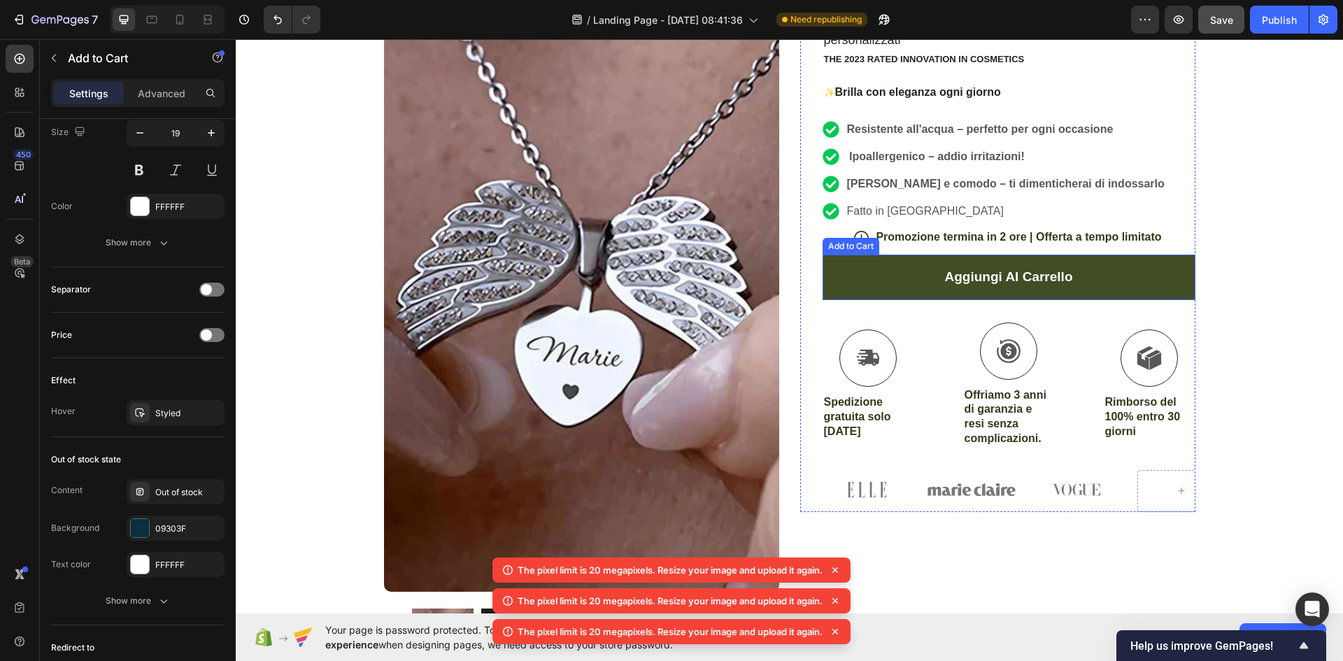
click at [874, 285] on button "Aggiungi al carrello" at bounding box center [1009, 277] width 373 height 45
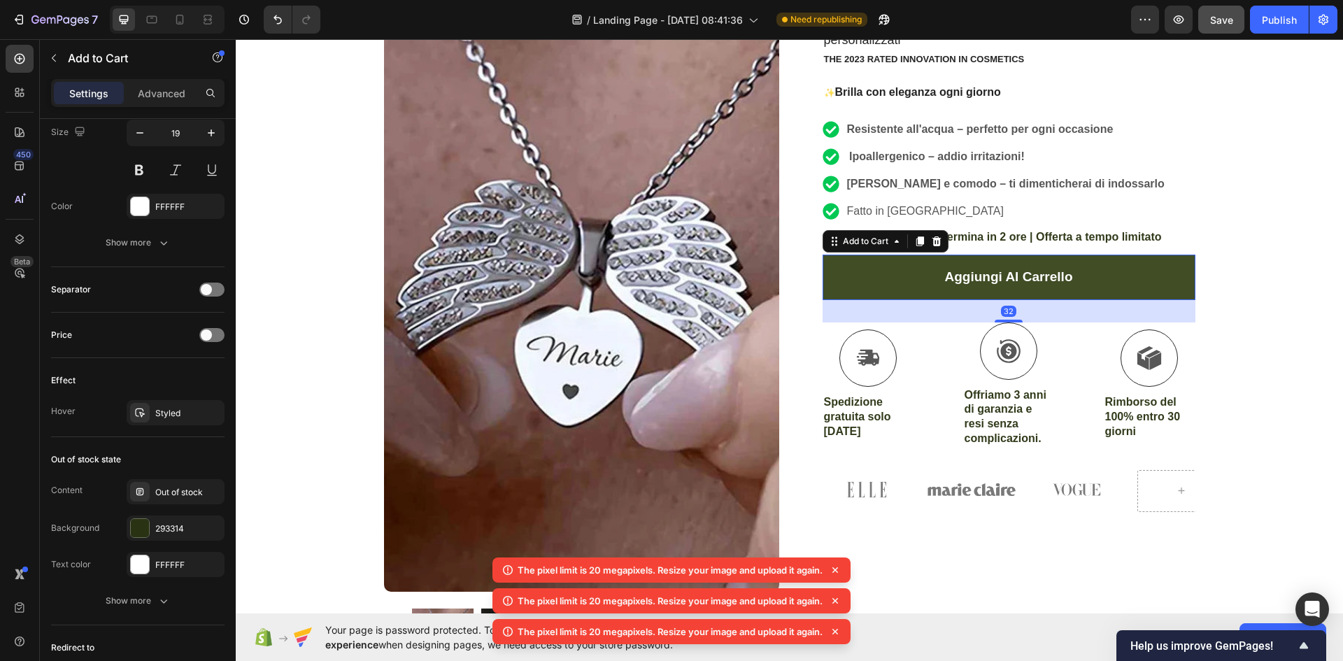
click at [886, 269] on button "Aggiungi al carrello" at bounding box center [1009, 277] width 373 height 45
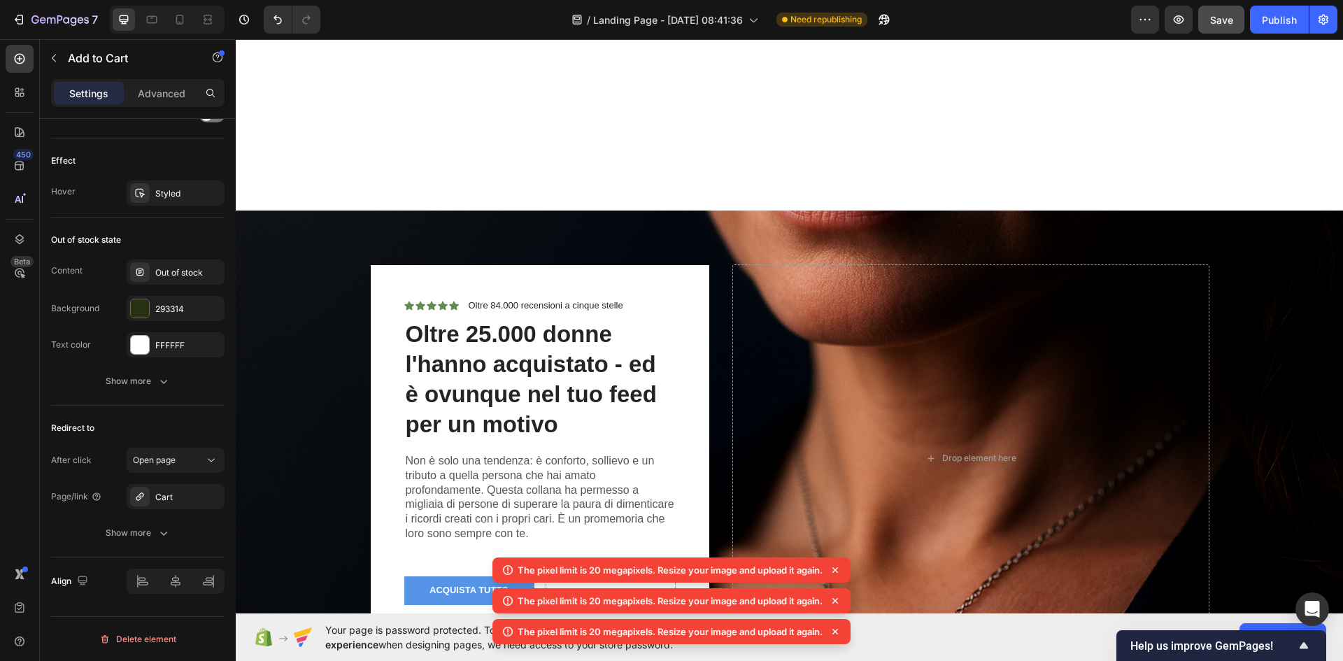
scroll to position [1275, 0]
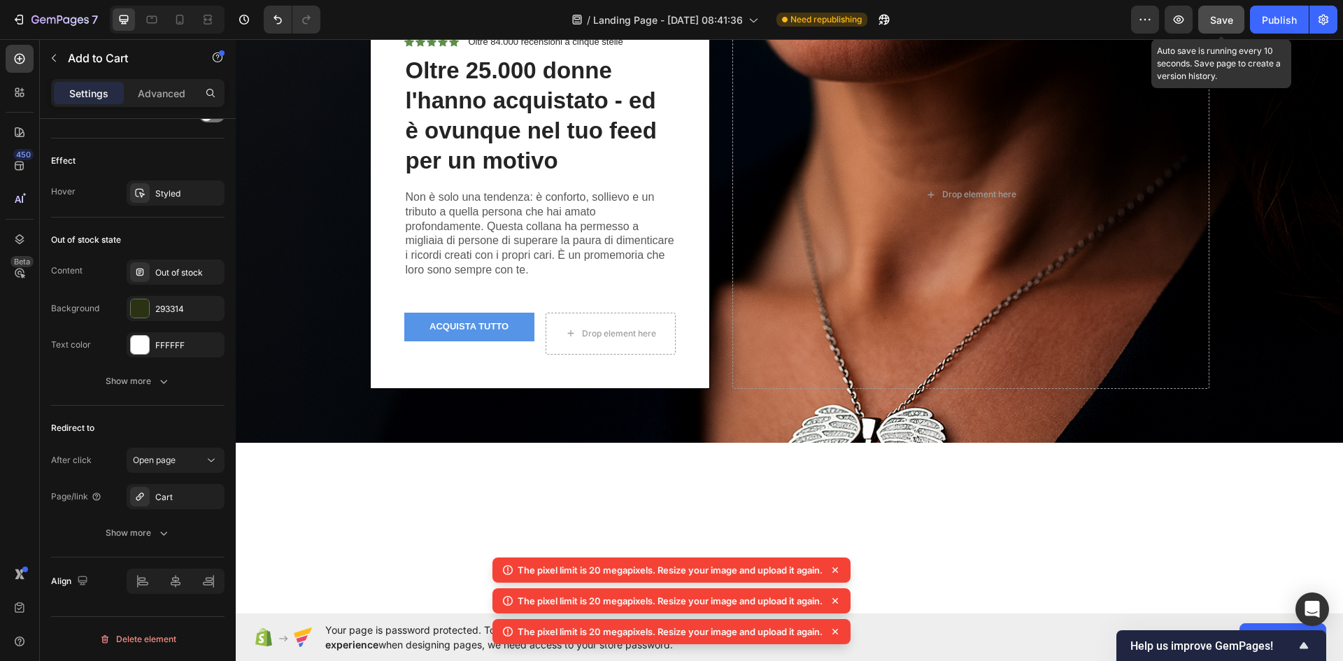
click at [1226, 20] on span "Save" at bounding box center [1221, 20] width 23 height 12
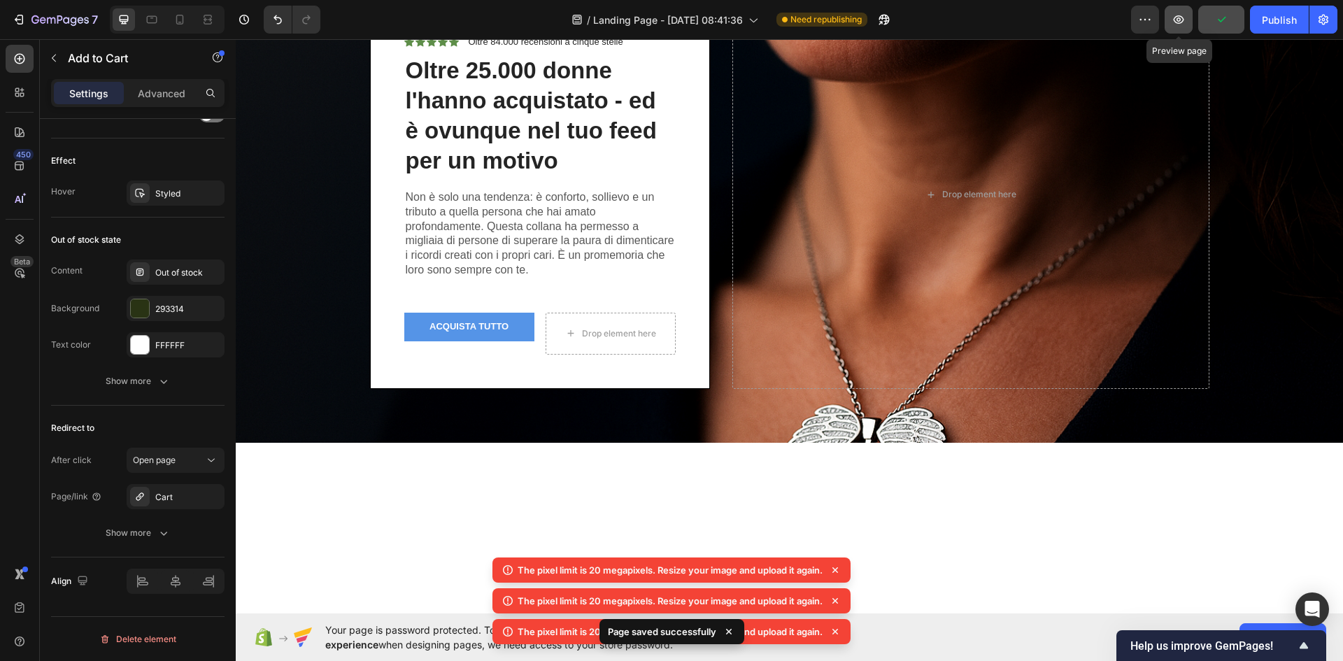
click at [1177, 19] on icon "button" at bounding box center [1179, 20] width 14 height 14
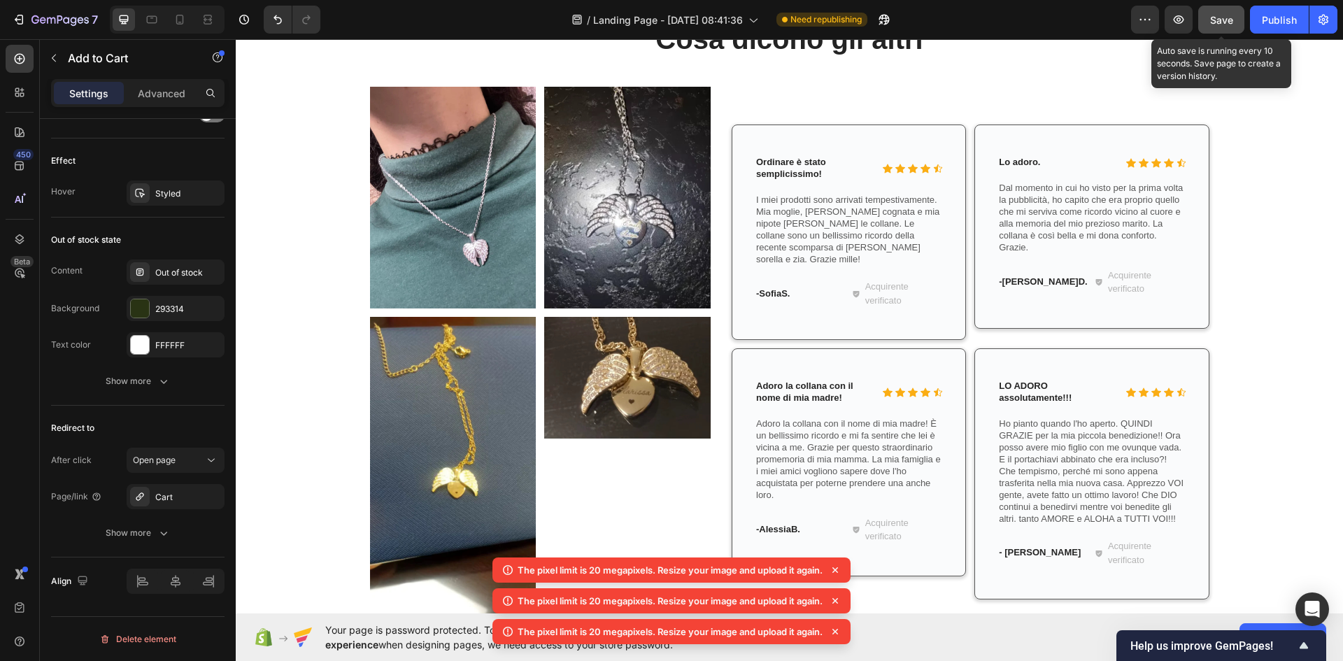
scroll to position [2167, 0]
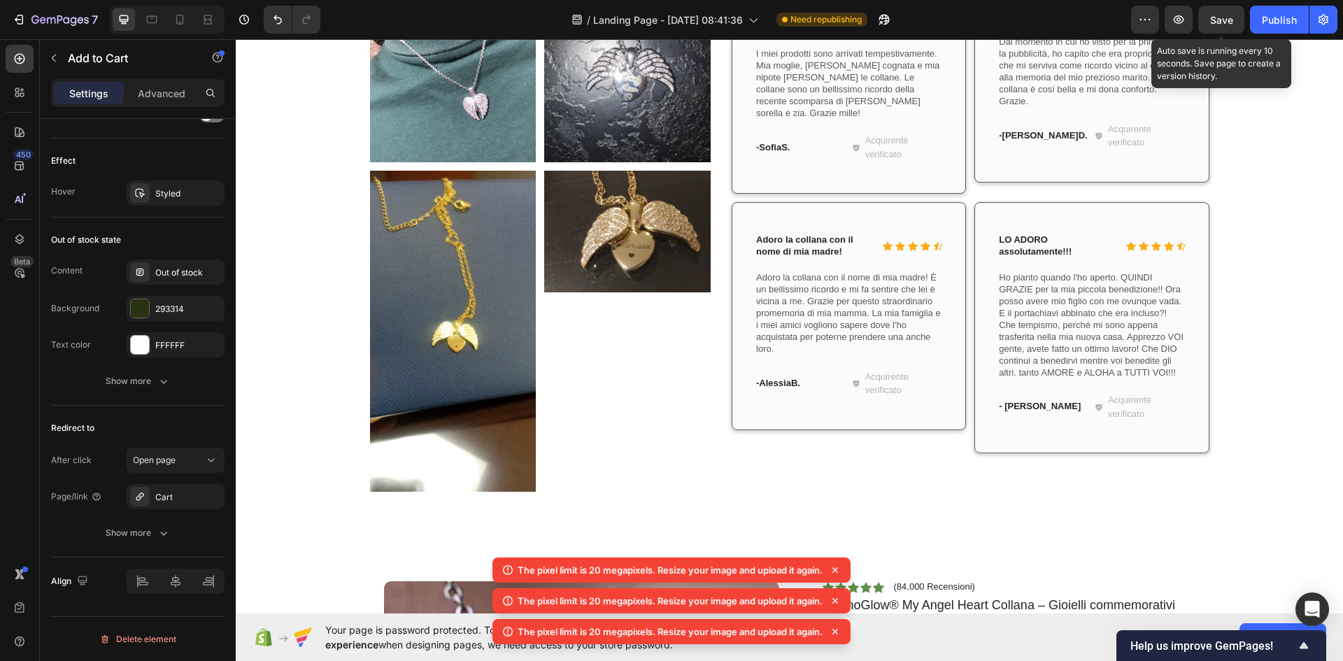
click at [1226, 16] on span "Save" at bounding box center [1221, 20] width 23 height 12
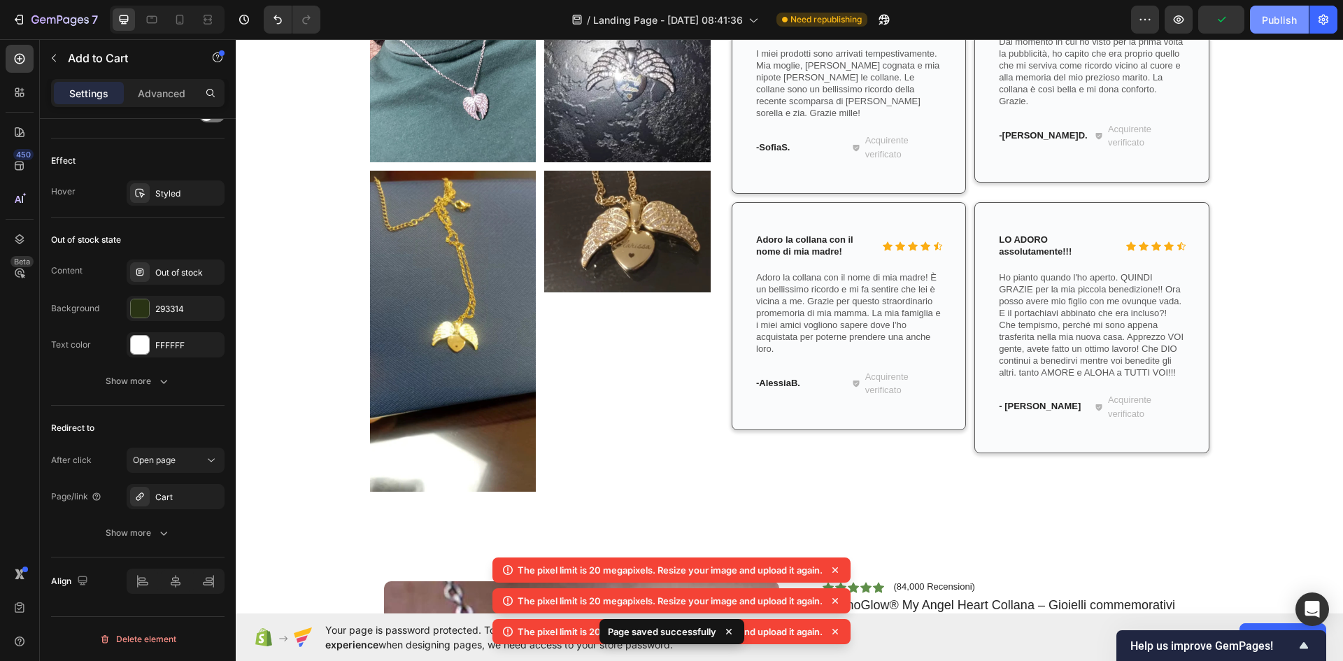
click at [1273, 18] on div "Publish" at bounding box center [1279, 20] width 35 height 15
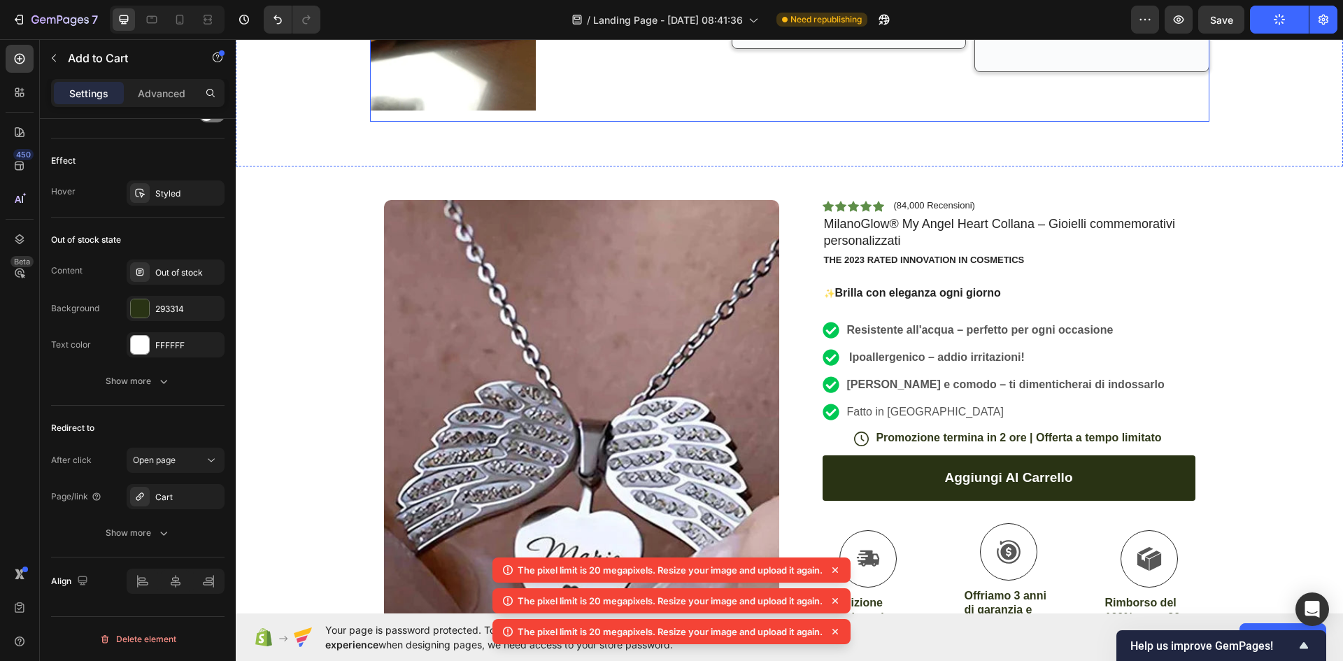
scroll to position [2549, 0]
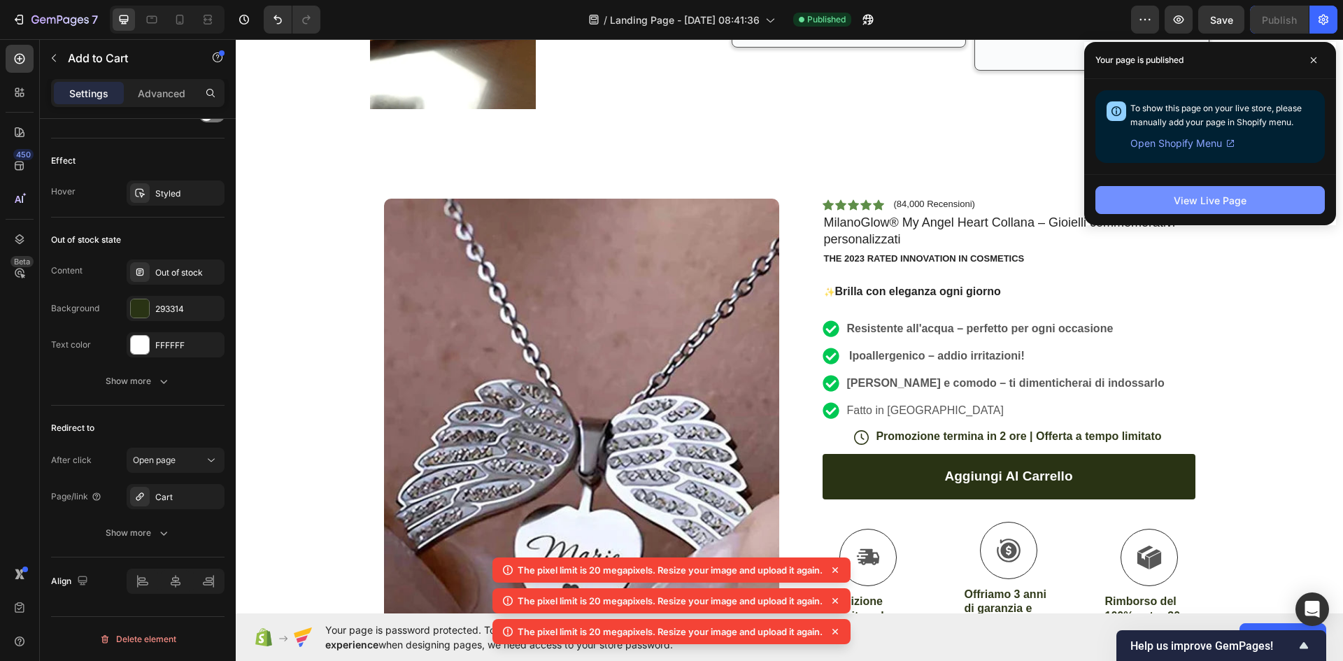
click at [1202, 197] on div "View Live Page" at bounding box center [1210, 200] width 73 height 15
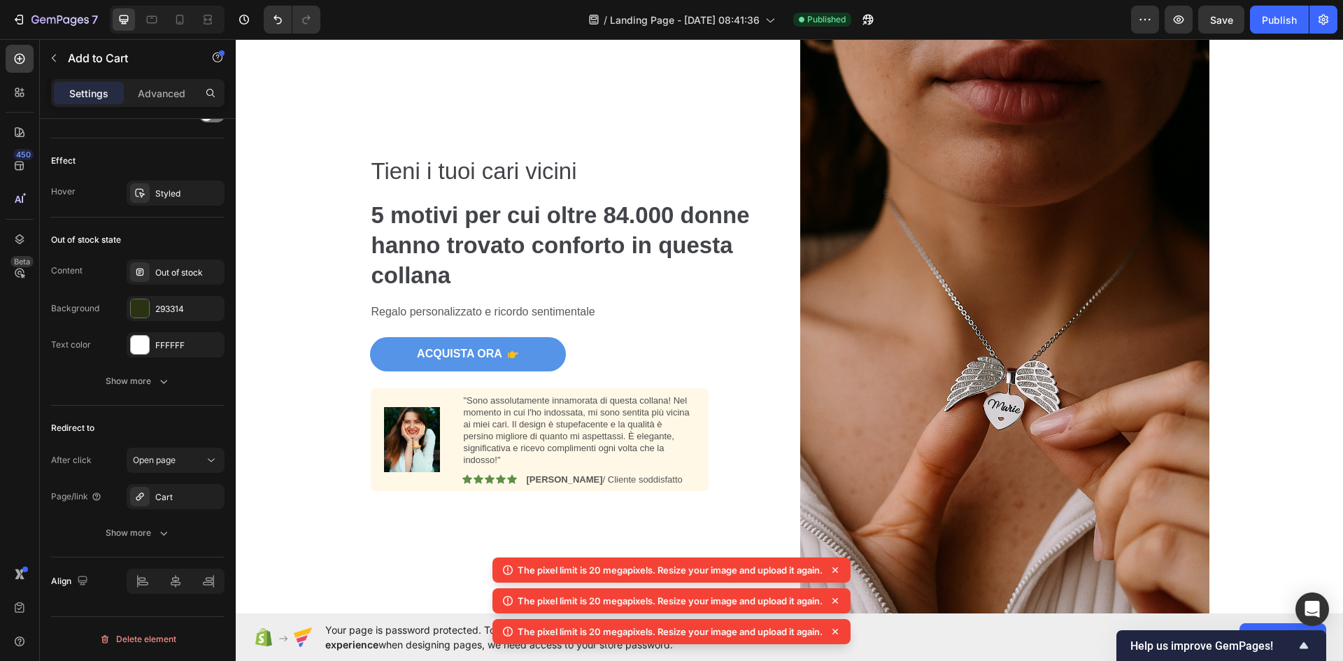
scroll to position [127, 0]
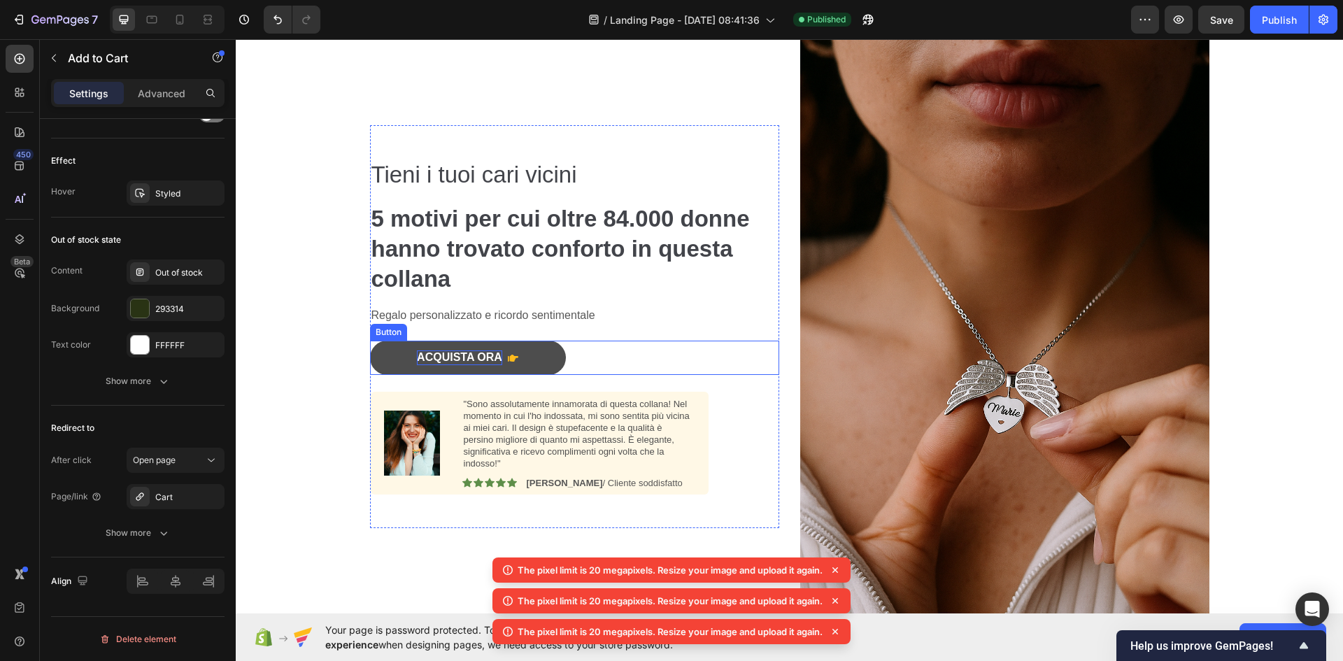
click at [422, 357] on p "Acquista ora" at bounding box center [459, 357] width 85 height 15
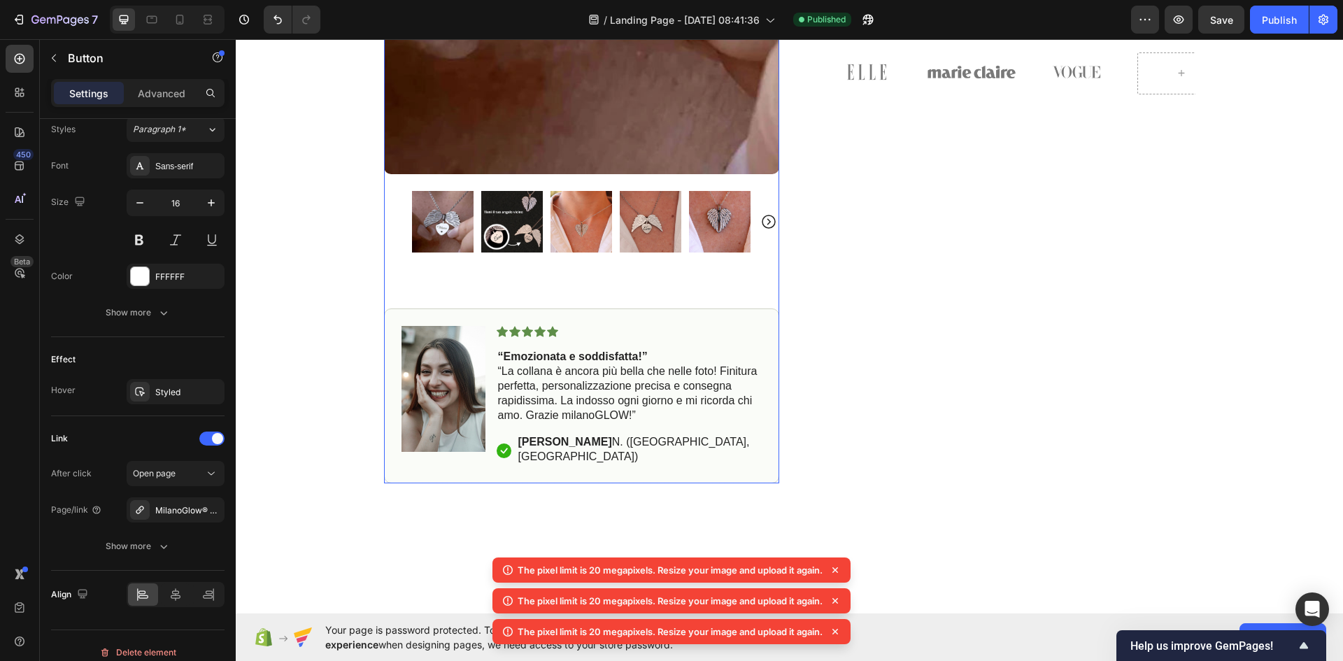
scroll to position [3165, 0]
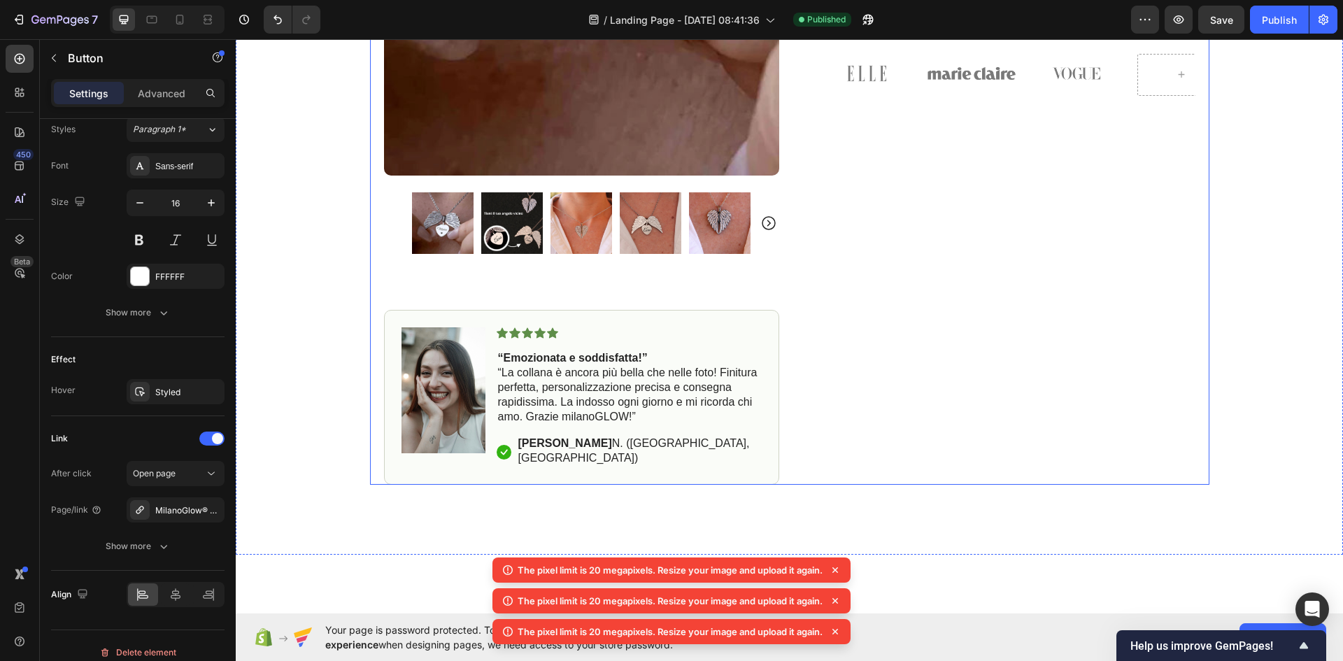
click at [912, 356] on div "Icon Icon Icon Icon Icon Icon List (84,000 Recensioni) Text Block Row MilanoGlo…" at bounding box center [997, 34] width 395 height 902
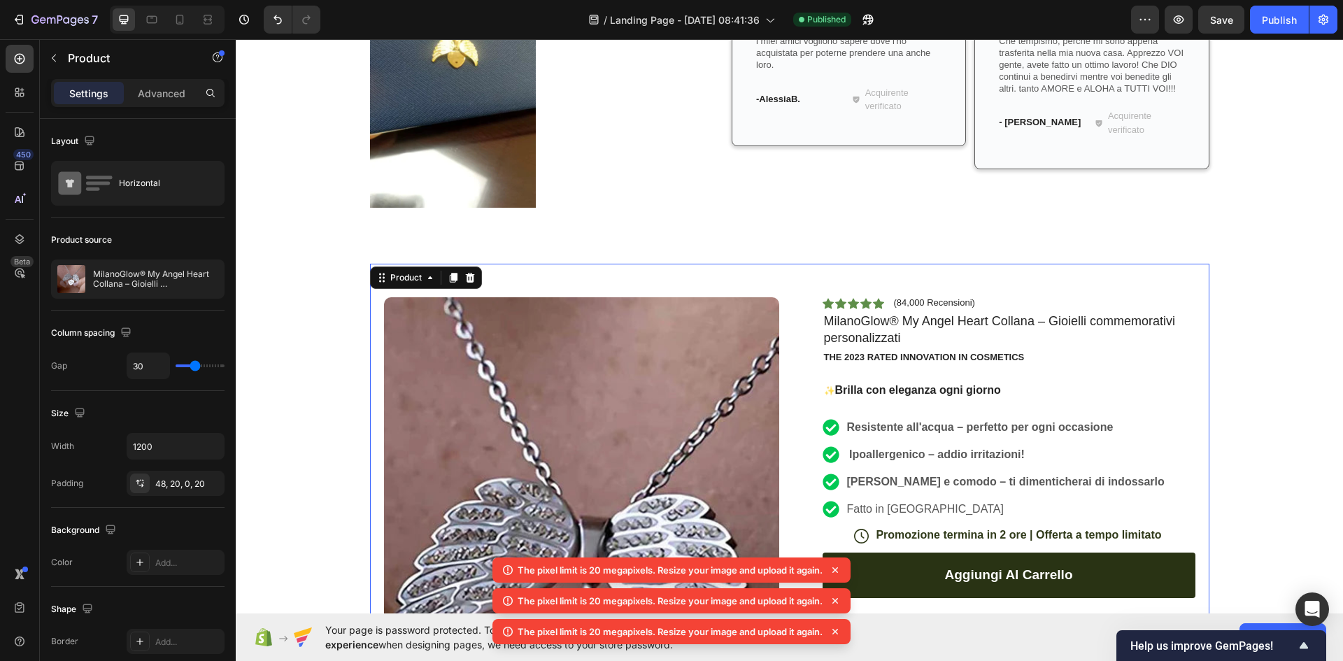
scroll to position [2449, 0]
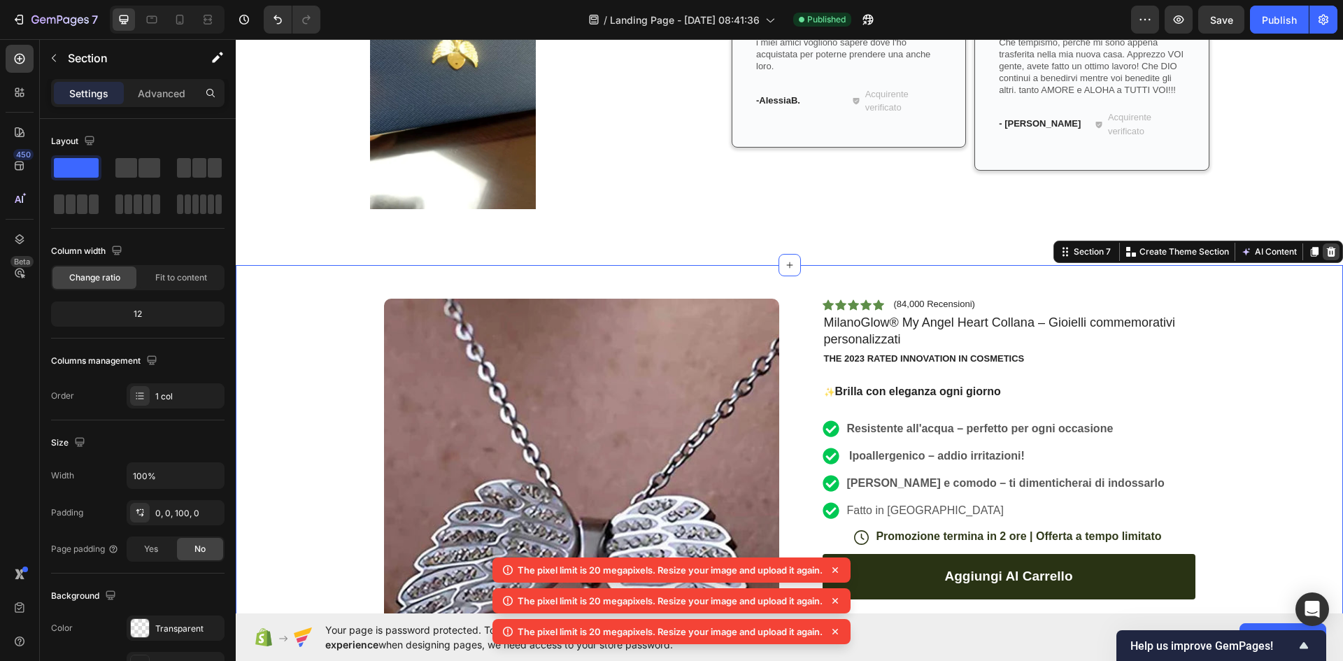
click at [1326, 253] on icon at bounding box center [1331, 251] width 11 height 11
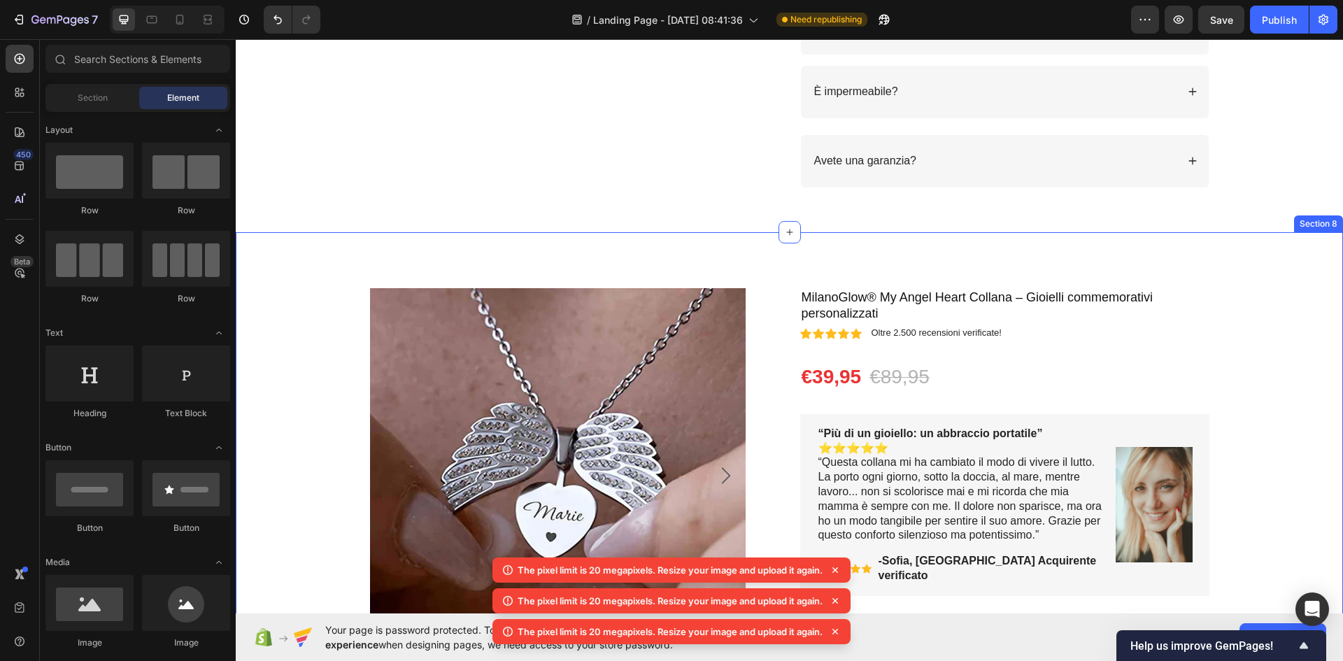
scroll to position [3023, 0]
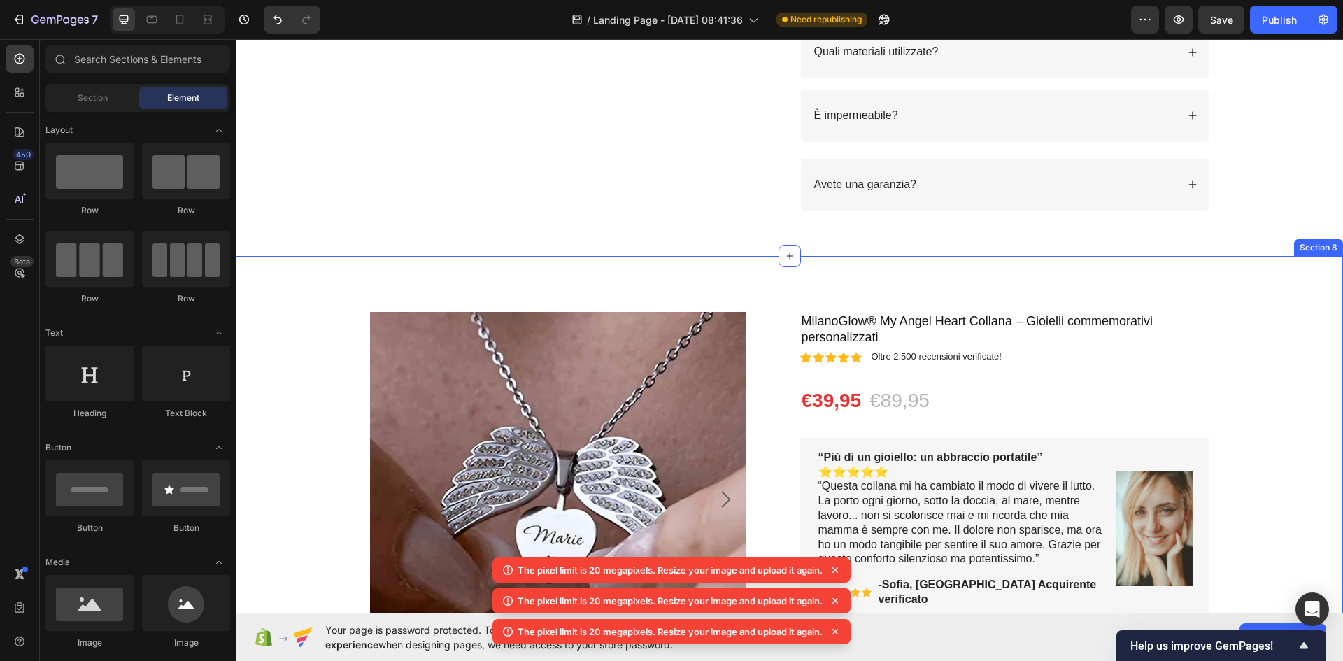
click at [1267, 271] on div "Product Images Icon Icon Icon Icon Icon Icon List “But I must explain to you ho…" at bounding box center [789, 590] width 1107 height 669
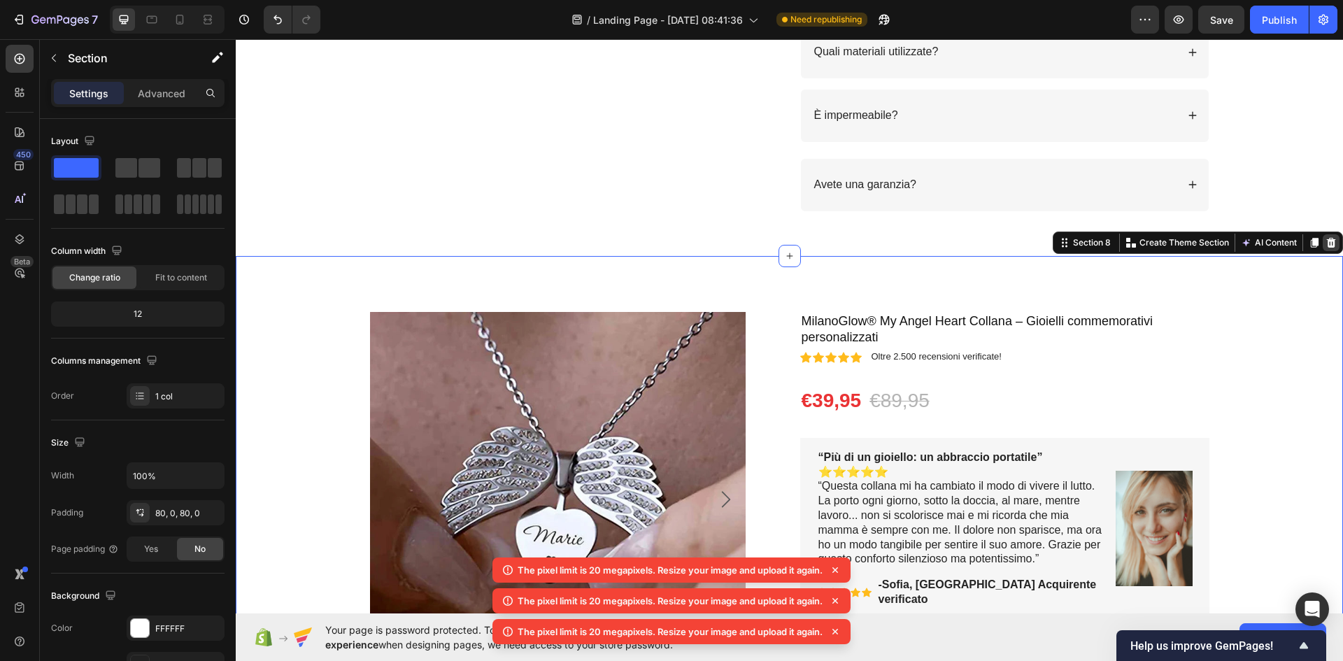
click at [1326, 237] on icon at bounding box center [1331, 242] width 11 height 11
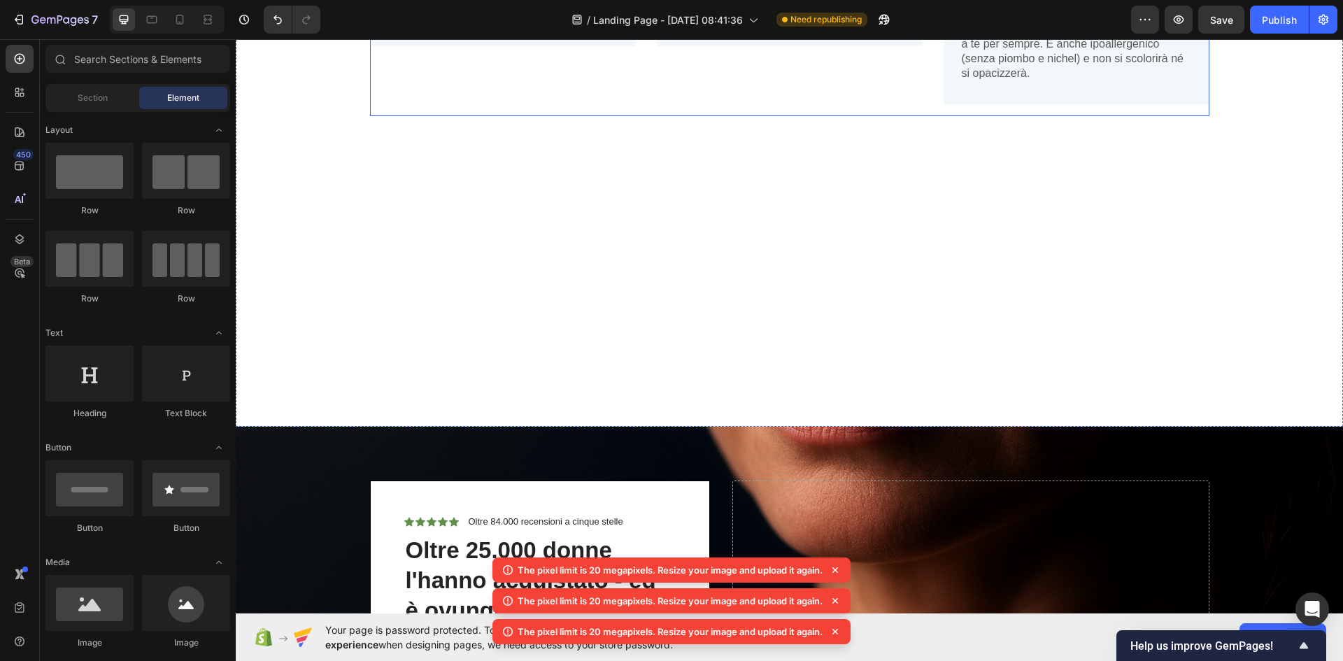
scroll to position [1044, 0]
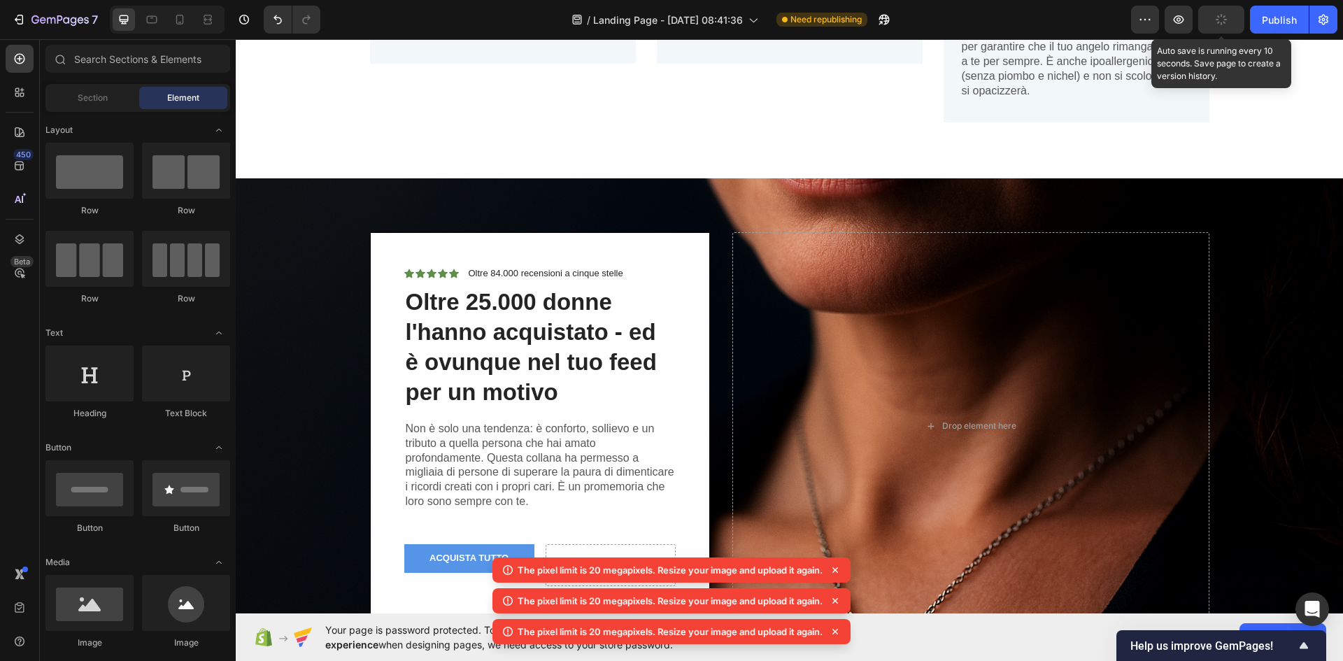
click at [1219, 29] on button "button" at bounding box center [1221, 20] width 46 height 28
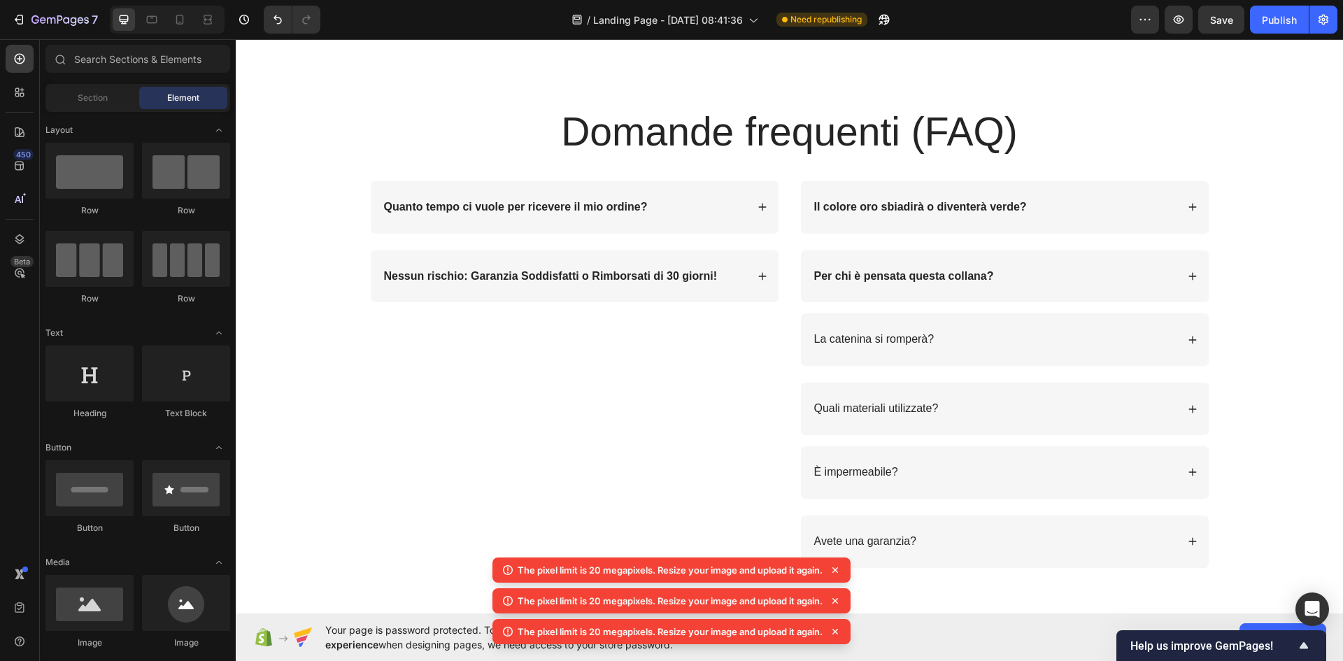
scroll to position [2858, 0]
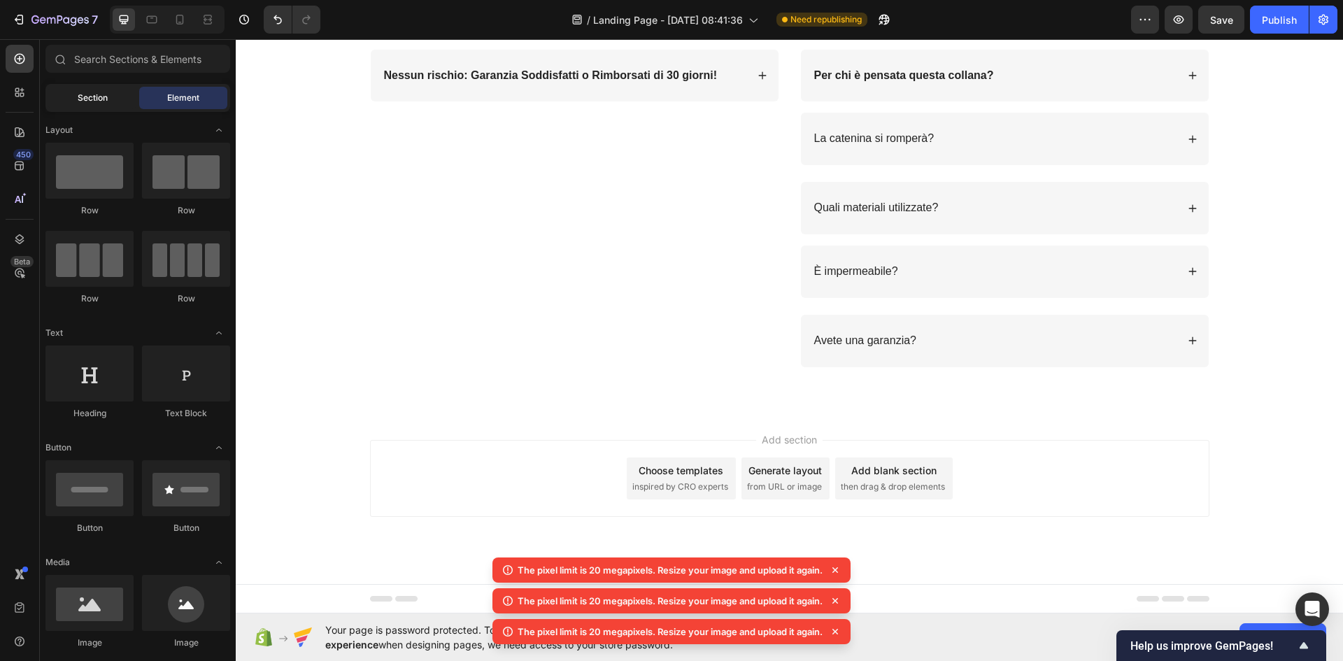
click at [99, 102] on span "Section" at bounding box center [93, 98] width 30 height 13
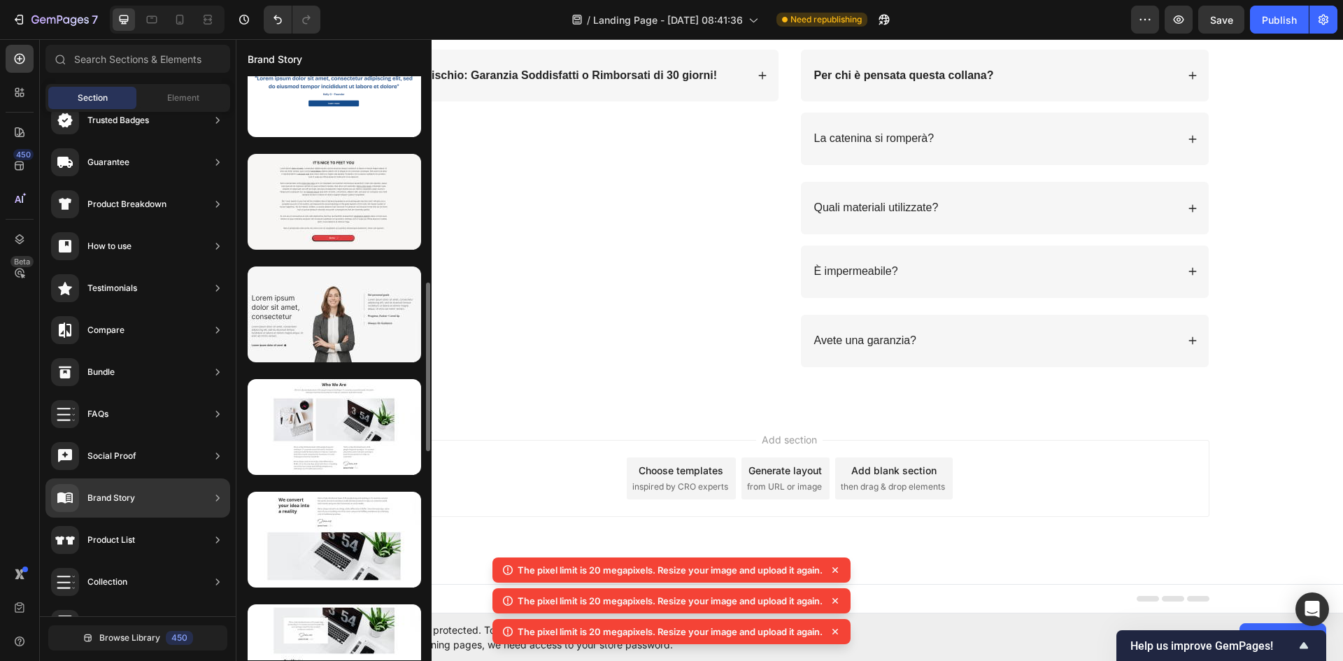
scroll to position [716, 0]
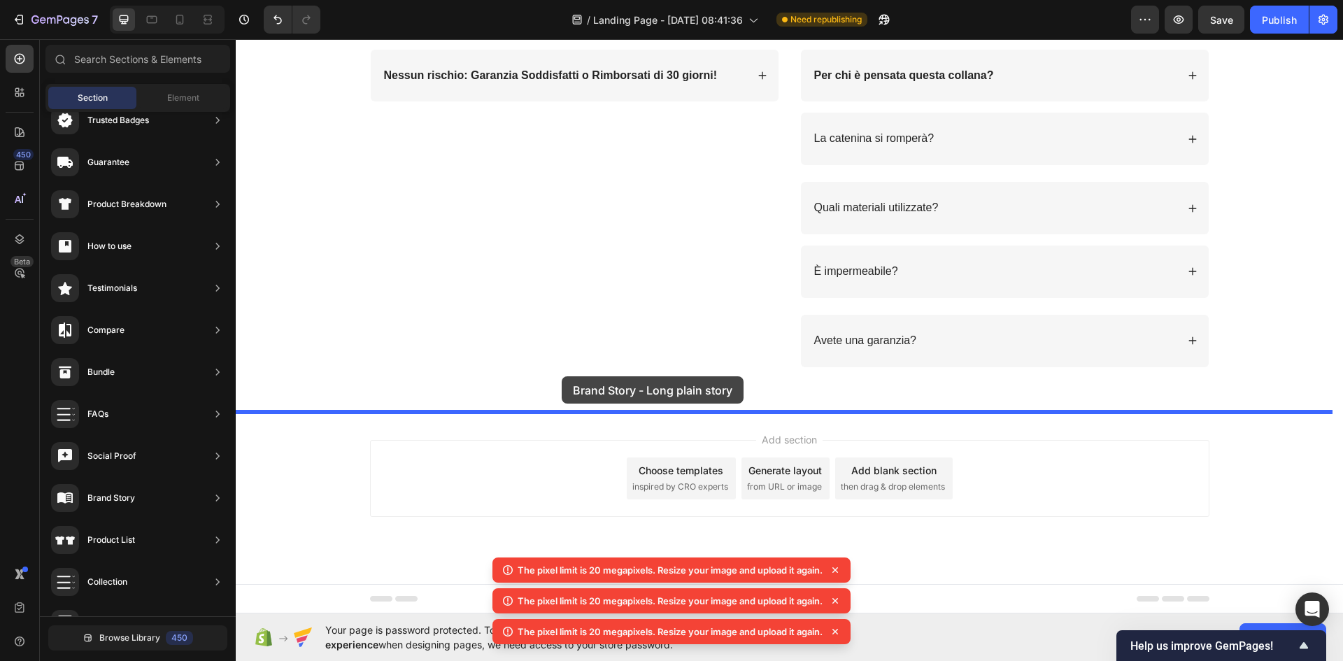
drag, startPoint x: 557, startPoint y: 264, endPoint x: 563, endPoint y: 376, distance: 112.8
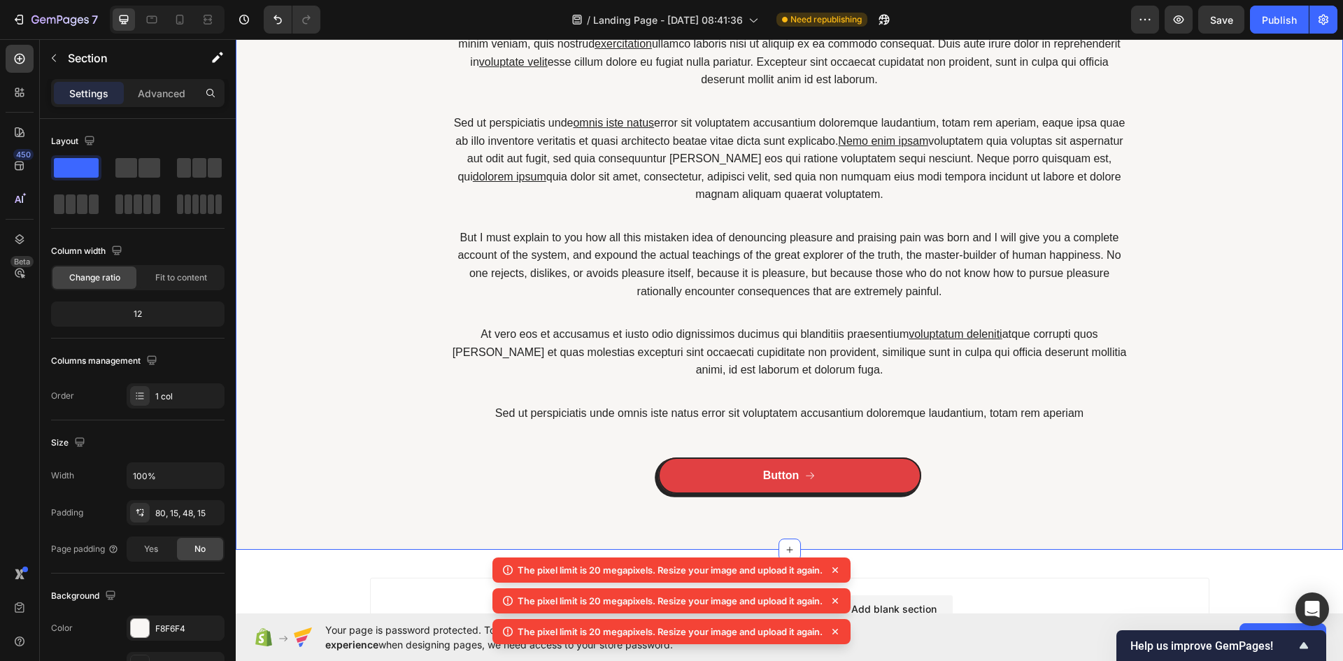
scroll to position [3357, 0]
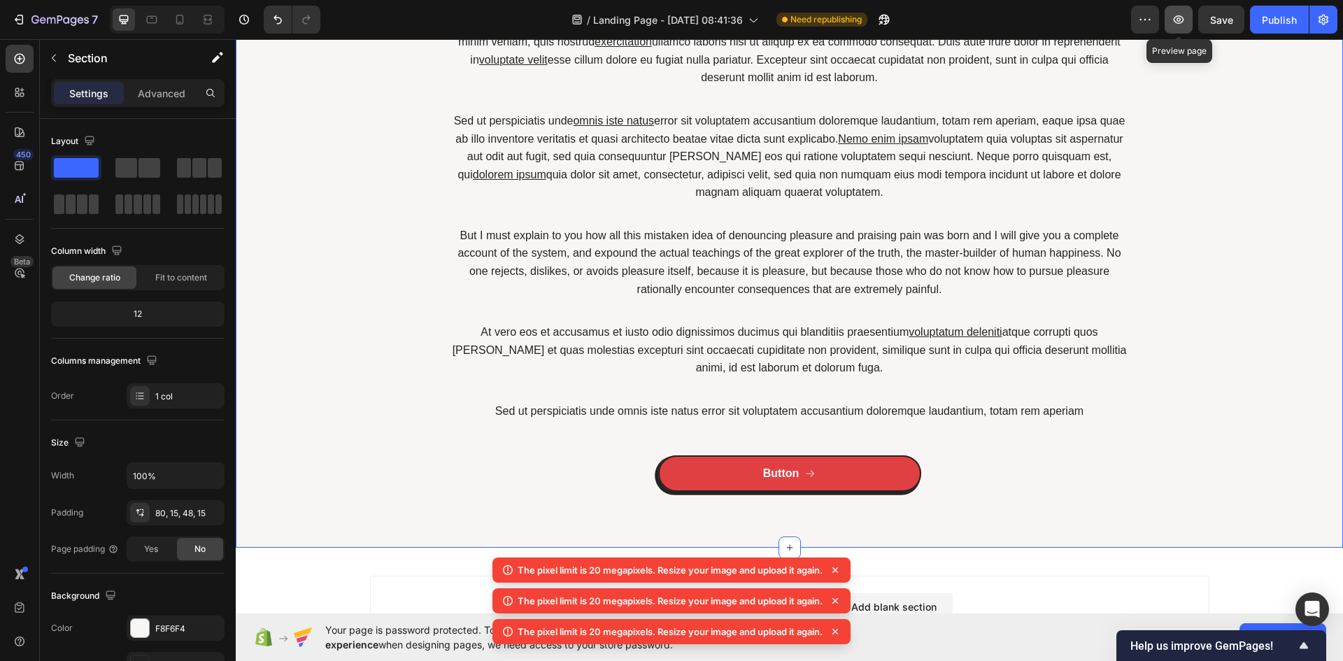
click at [1178, 19] on icon "button" at bounding box center [1179, 19] width 4 height 4
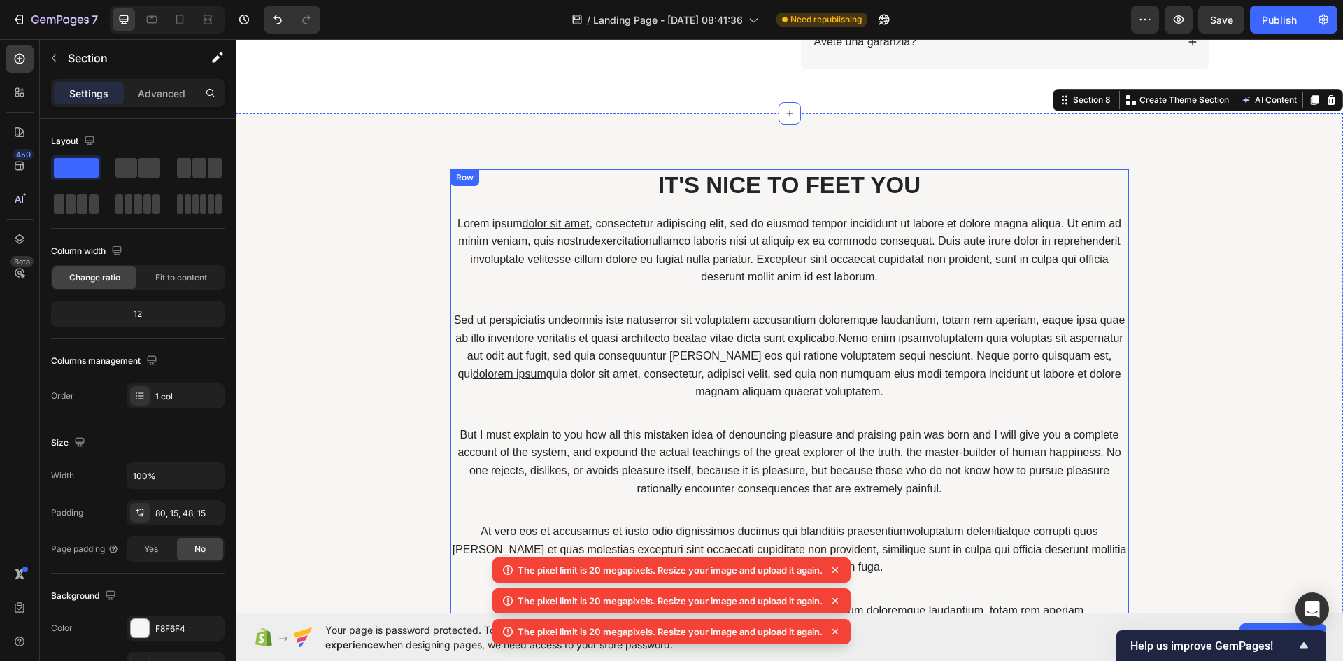
click at [830, 360] on p "Sed ut perspiciatis unde omnis iste natus error sit voluptatem accusantium dolo…" at bounding box center [790, 356] width 676 height 90
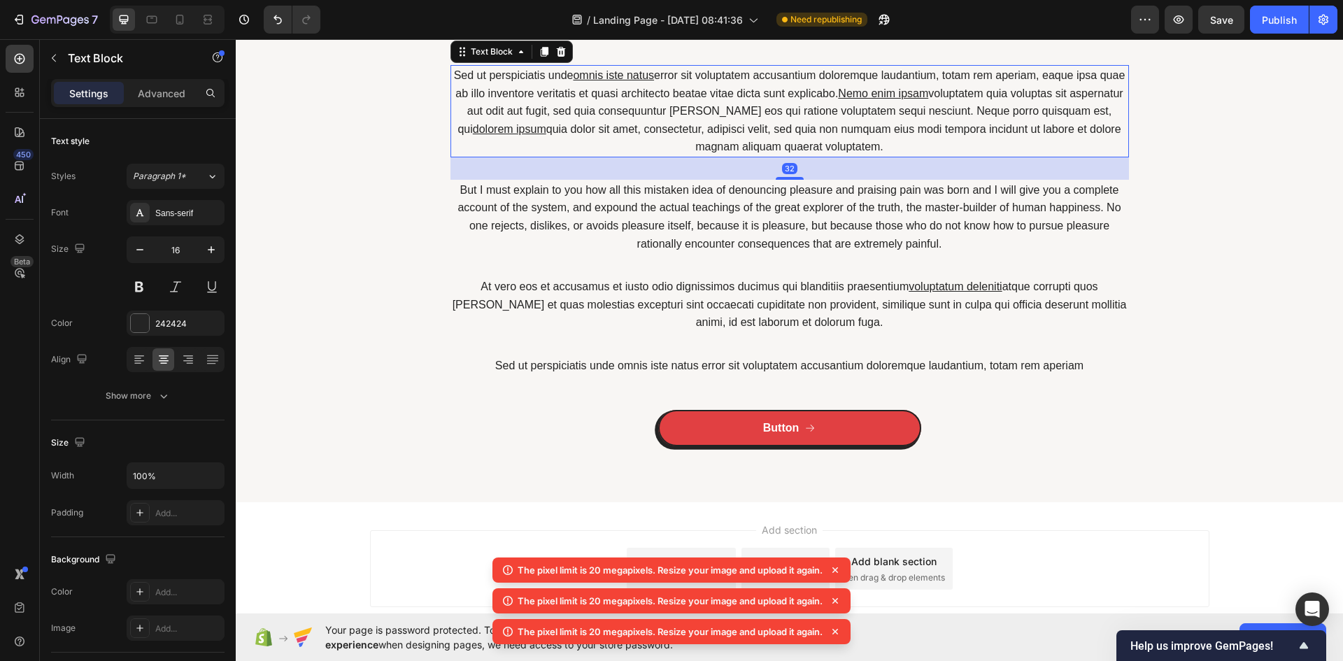
scroll to position [3403, 0]
click at [801, 365] on p "Sed ut perspiciatis unde omnis iste natus error sit voluptatem accusantium dolo…" at bounding box center [790, 365] width 676 height 18
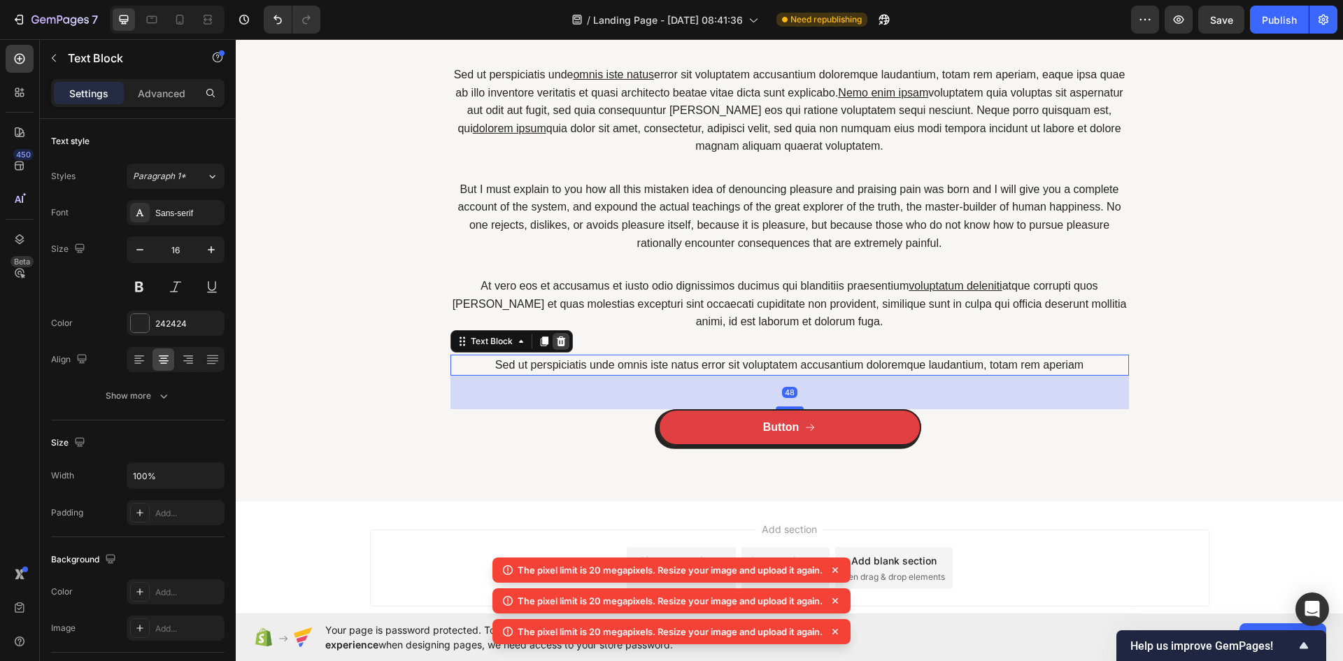
click at [555, 334] on div at bounding box center [561, 341] width 17 height 17
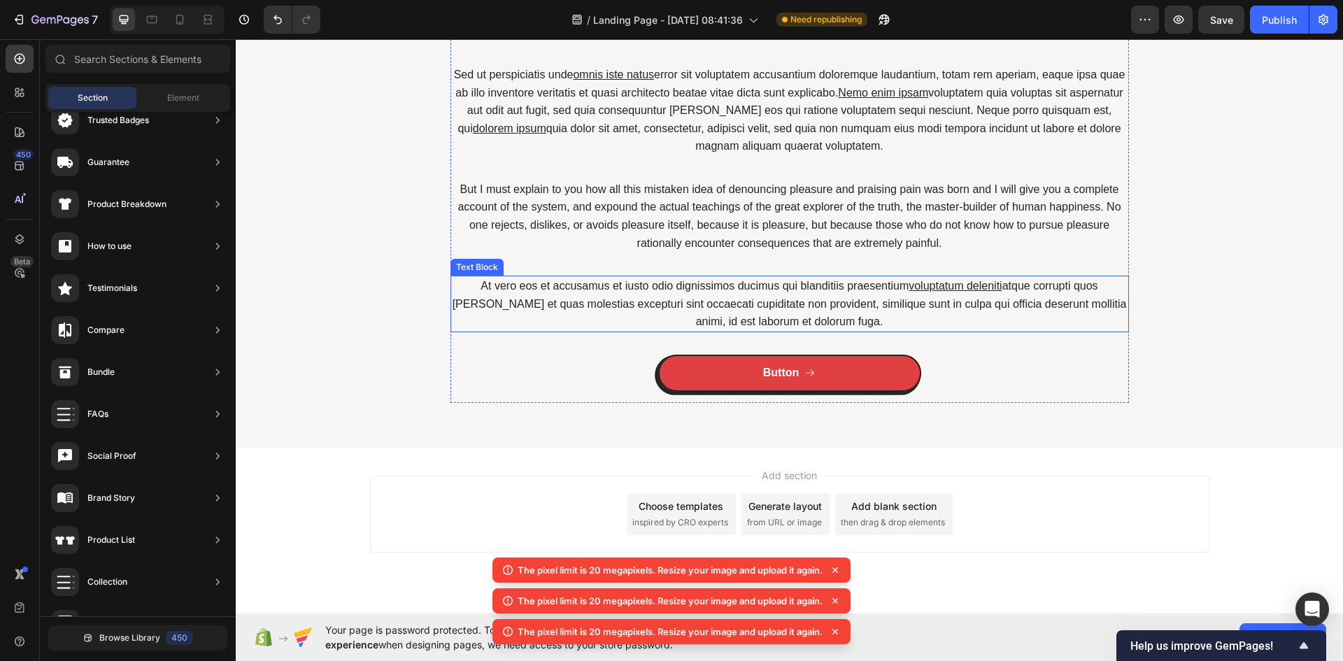
click at [667, 299] on p "At vero eos et accusamus et iusto odio dignissimos ducimus qui blanditiis praes…" at bounding box center [790, 304] width 676 height 54
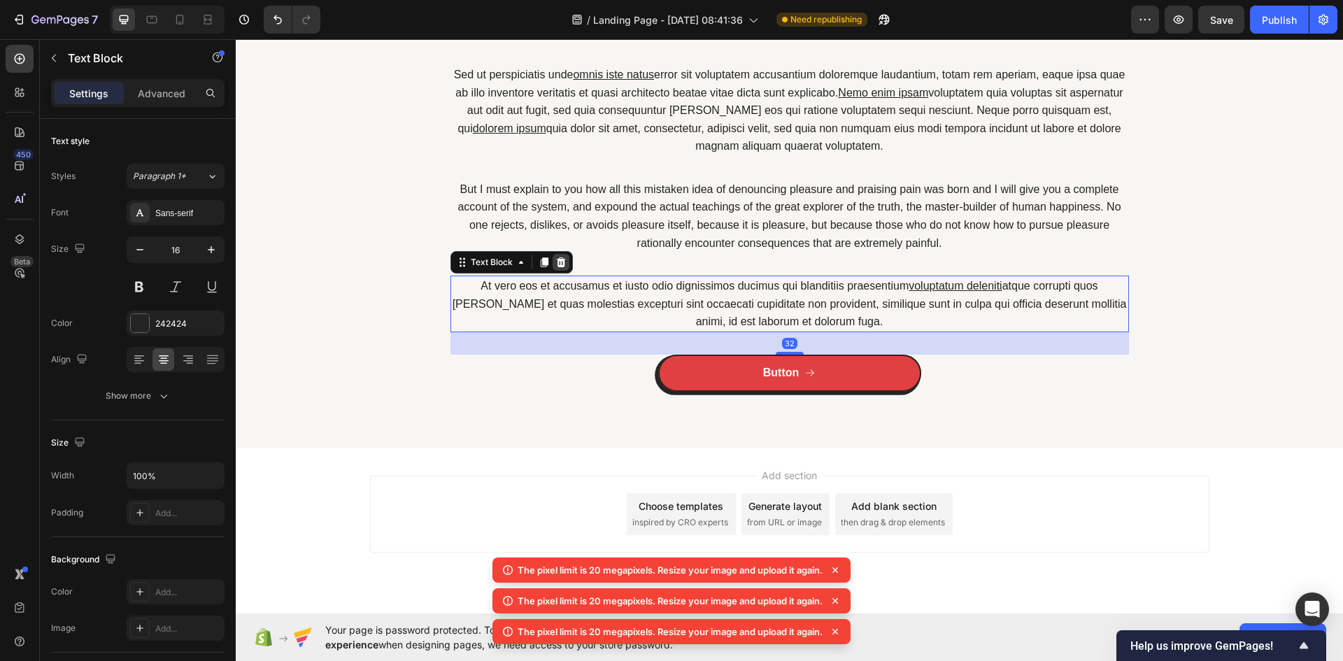
click at [555, 254] on div at bounding box center [561, 262] width 17 height 17
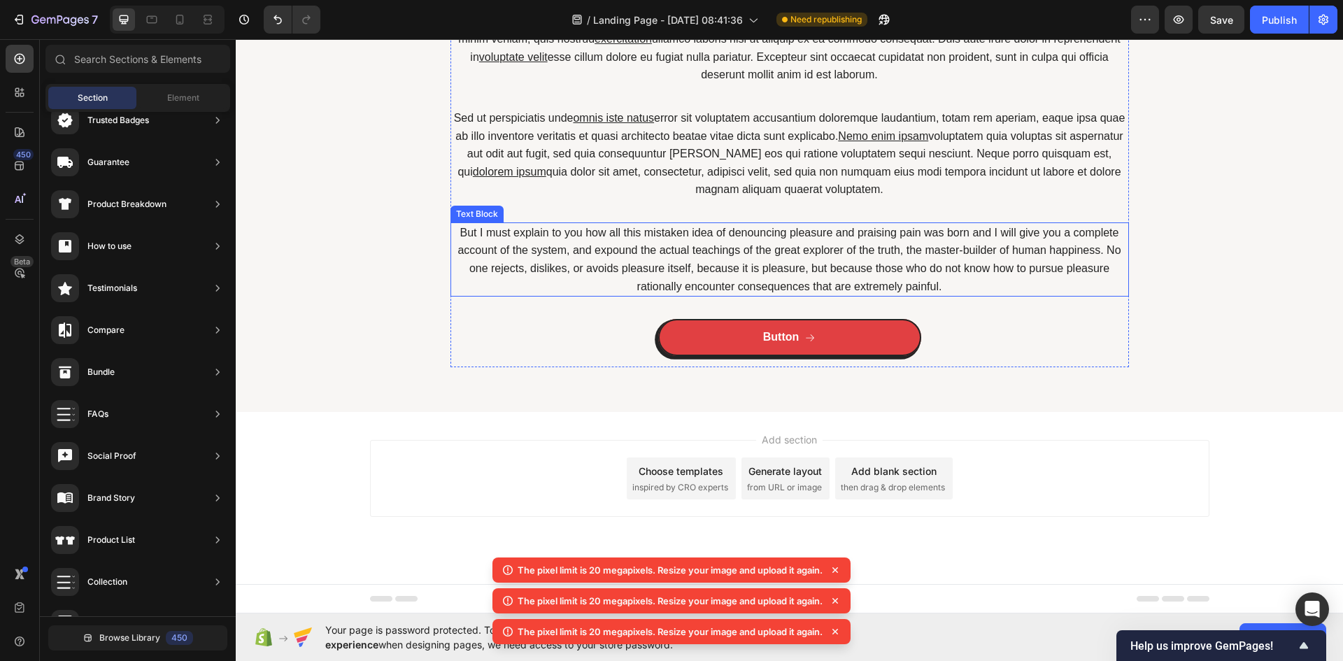
click at [572, 239] on p "But I must explain to you how all this mistaken idea of denouncing pleasure and…" at bounding box center [790, 259] width 676 height 71
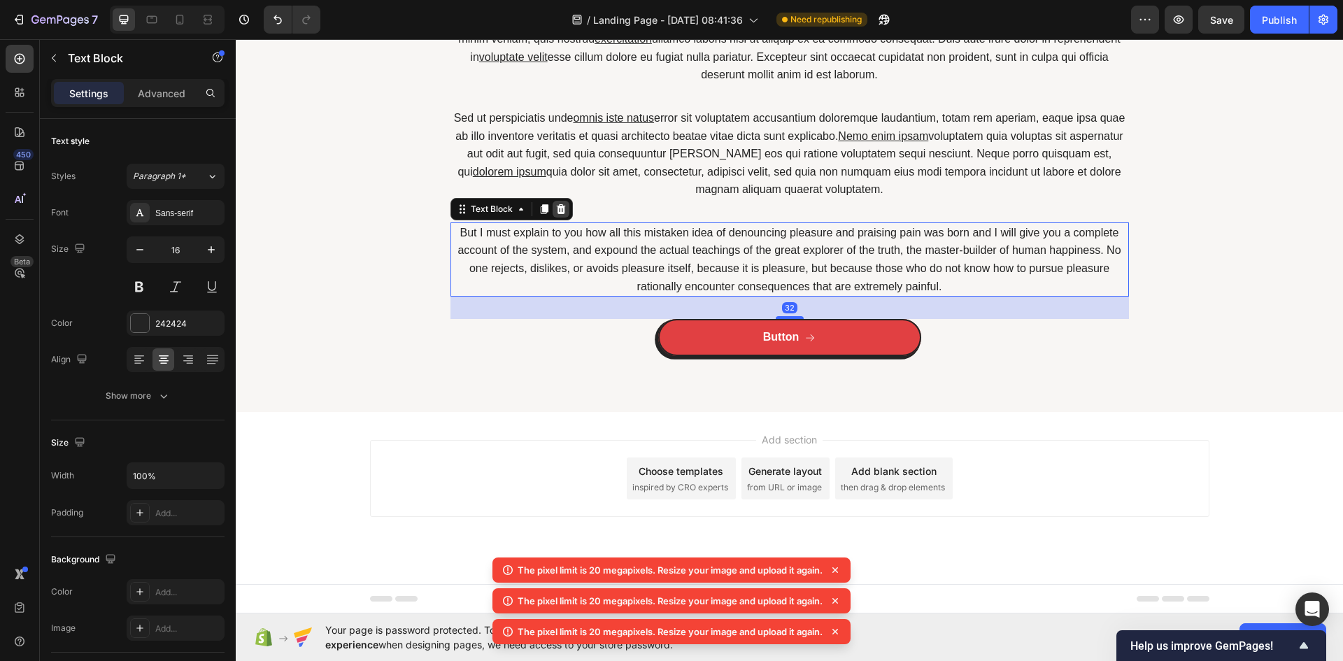
click at [558, 207] on icon at bounding box center [560, 209] width 9 height 10
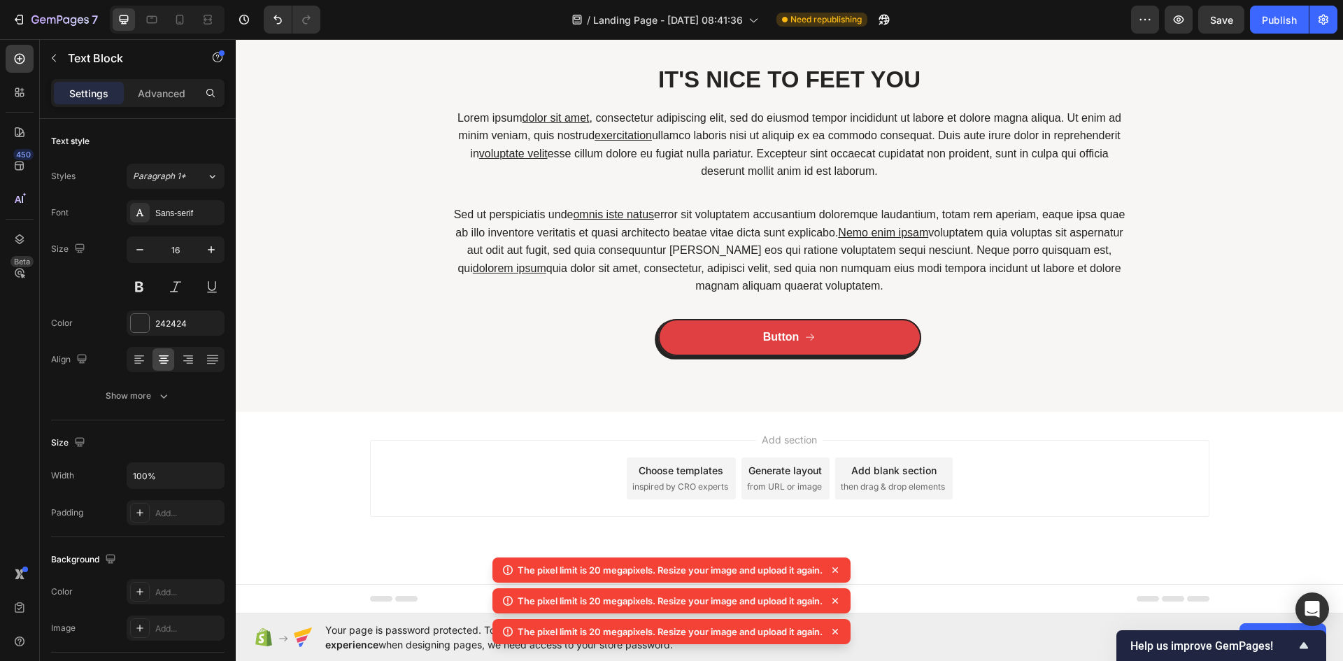
scroll to position [3263, 0]
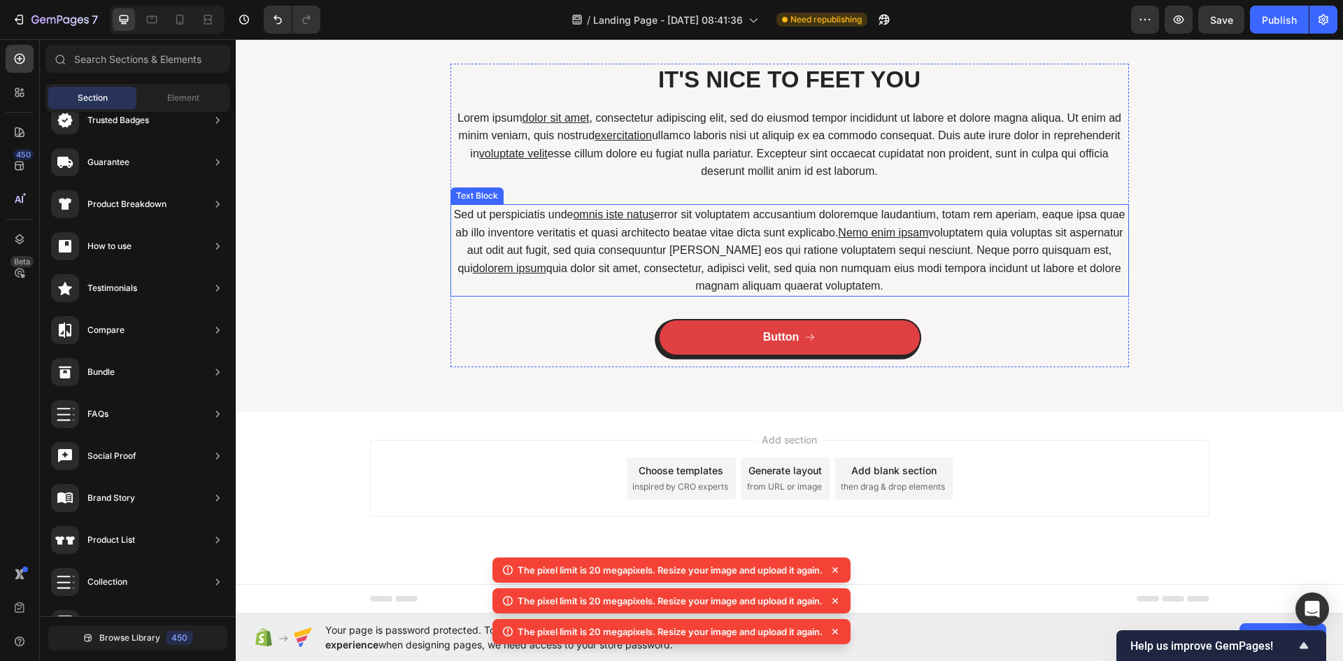
click at [563, 221] on p "Sed ut perspiciatis unde omnis iste natus error sit voluptatem accusantium dolo…" at bounding box center [790, 251] width 676 height 90
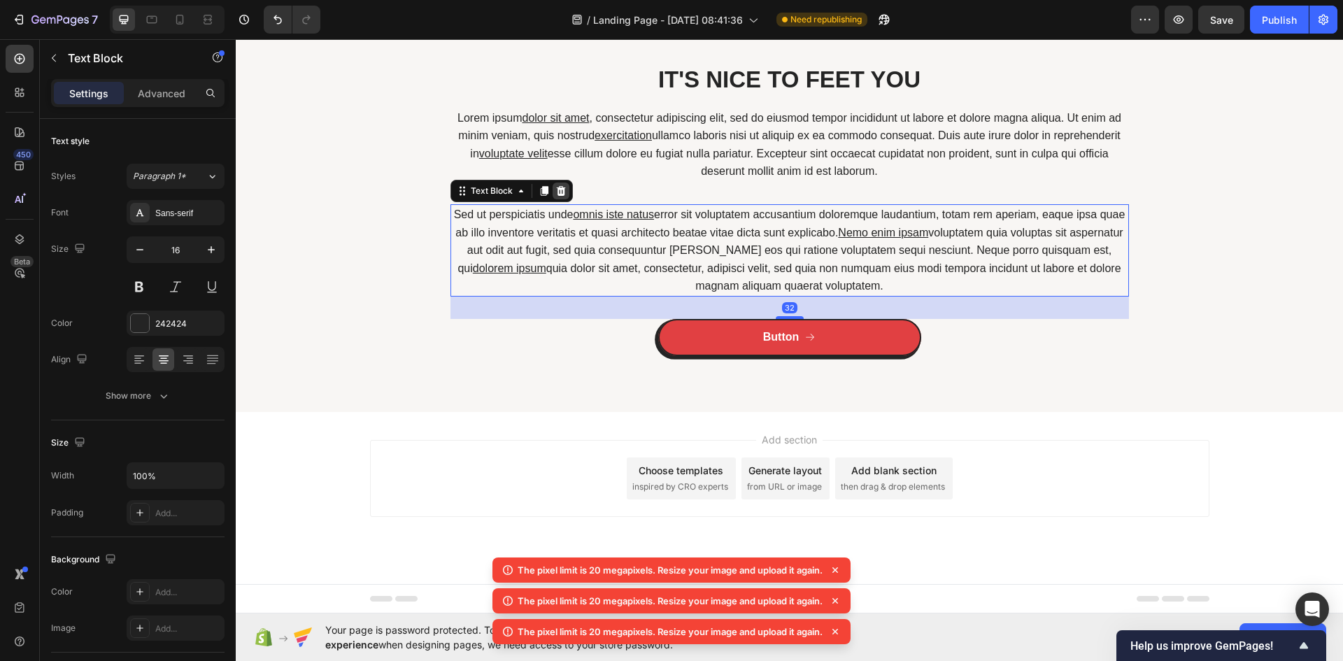
click at [559, 196] on icon at bounding box center [560, 190] width 11 height 11
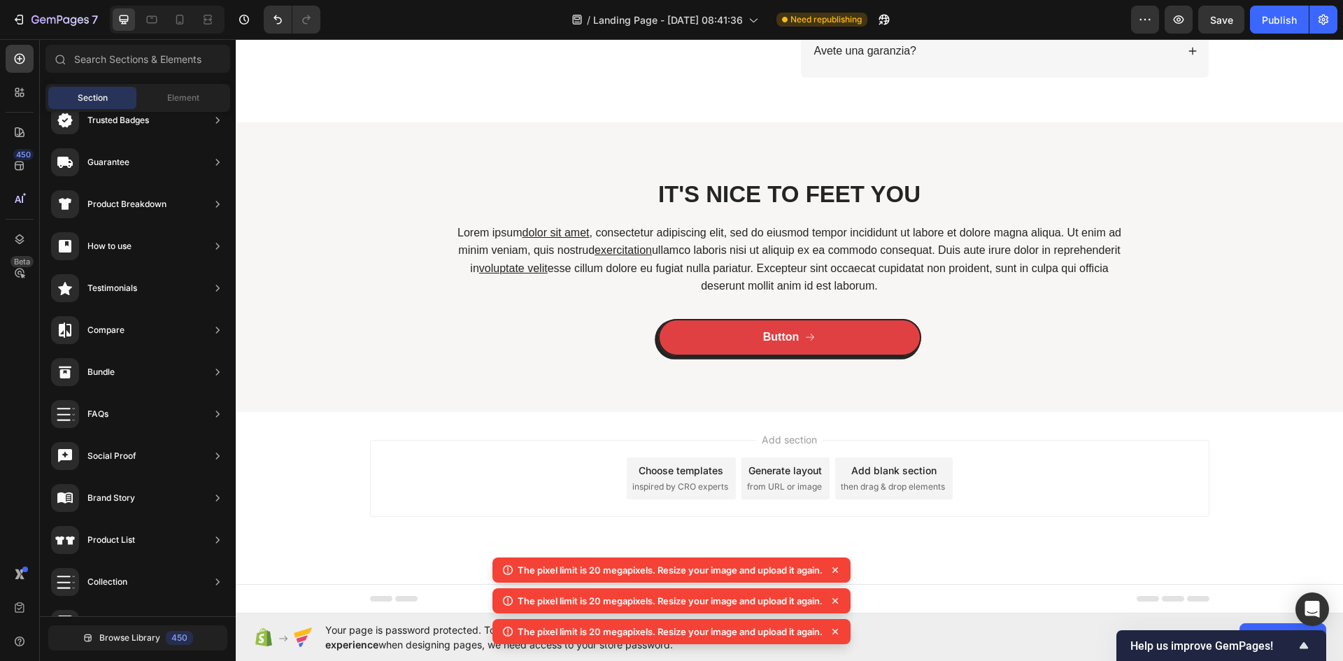
scroll to position [3148, 0]
click at [639, 248] on u "exercitation" at bounding box center [623, 250] width 57 height 12
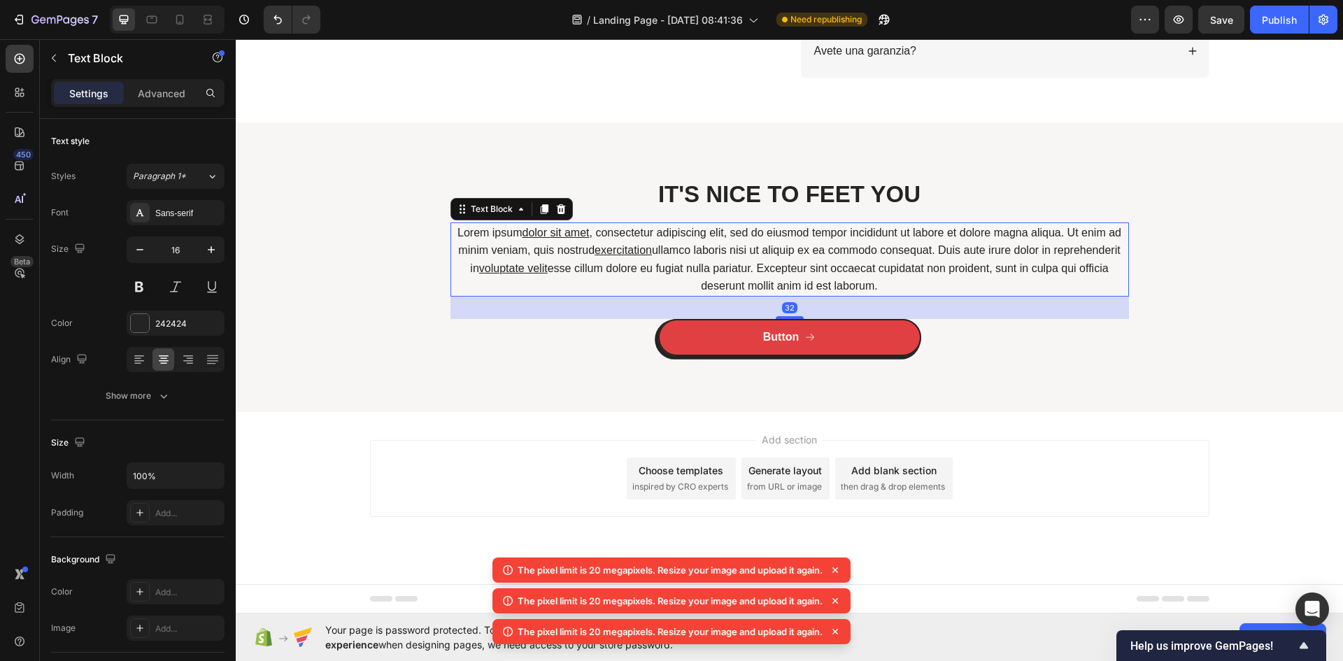
click at [702, 239] on p "Lorem ipsum dolor sit amet , consectetur adipiscing elit, sed do eiusmod tempor…" at bounding box center [790, 259] width 676 height 71
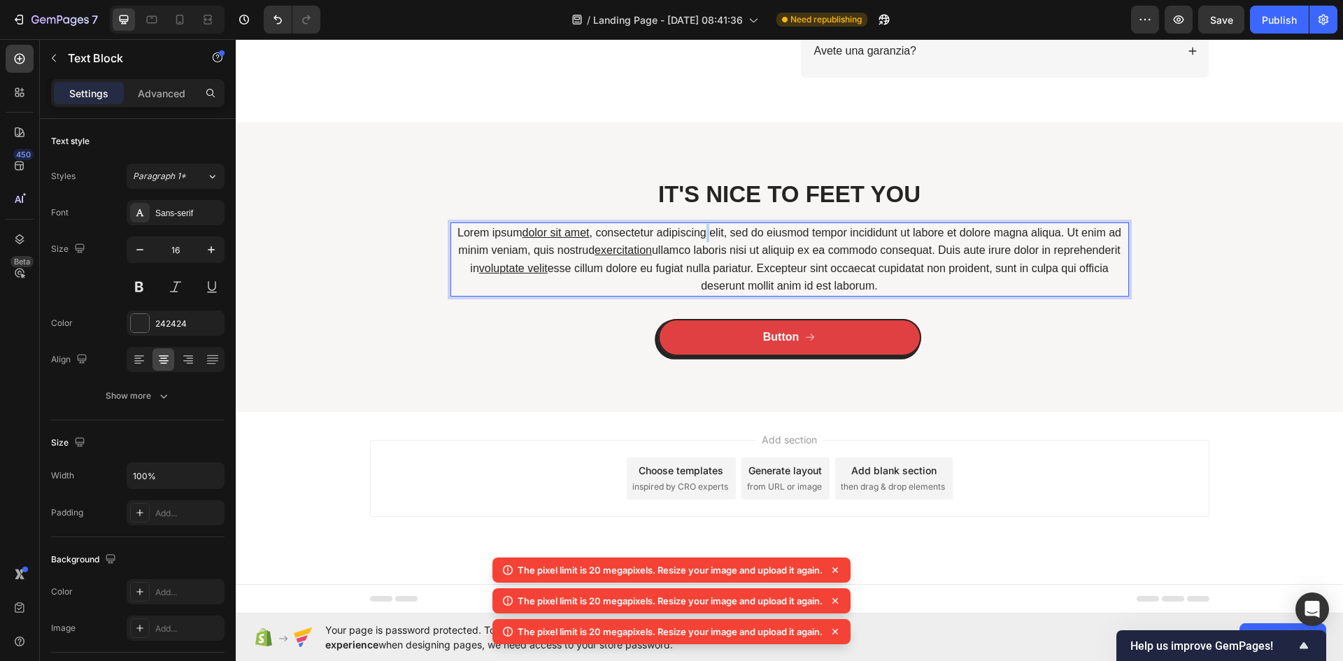
click at [702, 239] on p "Lorem ipsum dolor sit amet , consectetur adipiscing elit, sed do eiusmod tempor…" at bounding box center [790, 259] width 676 height 71
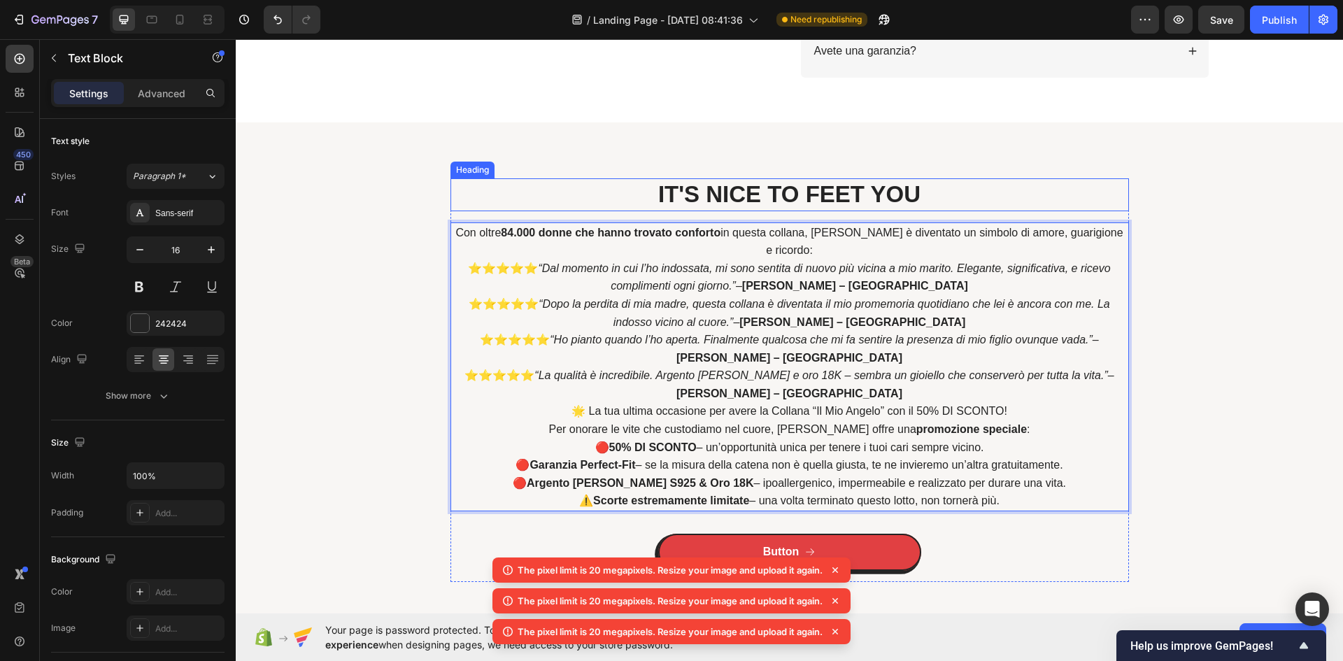
click at [735, 192] on h2 "IT'S NICE TO FEET YOU" at bounding box center [790, 194] width 679 height 33
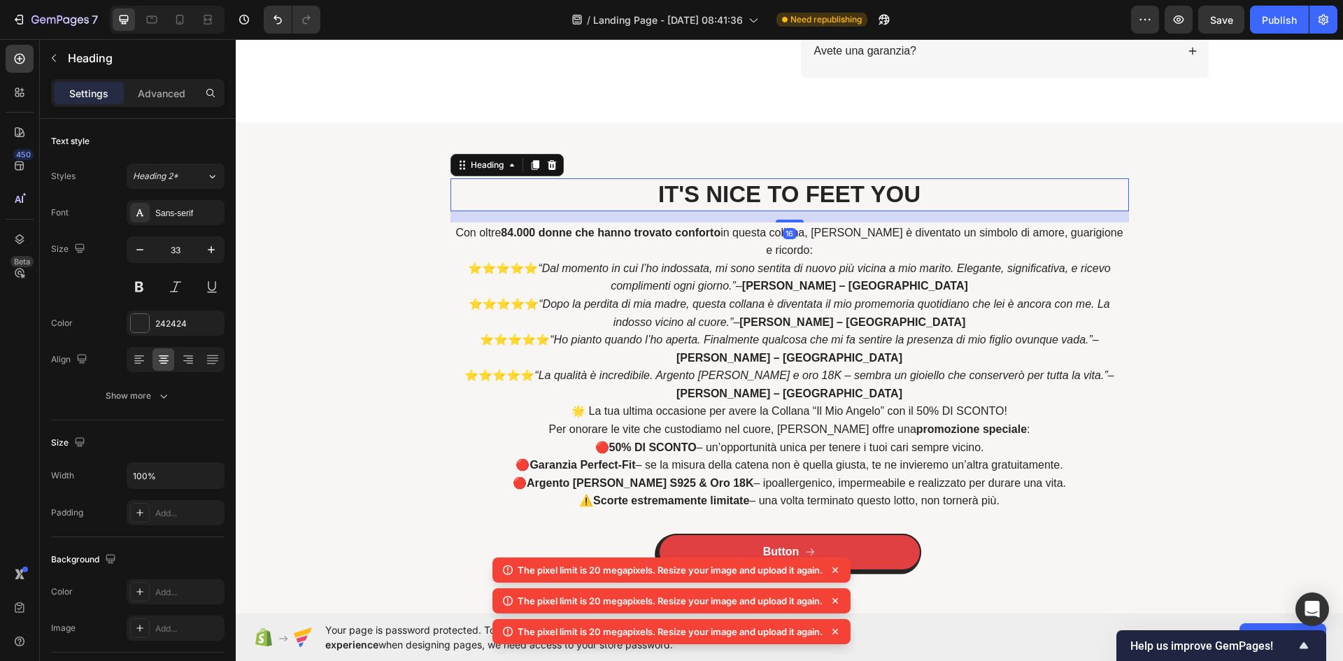
click at [735, 192] on h2 "IT'S NICE TO FEET YOU" at bounding box center [790, 194] width 679 height 33
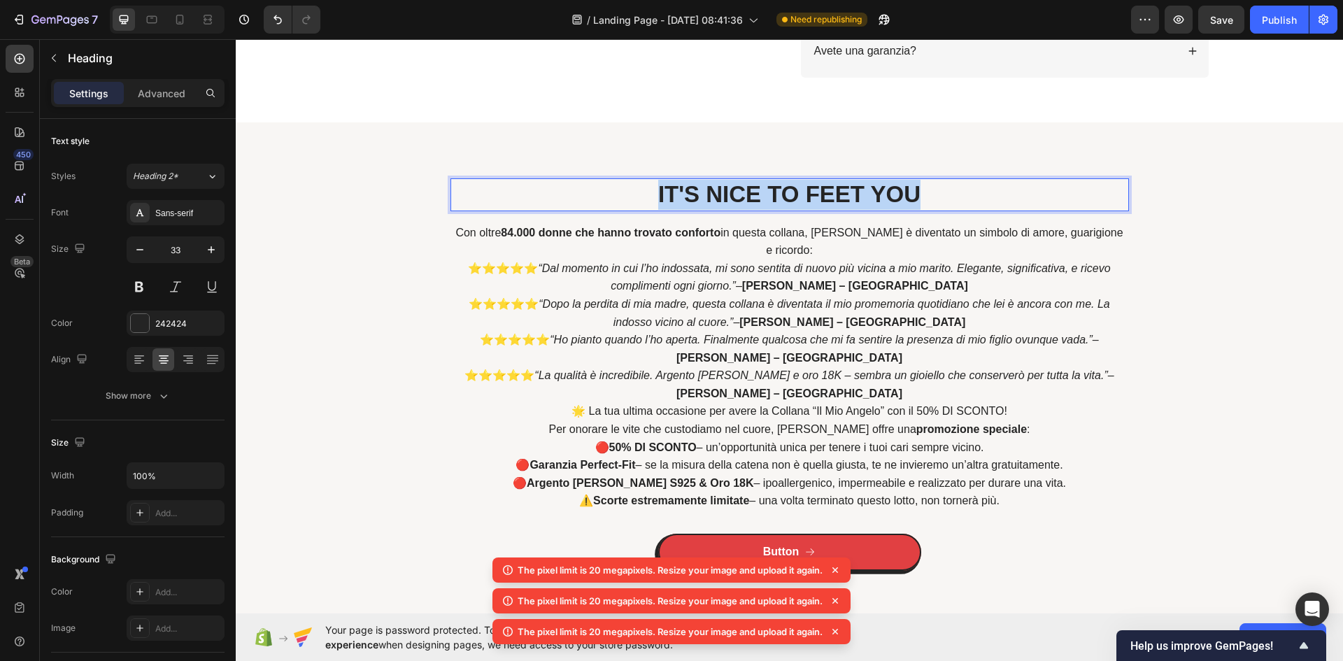
click at [735, 192] on p "IT'S NICE TO FEET YOU" at bounding box center [790, 195] width 676 height 30
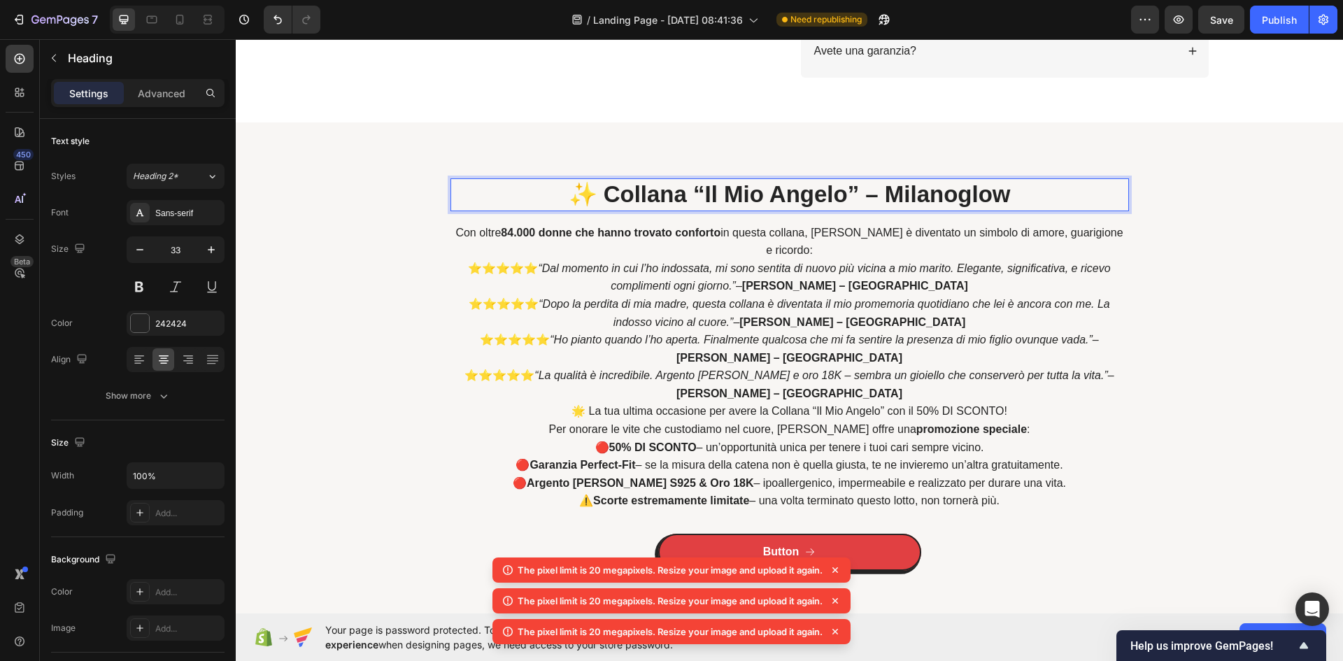
click at [599, 188] on p "✨ Collana “Il Mio Angelo” – Milanoglow" at bounding box center [790, 195] width 676 height 30
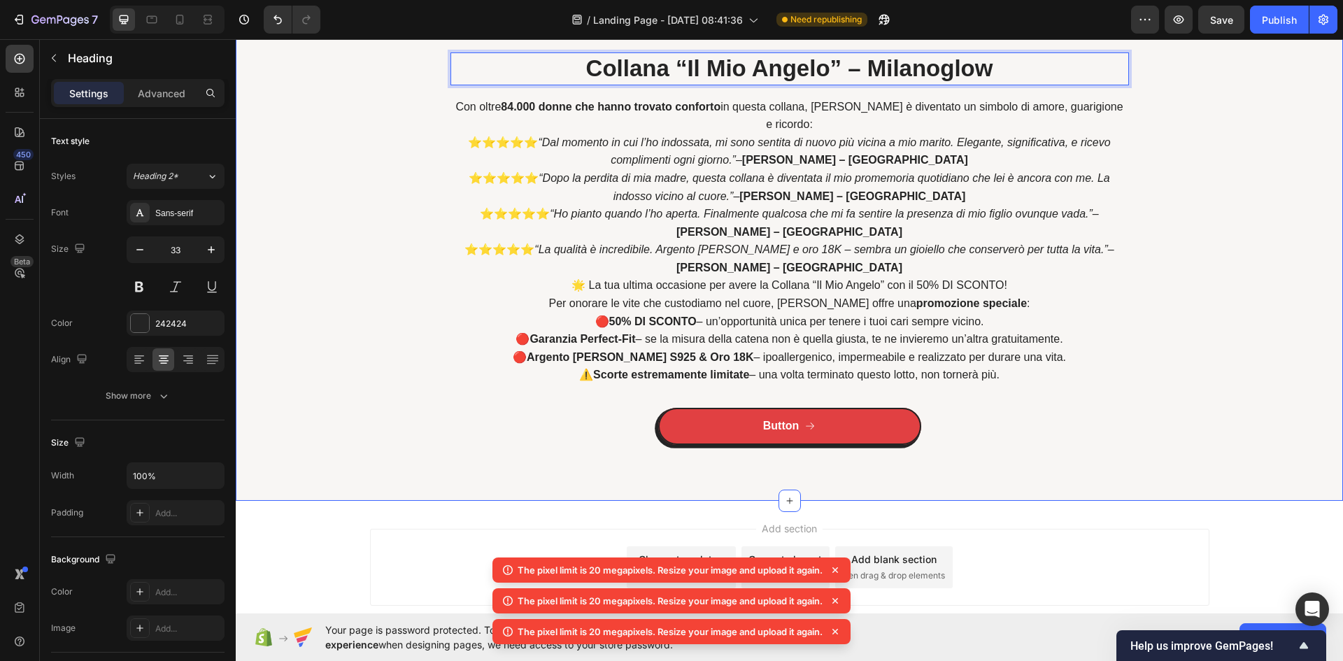
scroll to position [3363, 0]
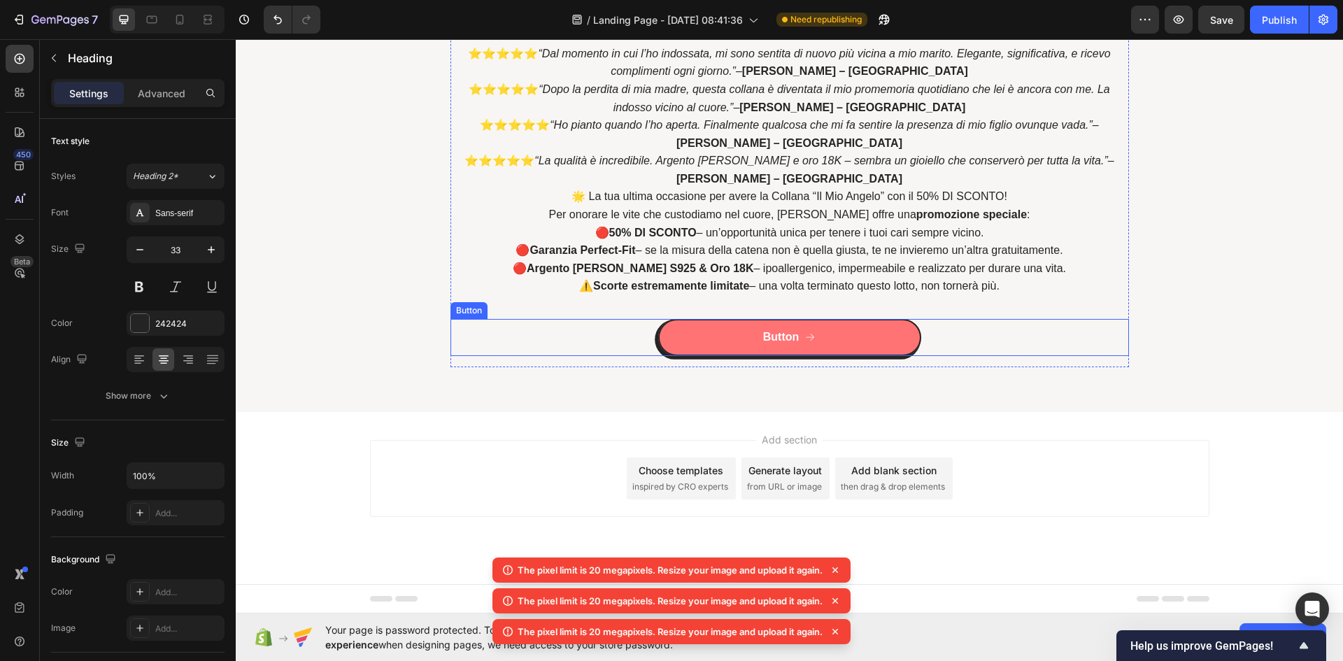
click at [858, 343] on button "Button" at bounding box center [789, 337] width 263 height 37
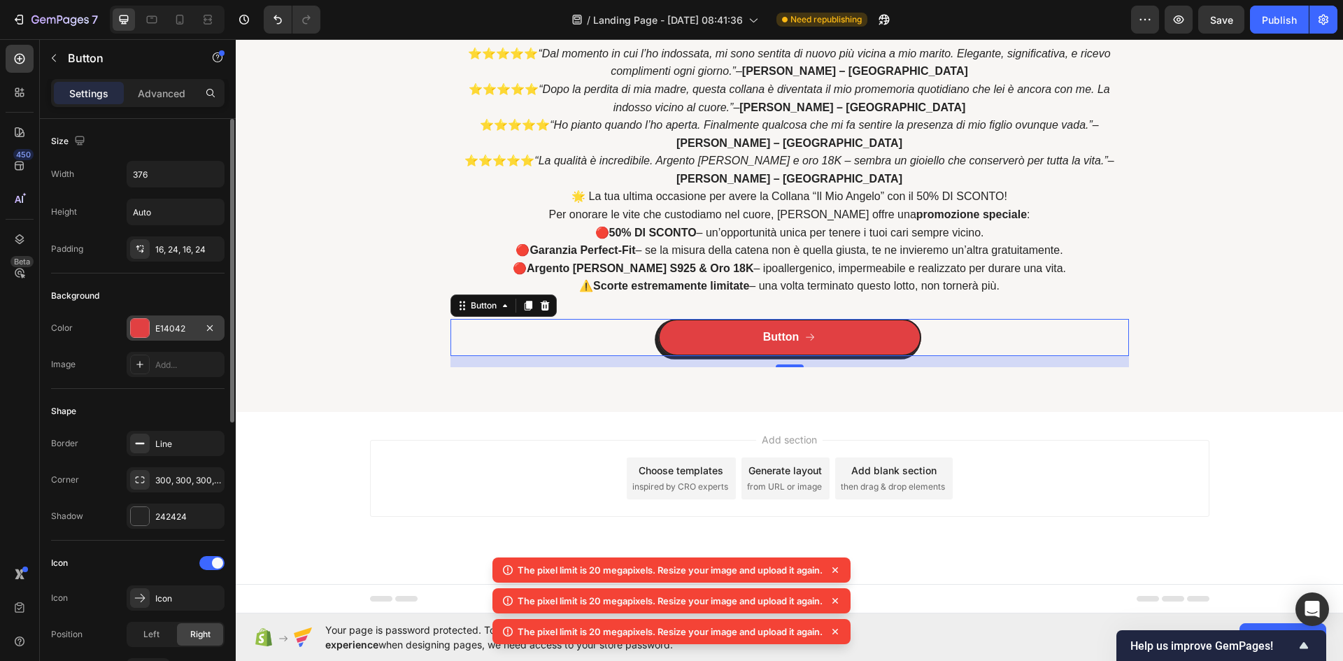
click at [137, 325] on div at bounding box center [140, 328] width 18 height 18
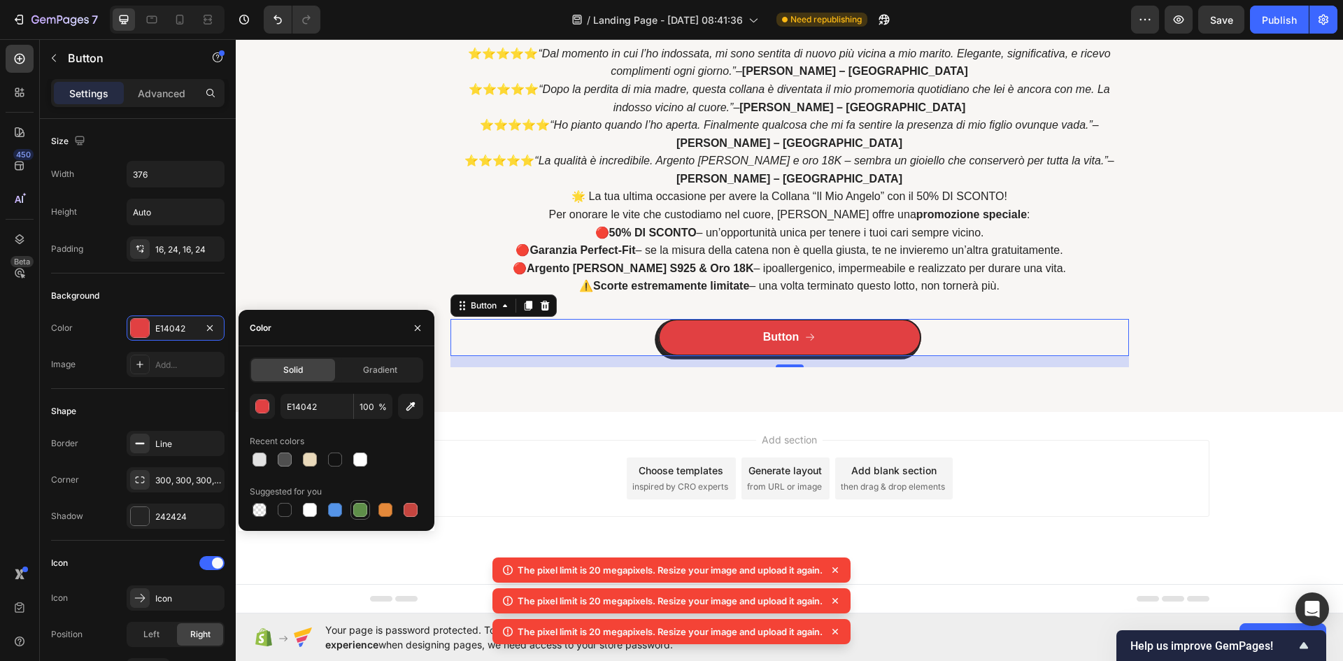
click at [361, 509] on div at bounding box center [360, 510] width 14 height 14
type input "5E8E49"
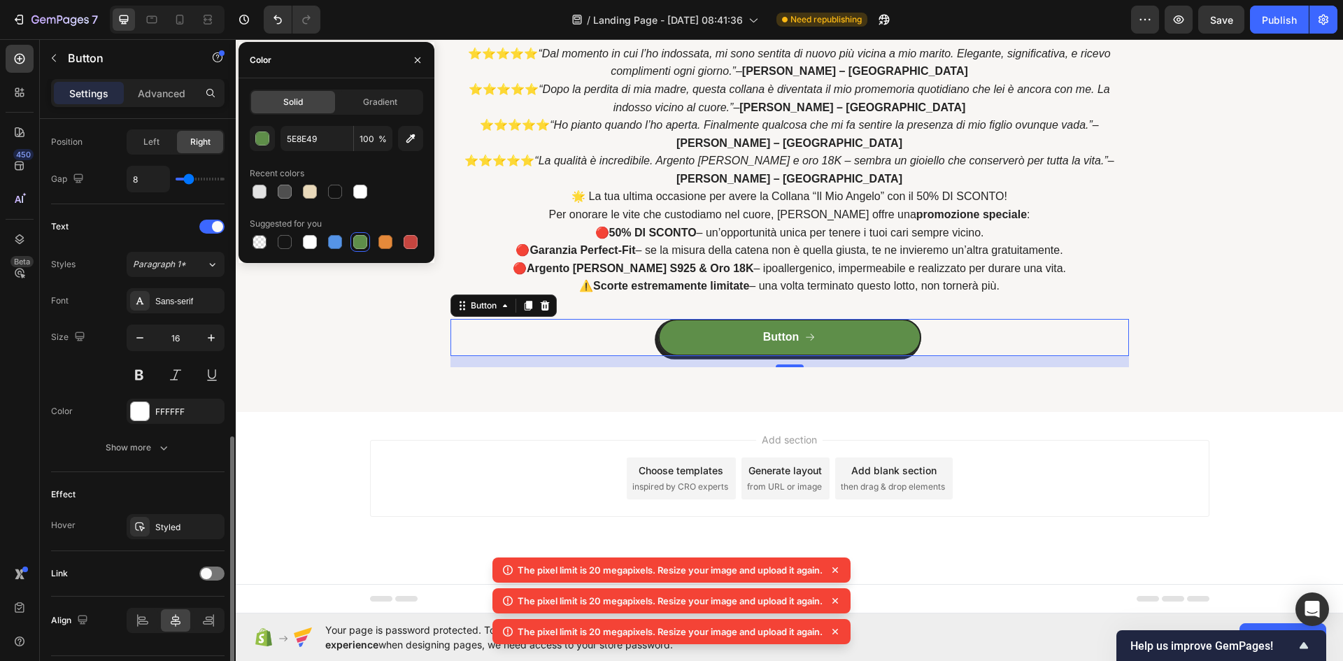
scroll to position [532, 0]
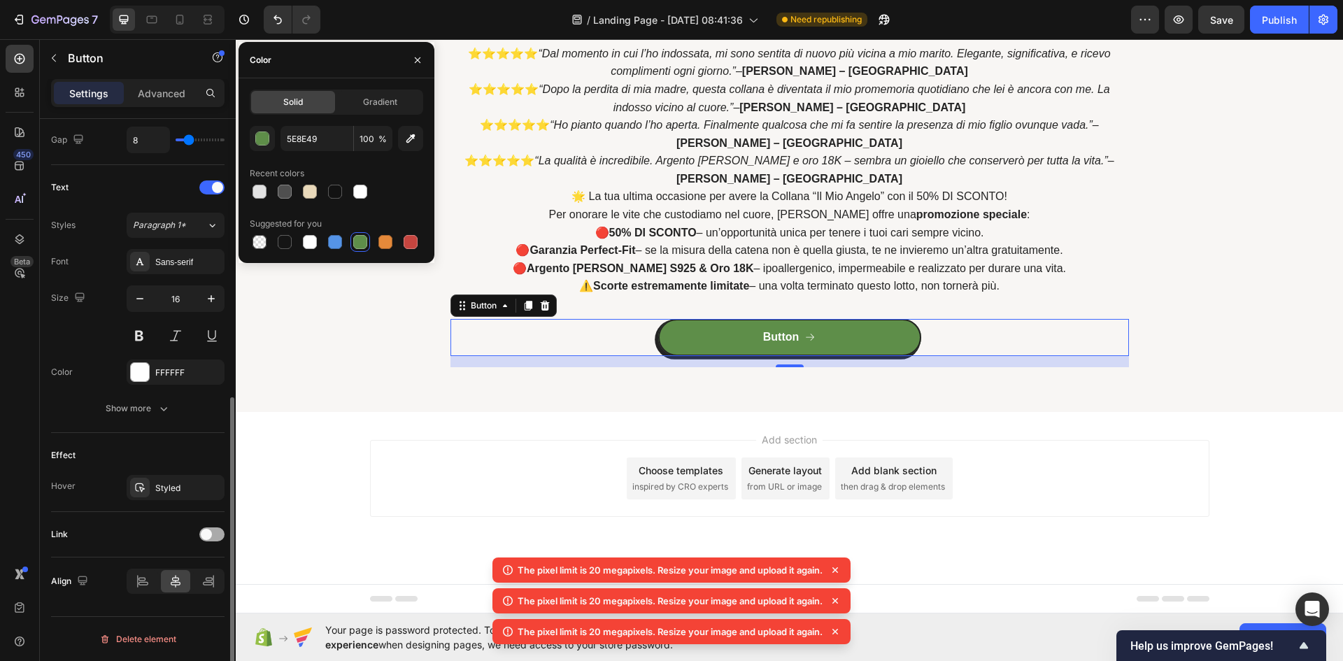
click at [208, 532] on span at bounding box center [206, 534] width 11 height 11
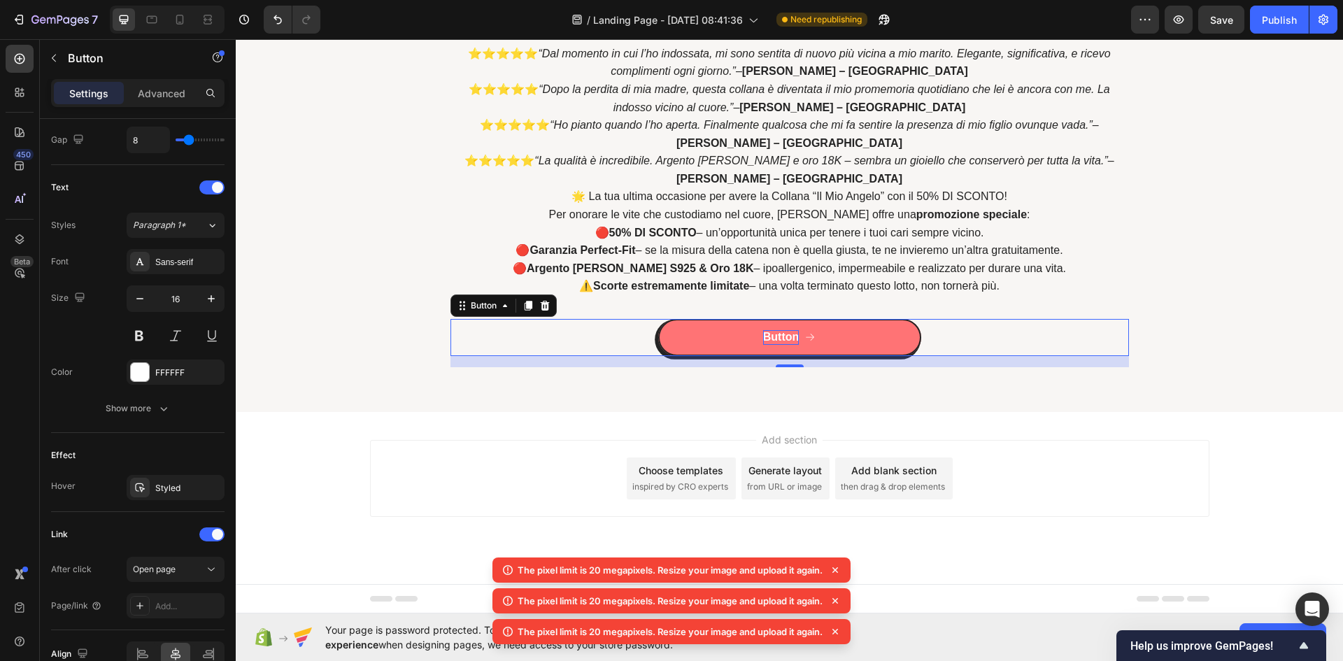
click at [777, 339] on div "Button" at bounding box center [781, 337] width 36 height 15
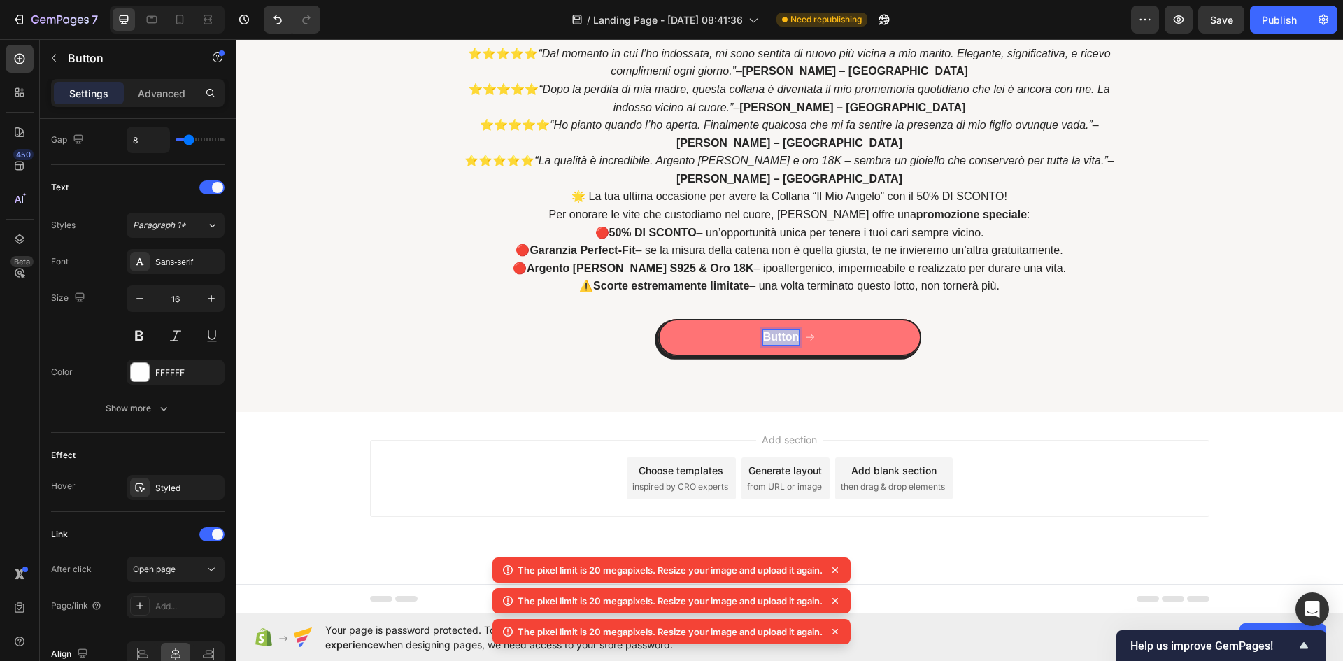
click at [777, 339] on p "Button" at bounding box center [781, 337] width 36 height 15
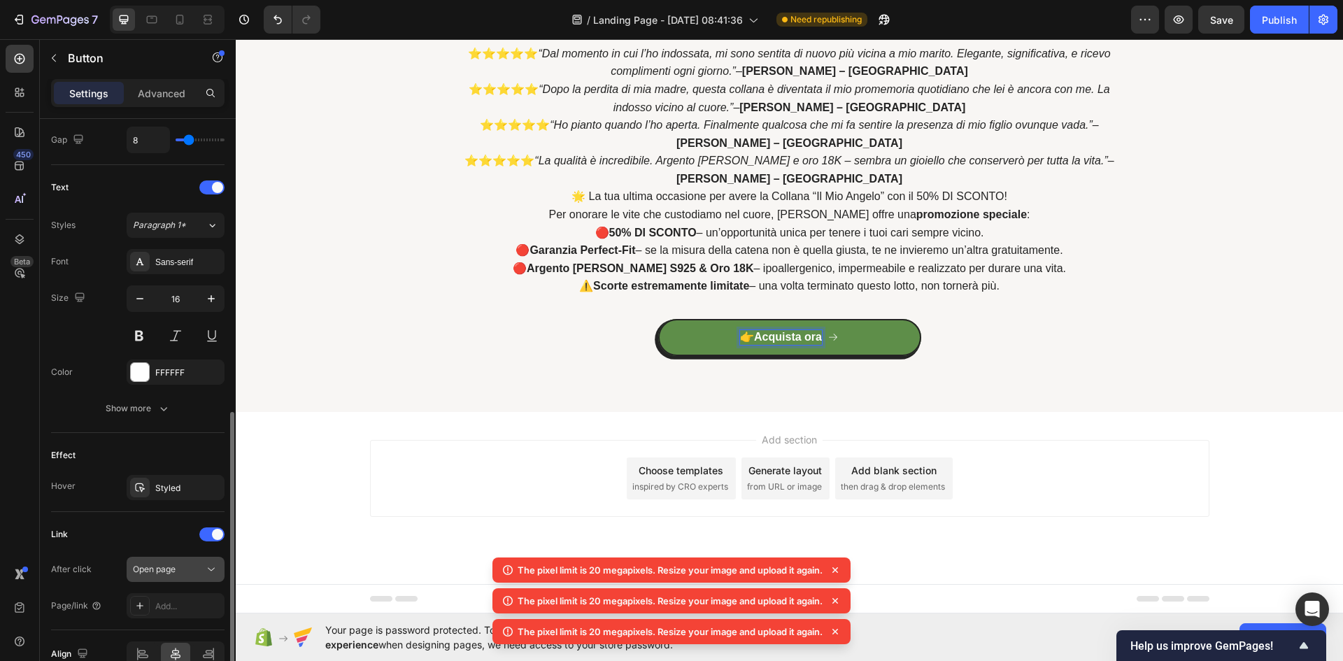
scroll to position [604, 0]
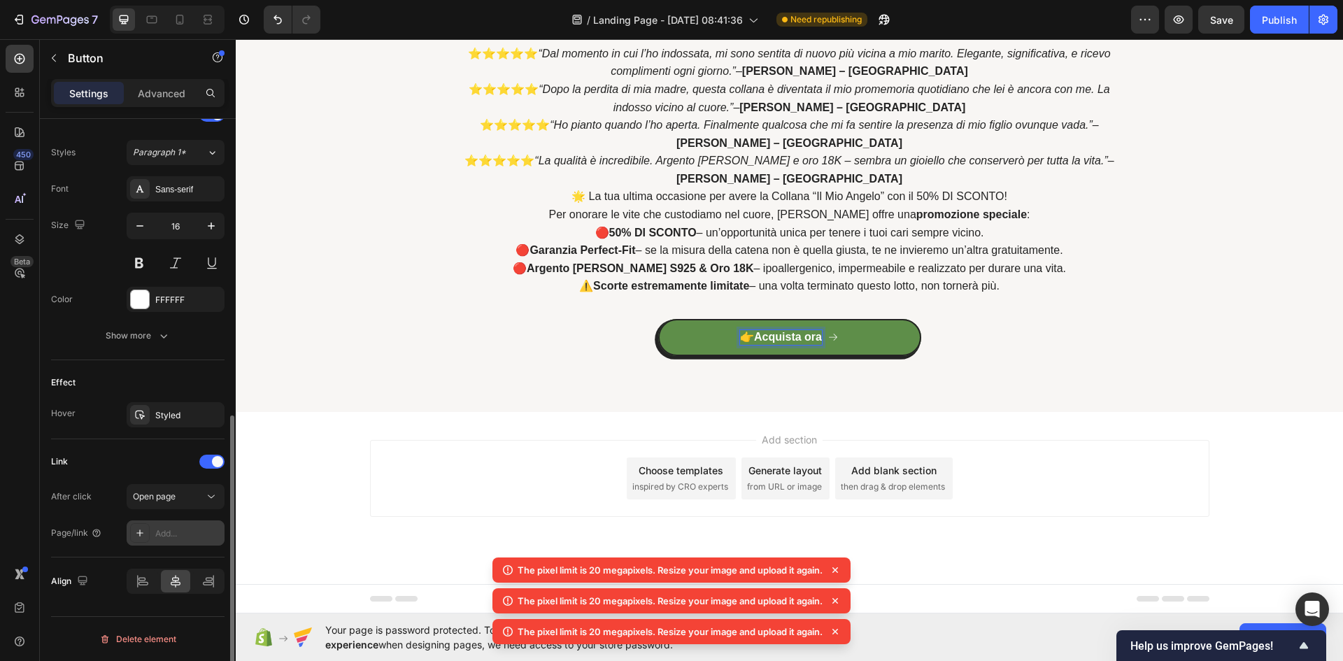
click at [164, 534] on div "Add..." at bounding box center [188, 533] width 66 height 13
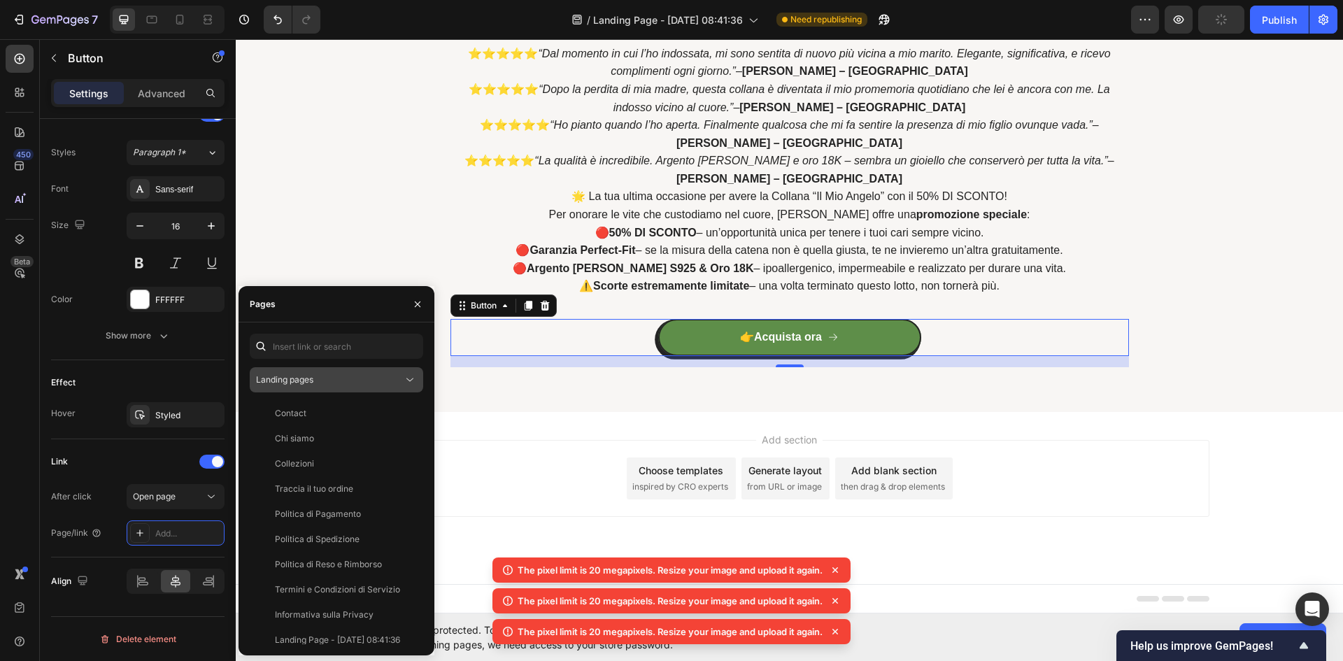
click at [316, 378] on div "Landing pages" at bounding box center [329, 380] width 147 height 13
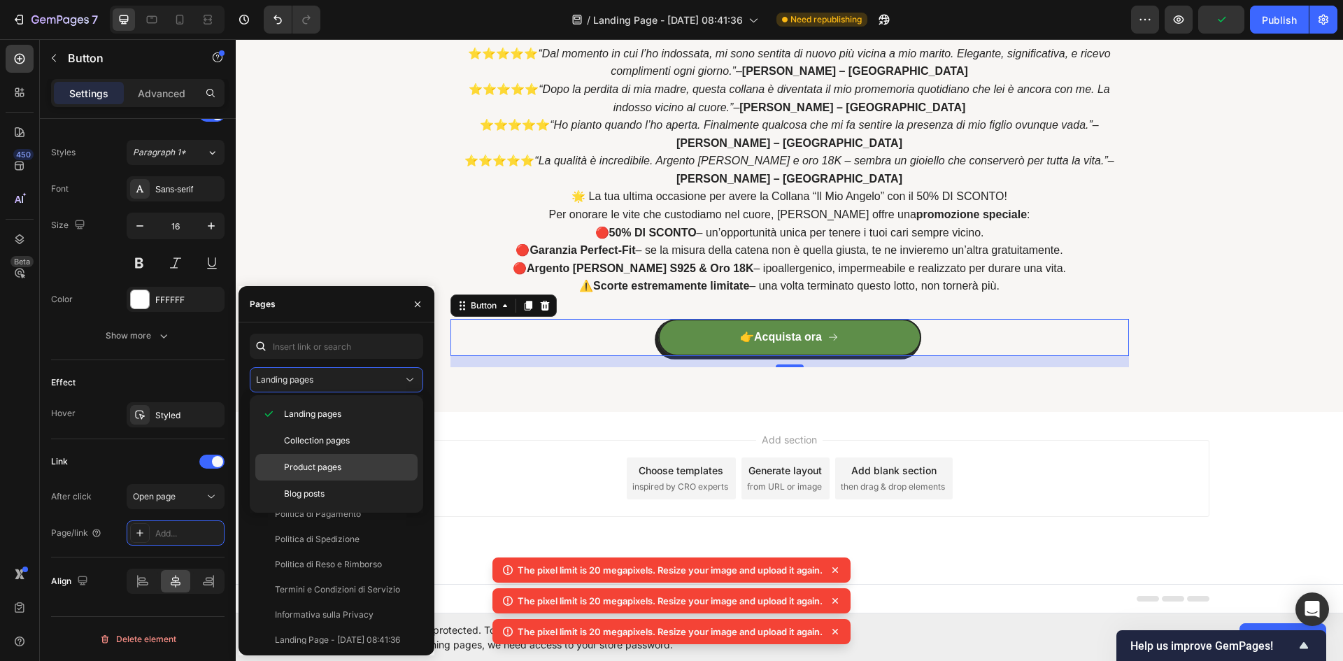
click at [302, 469] on span "Product pages" at bounding box center [312, 467] width 57 height 13
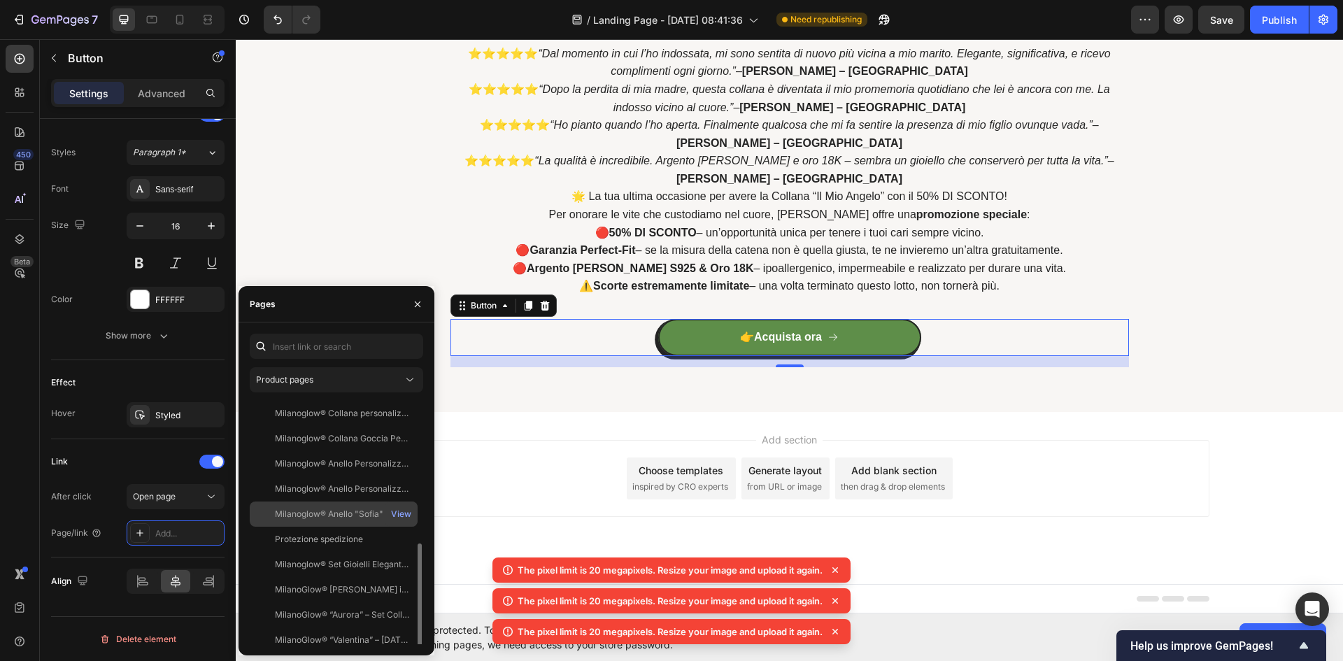
scroll to position [109, 0]
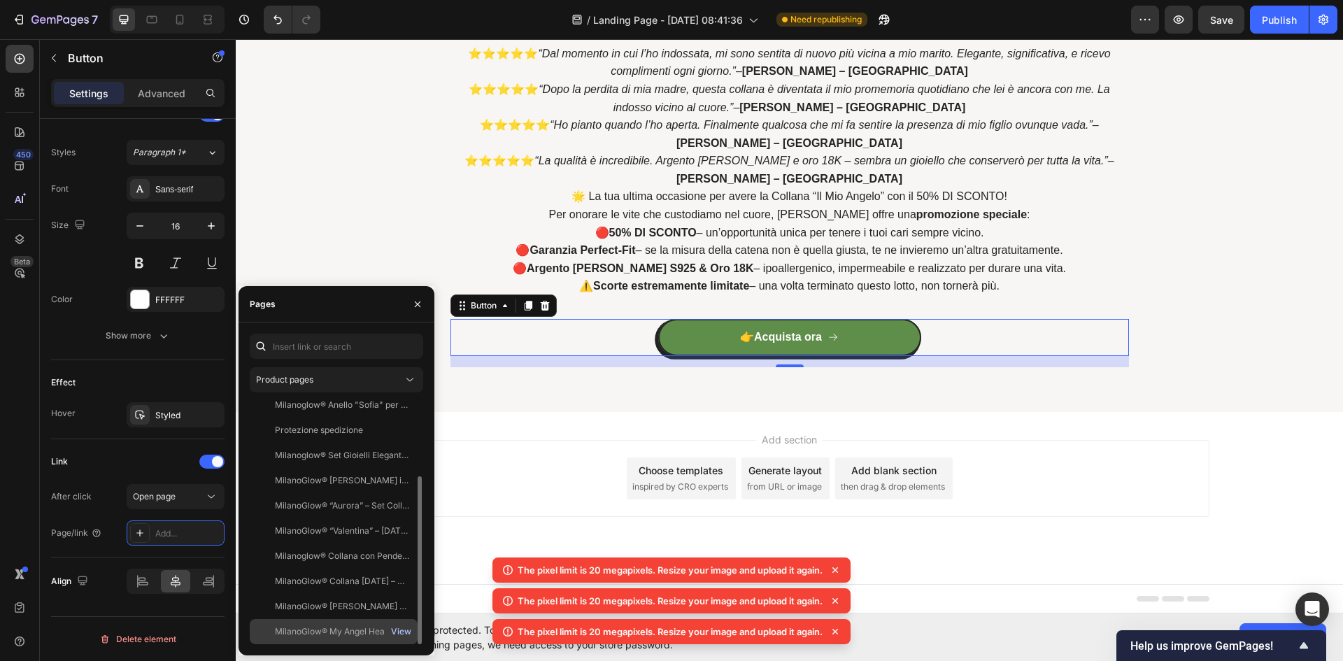
click at [403, 630] on div "View" at bounding box center [401, 631] width 20 height 13
click at [317, 626] on div "MilanoGlow® My Angel Heart Collana – Gioielli commemorativi personalizzati" at bounding box center [342, 631] width 134 height 13
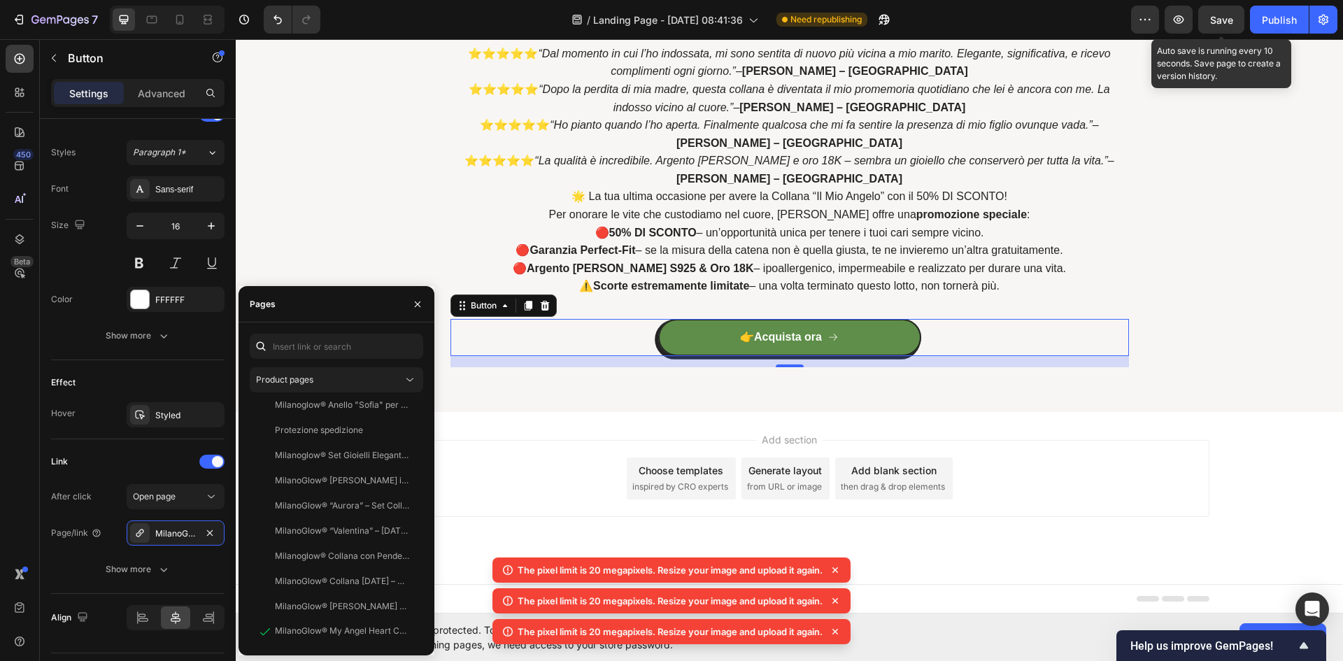
click at [1217, 19] on span "Save" at bounding box center [1221, 20] width 23 height 12
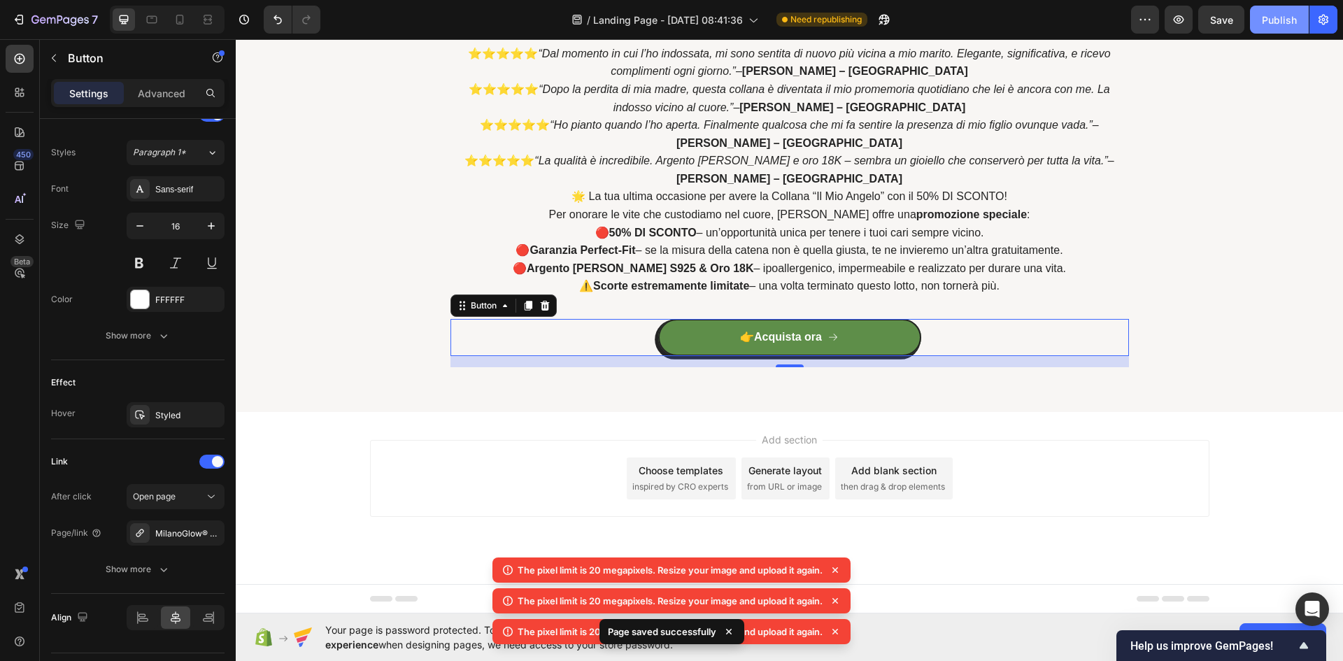
click at [1273, 20] on div "Publish" at bounding box center [1279, 20] width 35 height 15
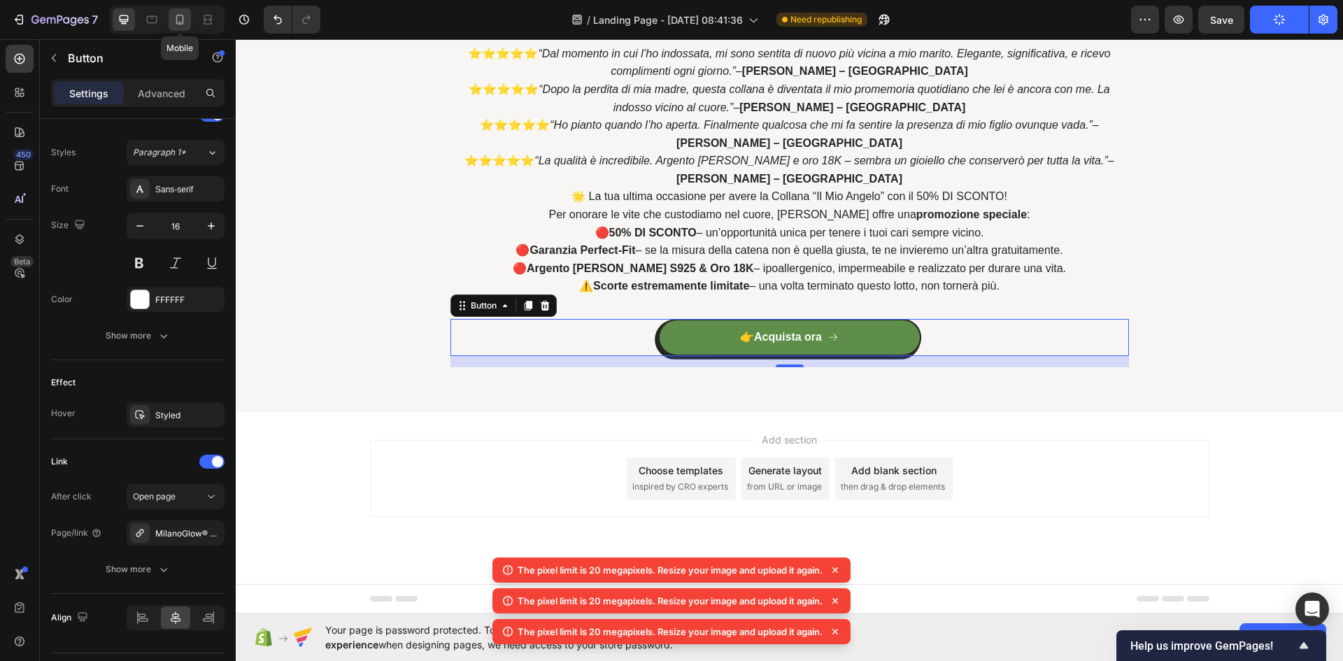
click at [177, 25] on icon at bounding box center [180, 20] width 14 height 14
type input "14"
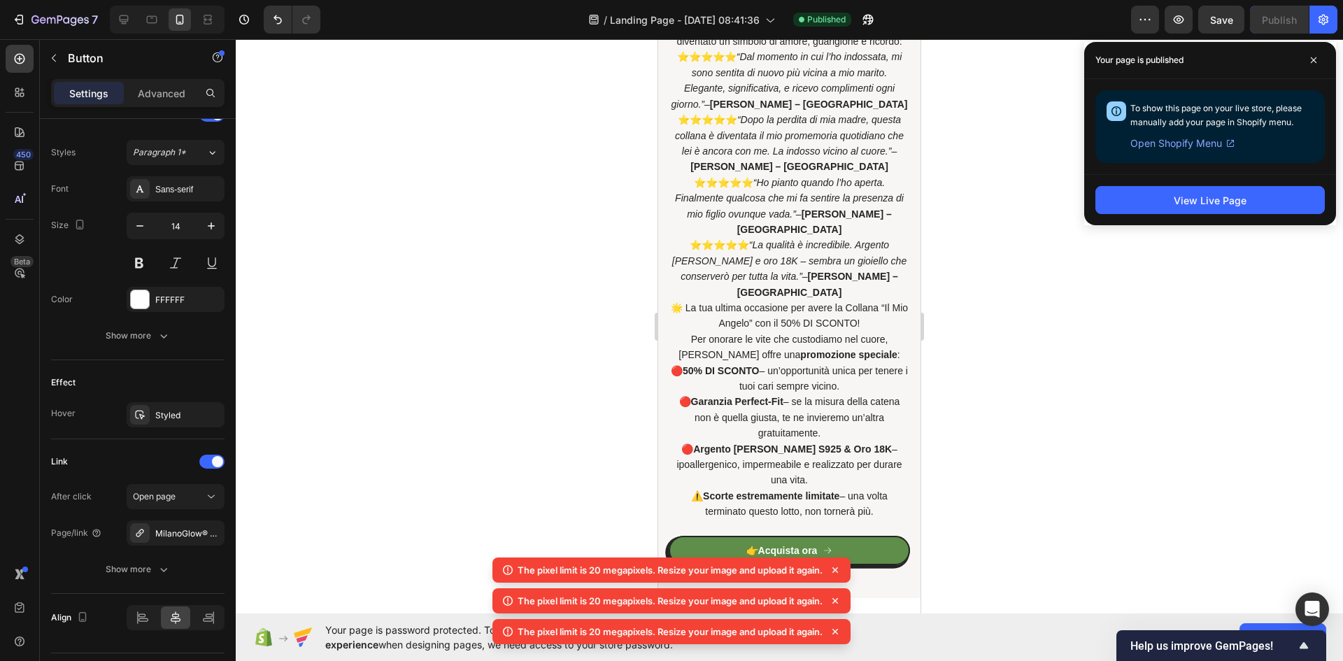
scroll to position [3831, 0]
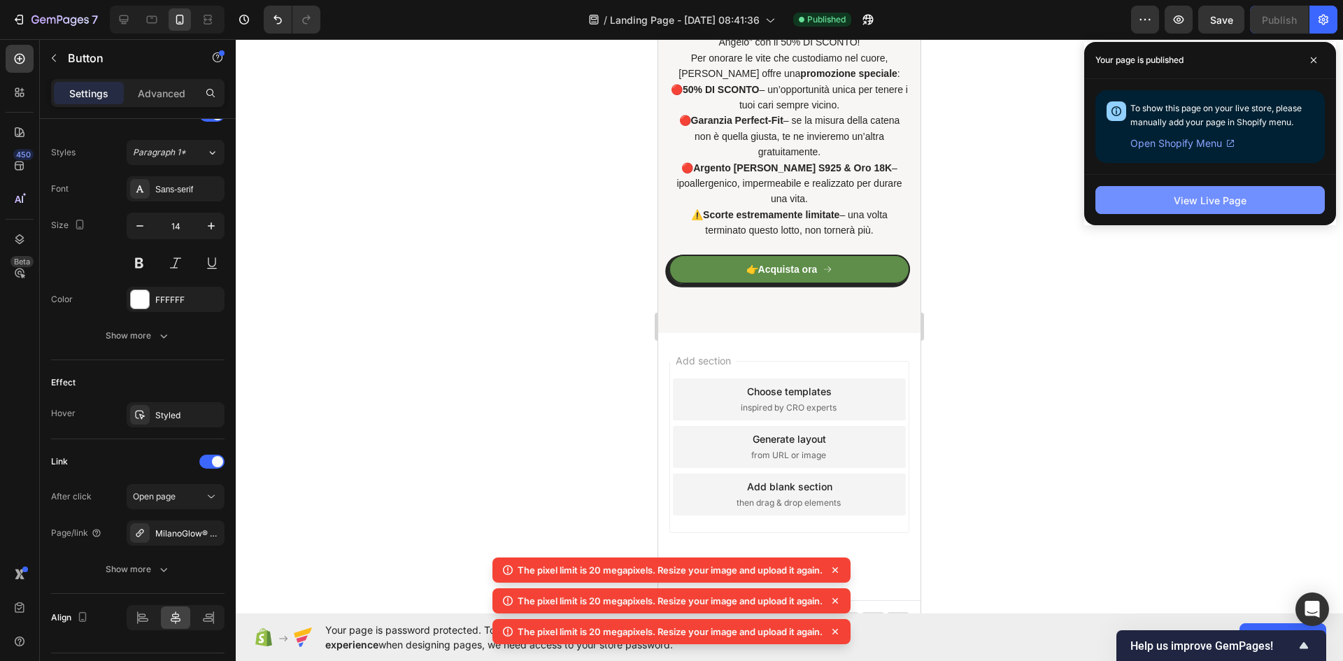
click at [1183, 202] on div "View Live Page" at bounding box center [1210, 200] width 73 height 15
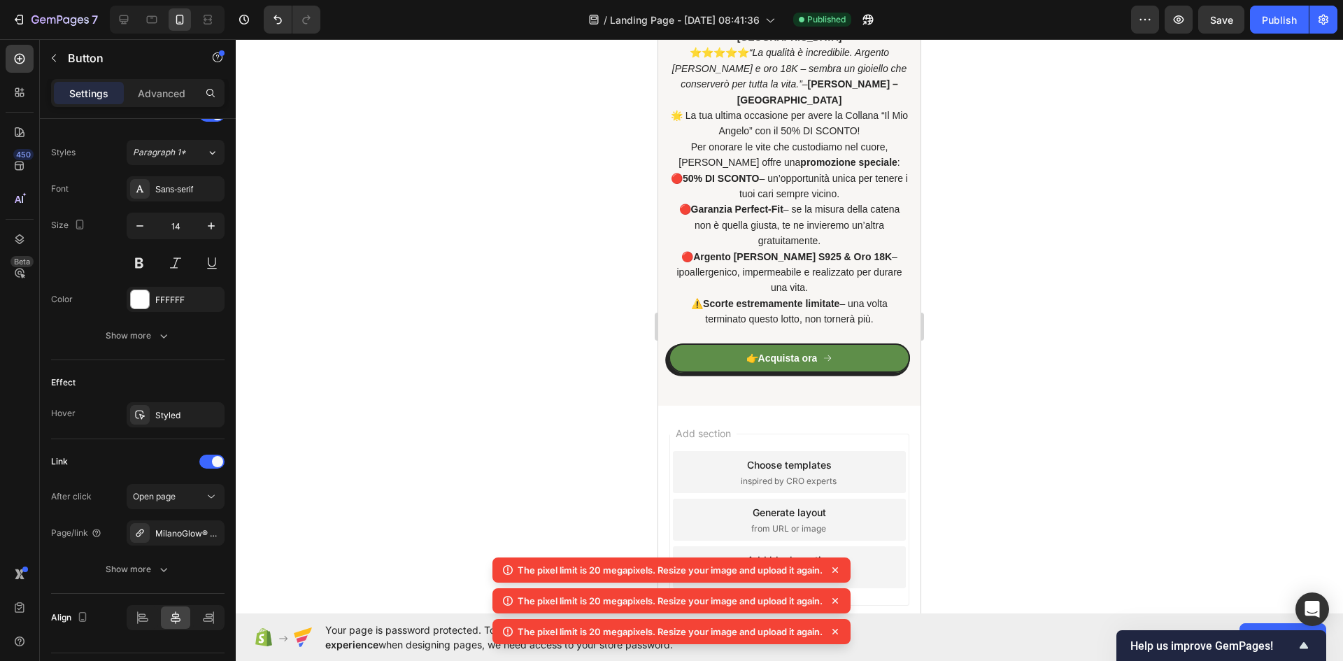
scroll to position [4386, 0]
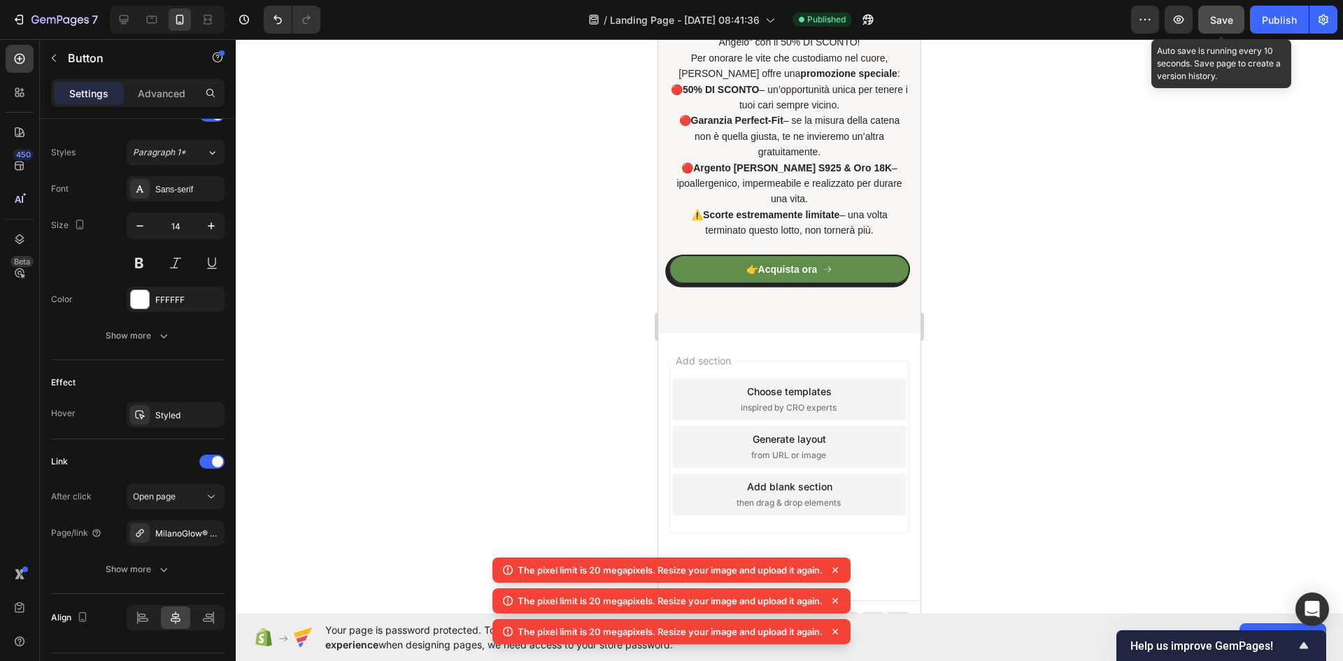
click at [1218, 27] on button "Save" at bounding box center [1221, 20] width 46 height 28
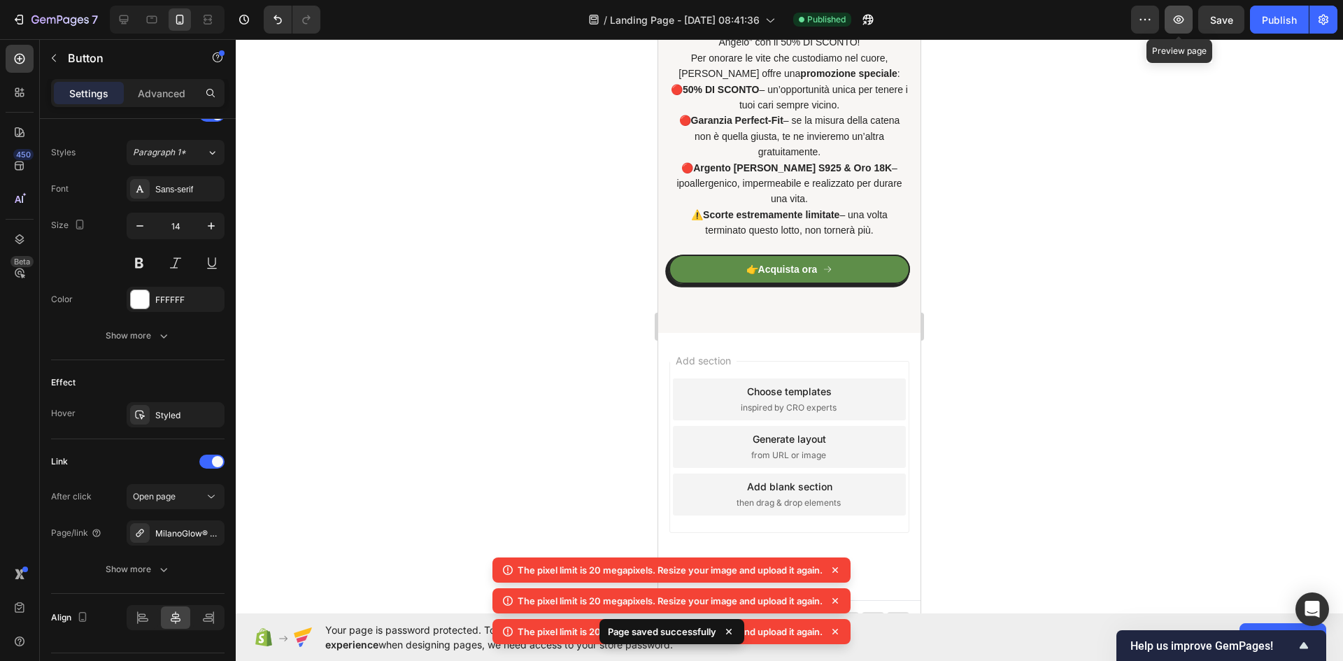
click at [1177, 20] on icon "button" at bounding box center [1179, 20] width 14 height 14
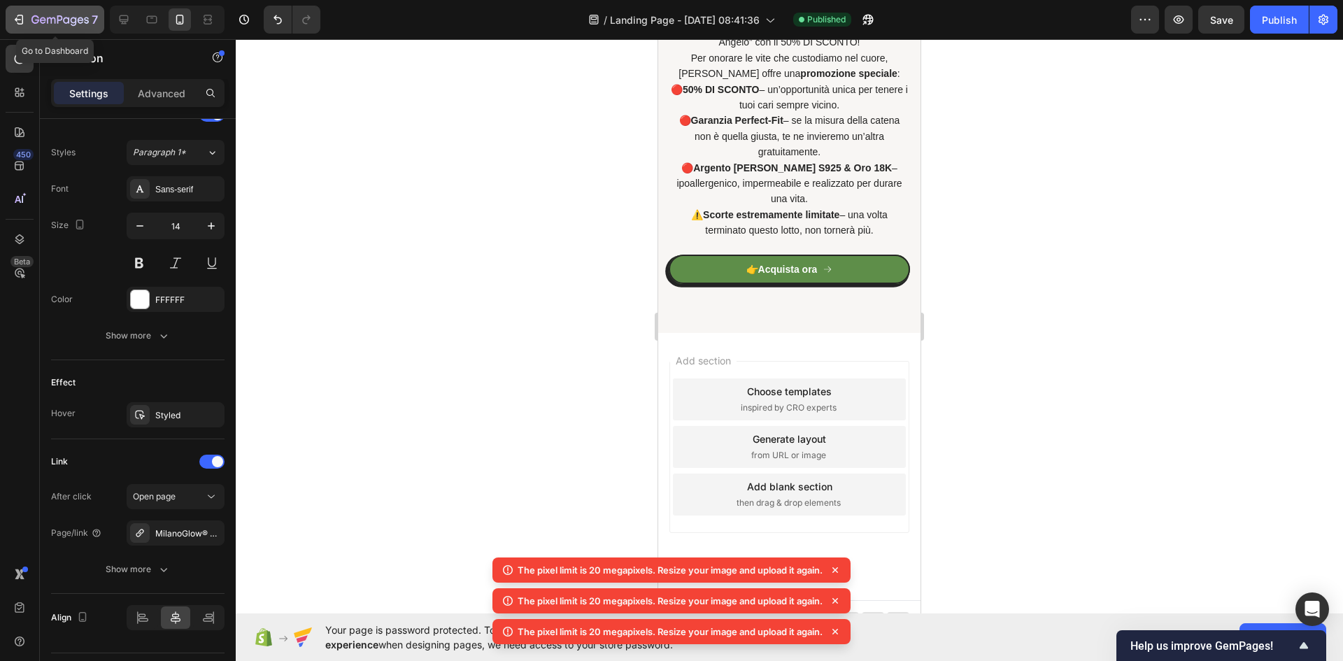
click at [22, 20] on icon "button" at bounding box center [19, 20] width 14 height 14
